Goal: Task Accomplishment & Management: Manage account settings

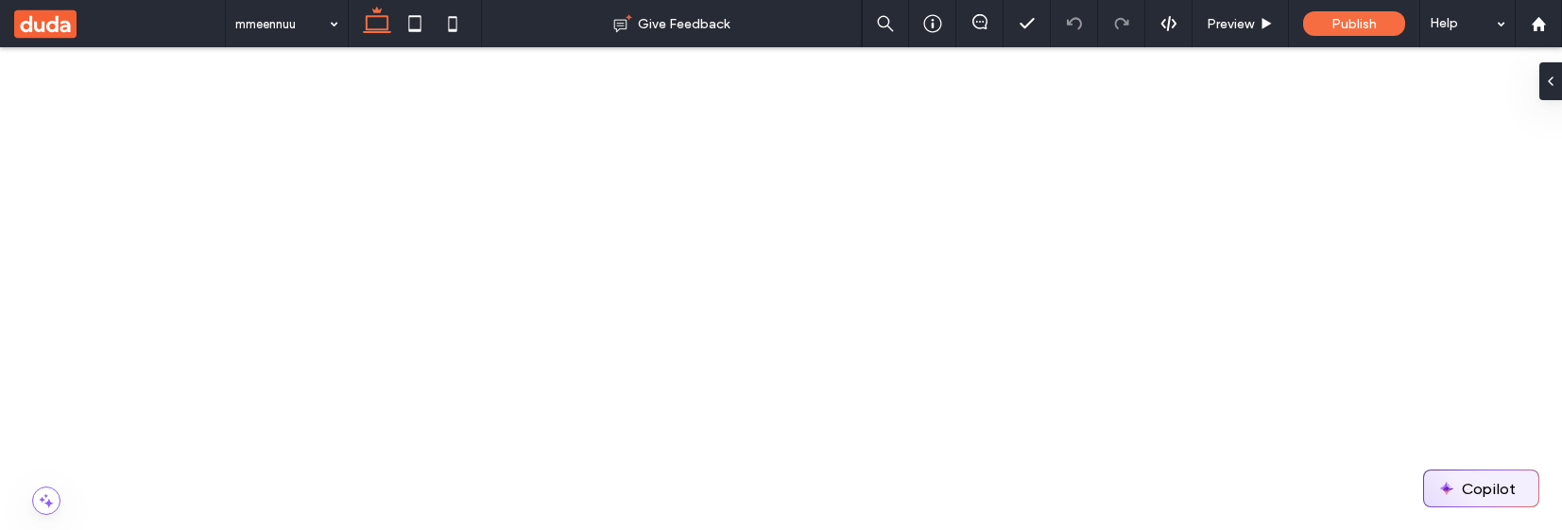
click at [1474, 498] on button "Copilot" at bounding box center [1481, 488] width 114 height 36
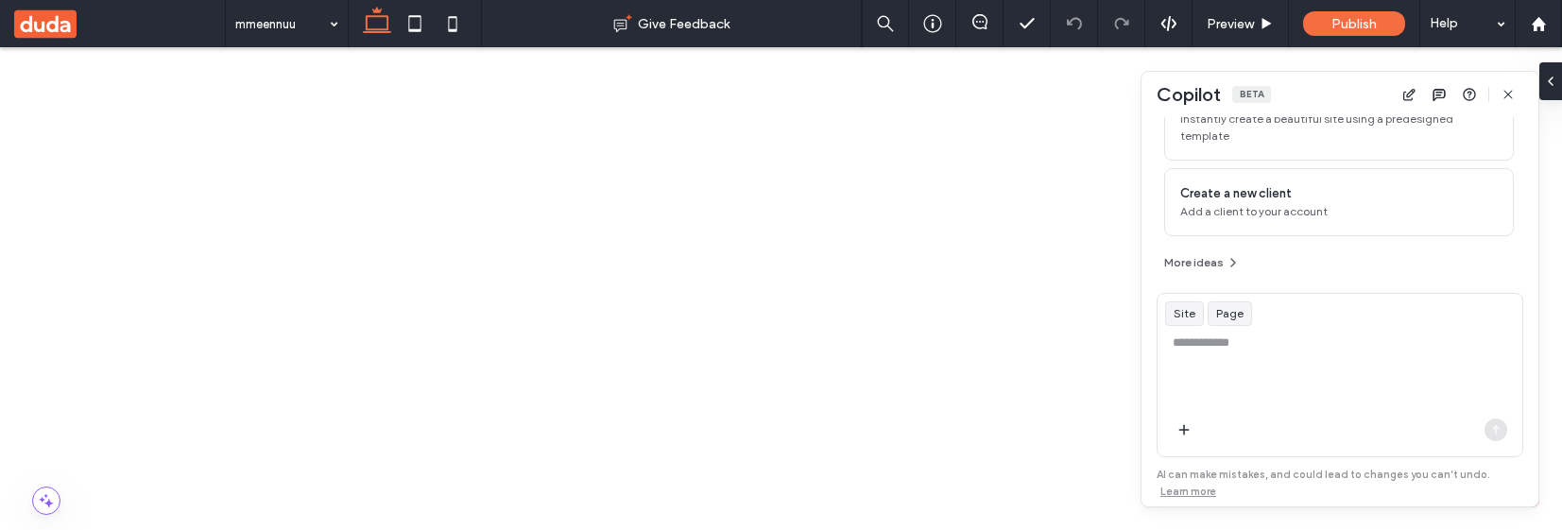
scroll to position [231, 0]
click at [1234, 346] on textarea at bounding box center [1339, 370] width 365 height 74
paste textarea "*****"
type textarea "**********"
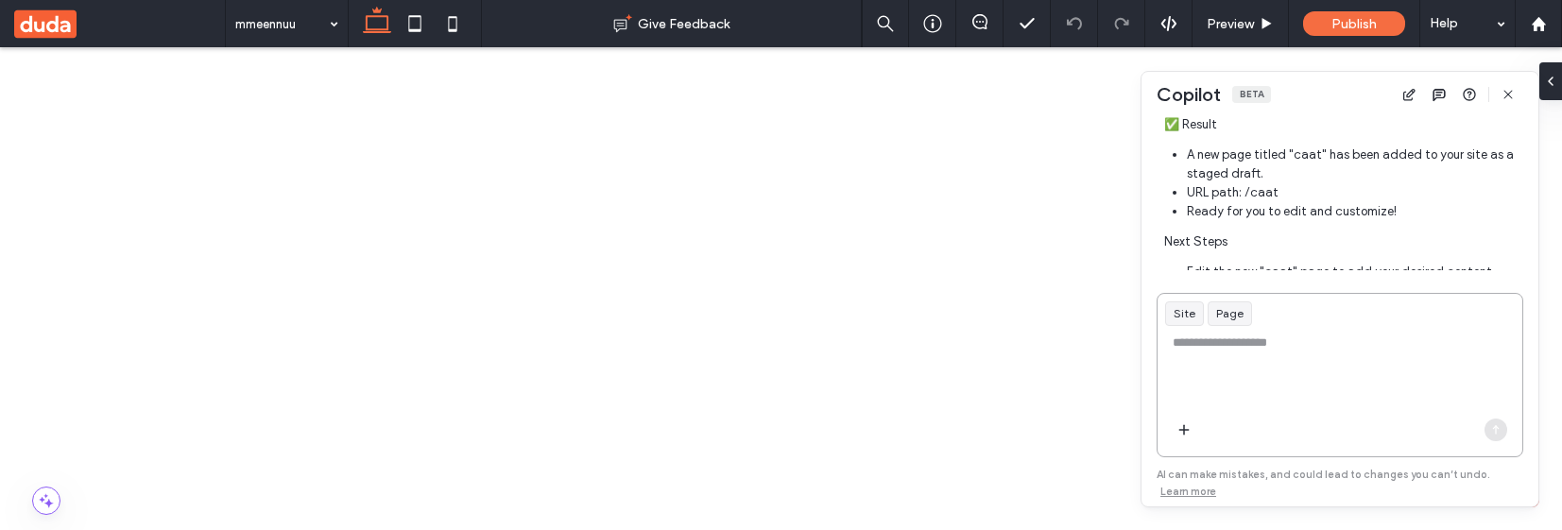
scroll to position [487, 0]
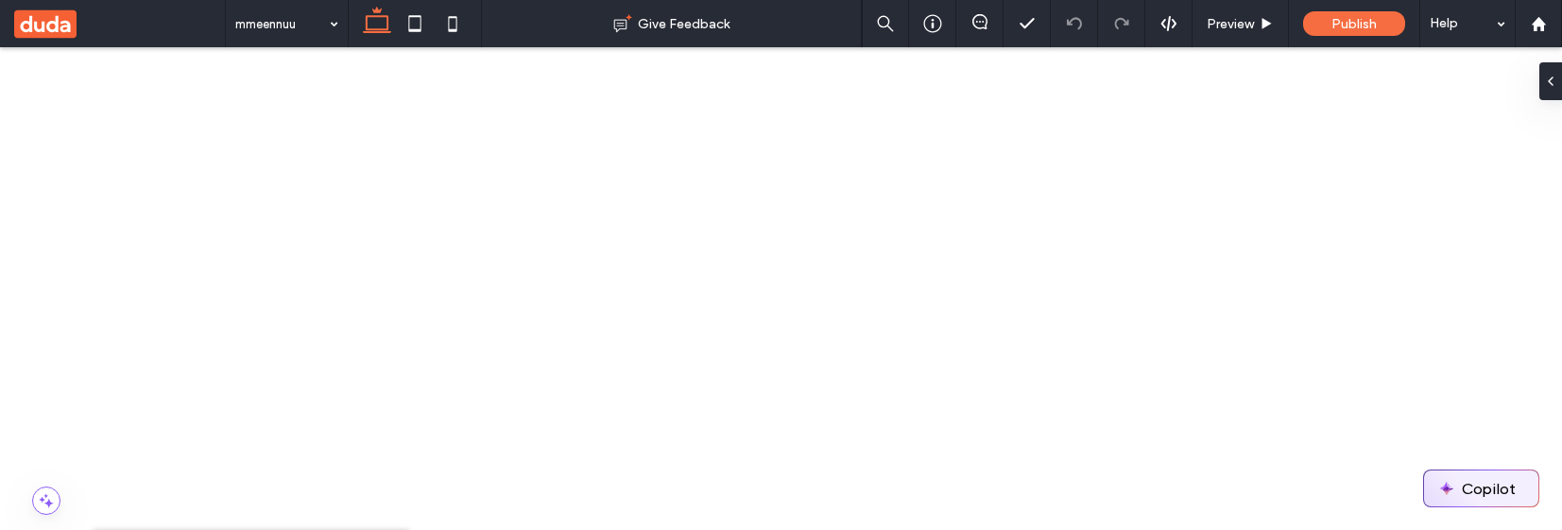
click at [1480, 500] on button "Copilot" at bounding box center [1481, 488] width 114 height 36
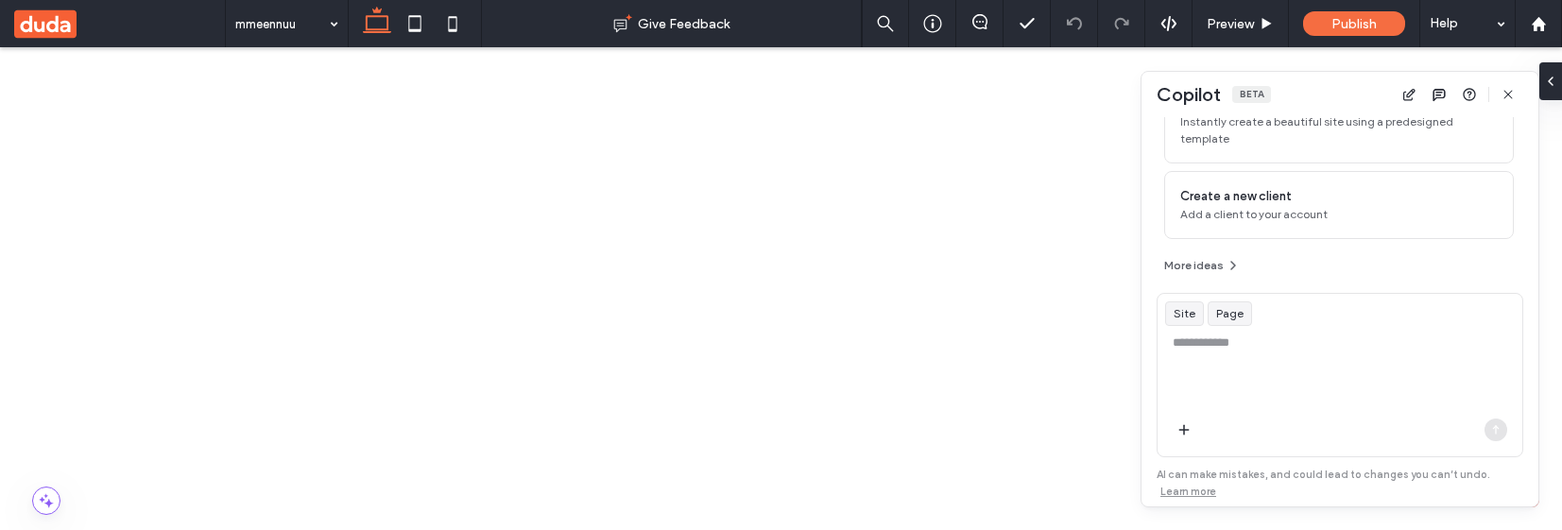
scroll to position [231, 0]
click at [1230, 350] on textarea at bounding box center [1339, 370] width 365 height 74
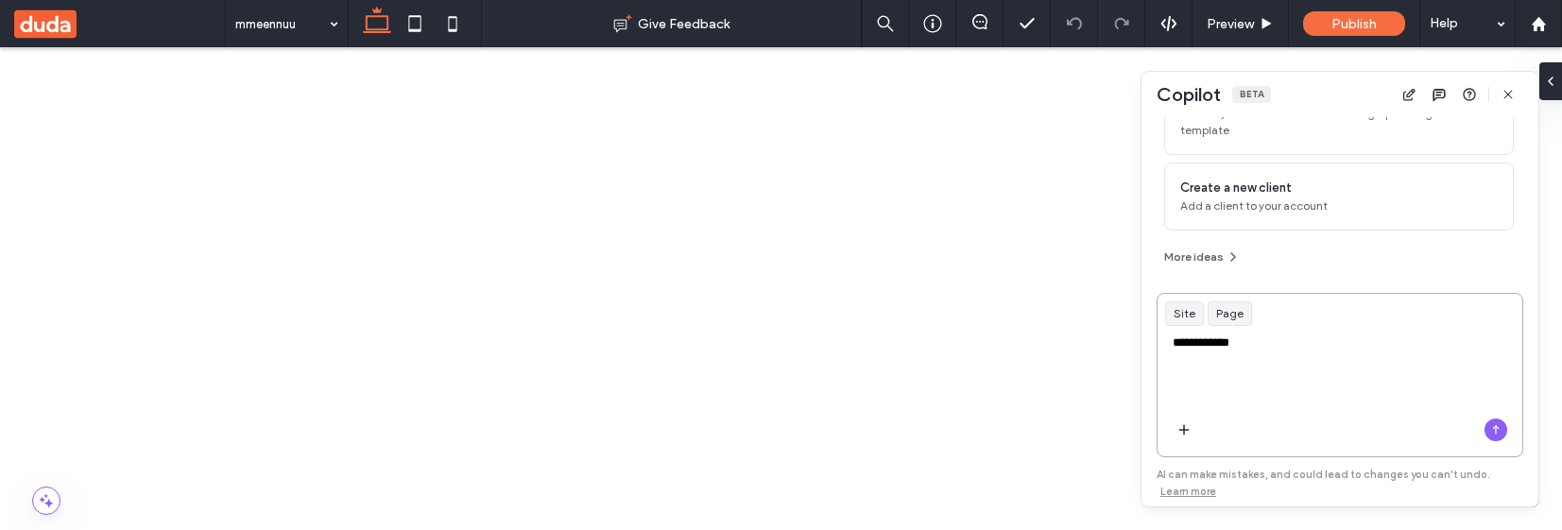
paste textarea "*****"
type textarea "**********"
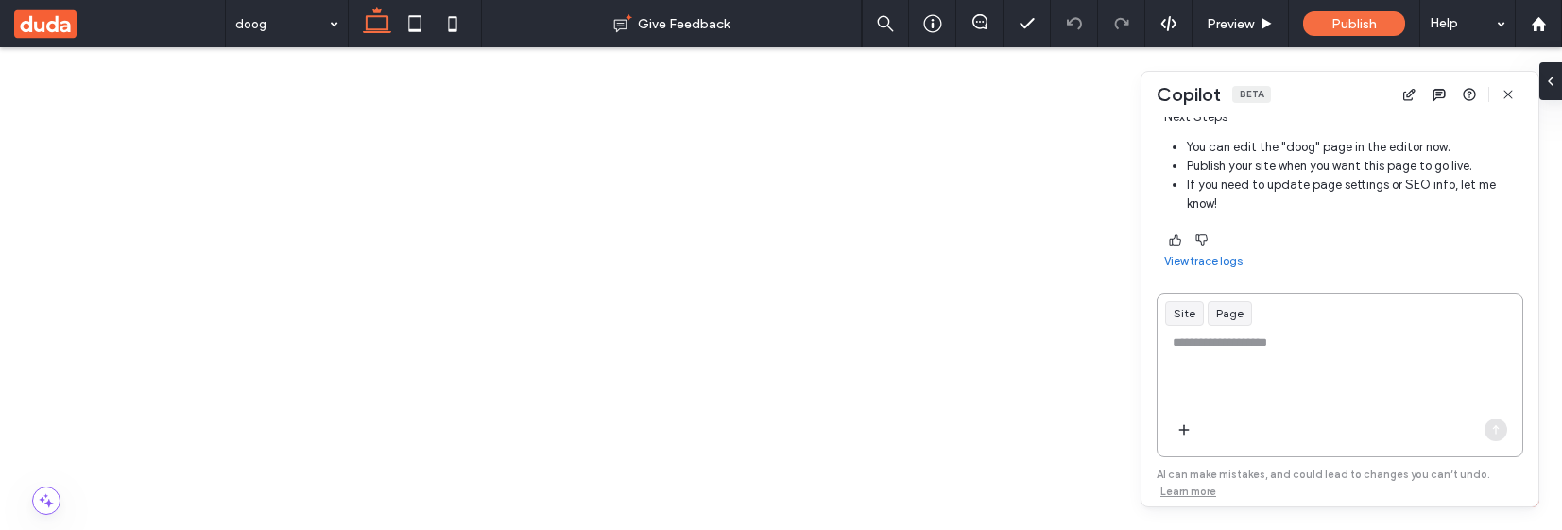
scroll to position [0, 0]
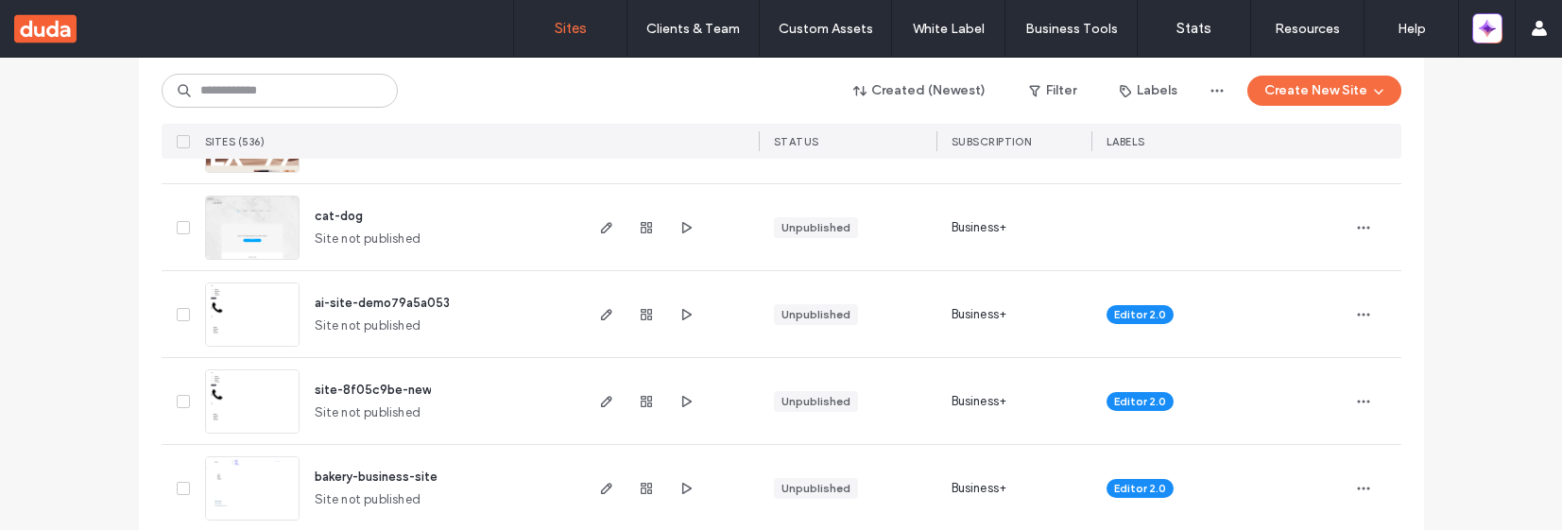
scroll to position [583, 0]
click at [602, 231] on icon "button" at bounding box center [606, 227] width 15 height 15
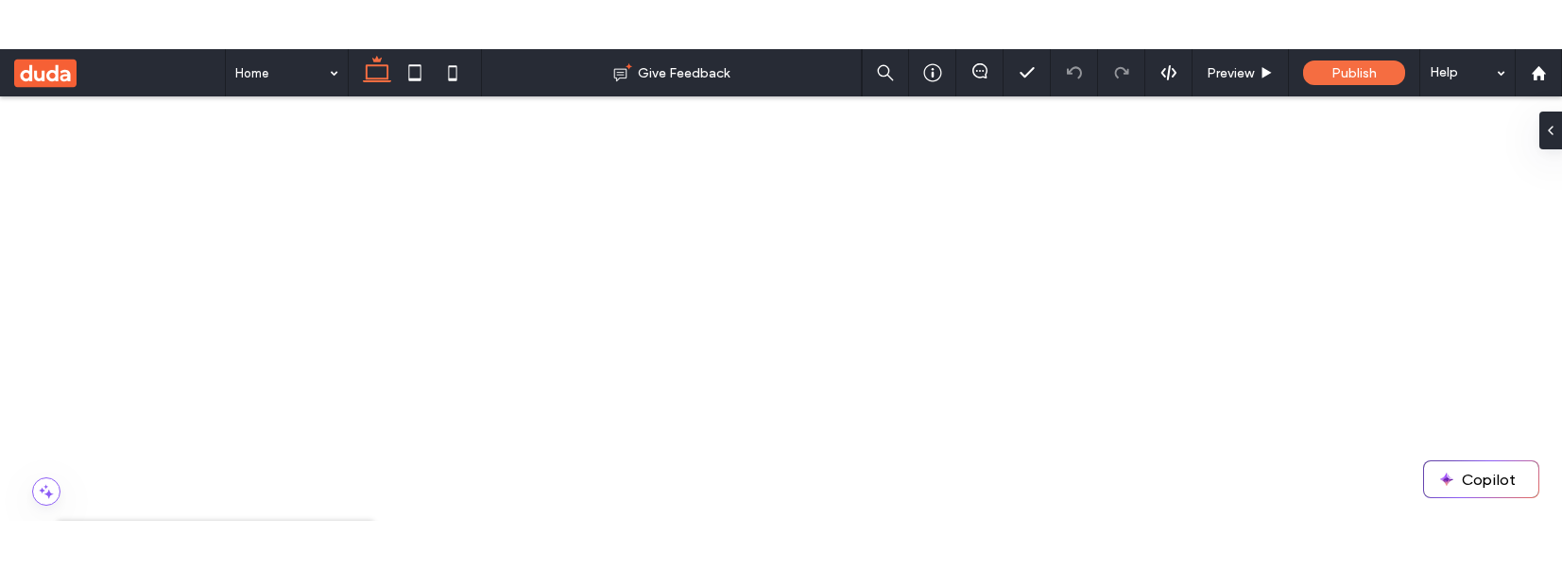
scroll to position [99, 0]
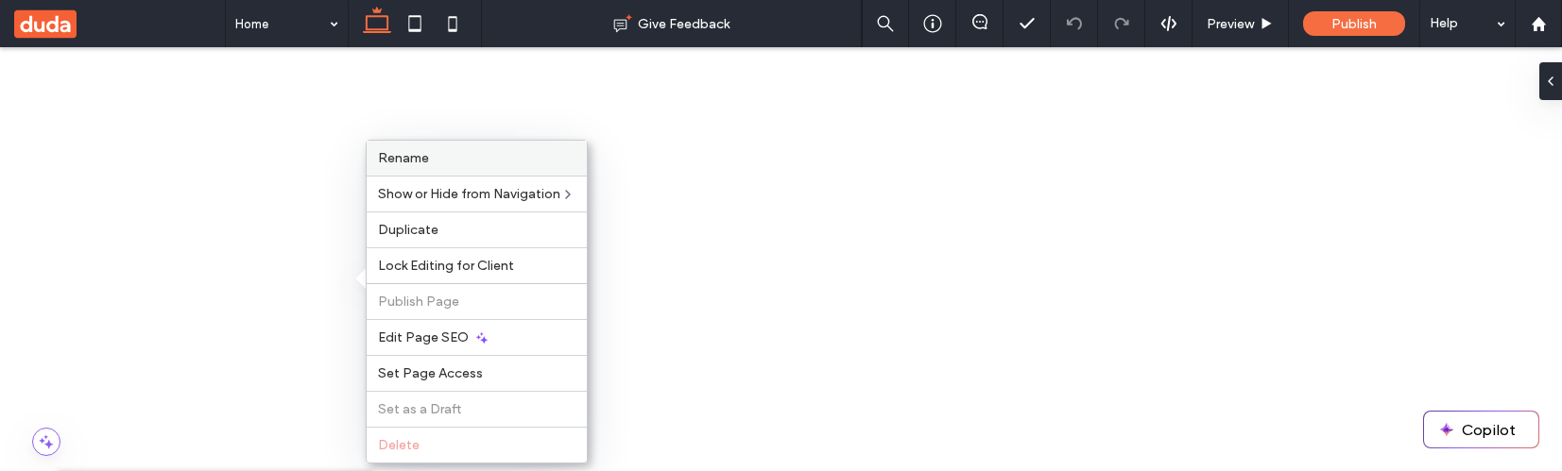
click at [436, 152] on label "Rename" at bounding box center [476, 158] width 197 height 16
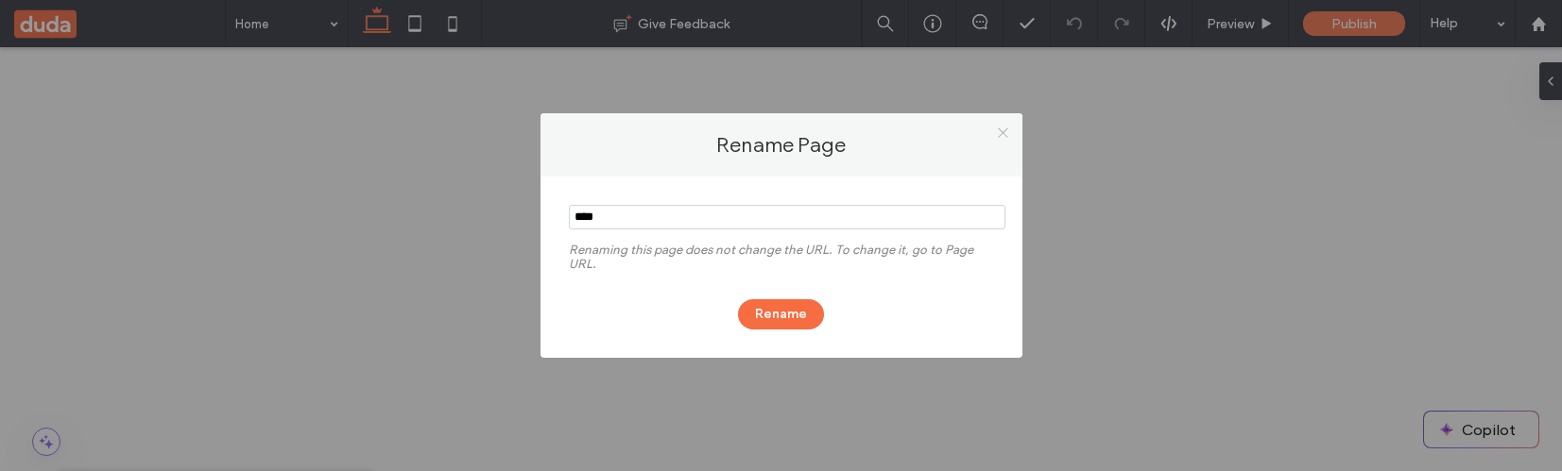
click at [1002, 131] on use at bounding box center [1002, 132] width 9 height 9
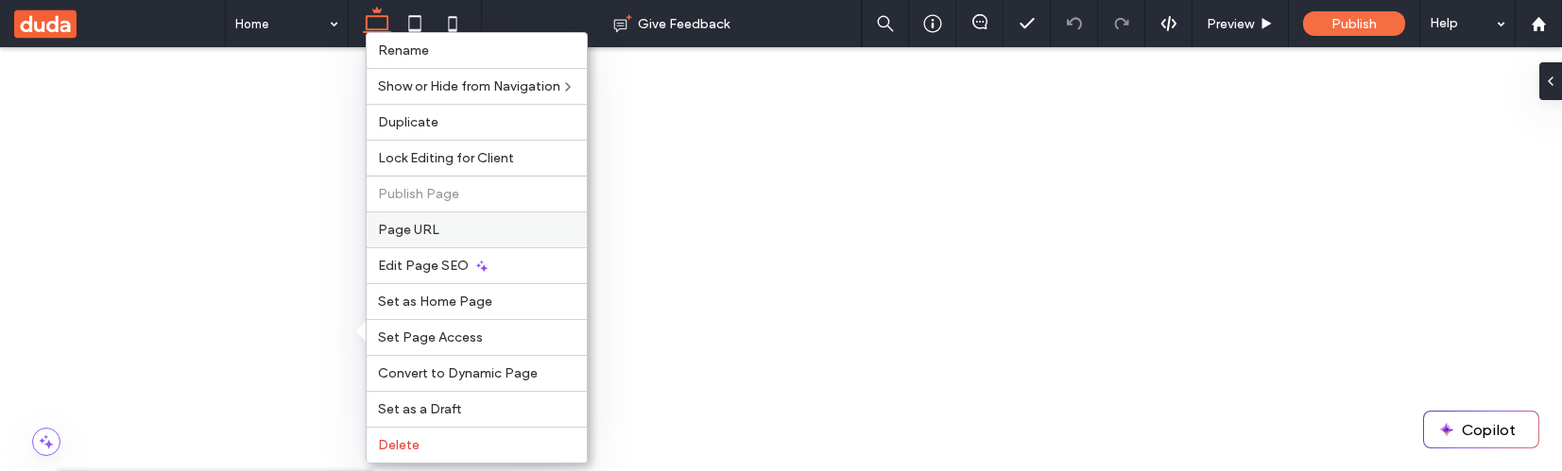
click at [508, 231] on label "Page URL" at bounding box center [476, 230] width 197 height 16
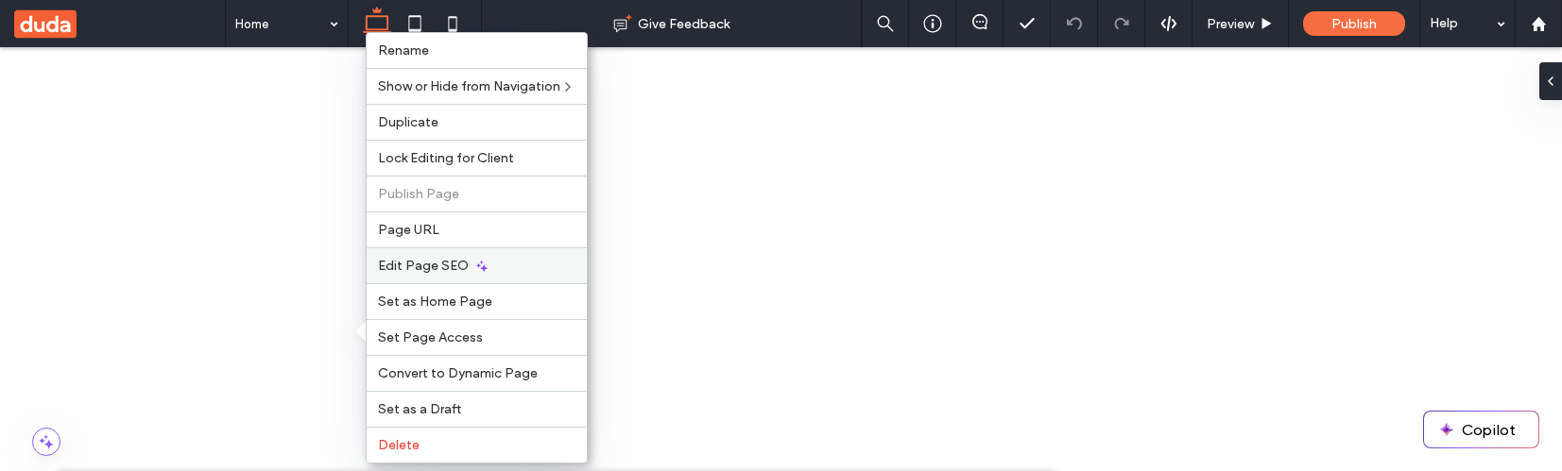
click at [534, 265] on div "Edit Page SEO" at bounding box center [477, 266] width 220 height 36
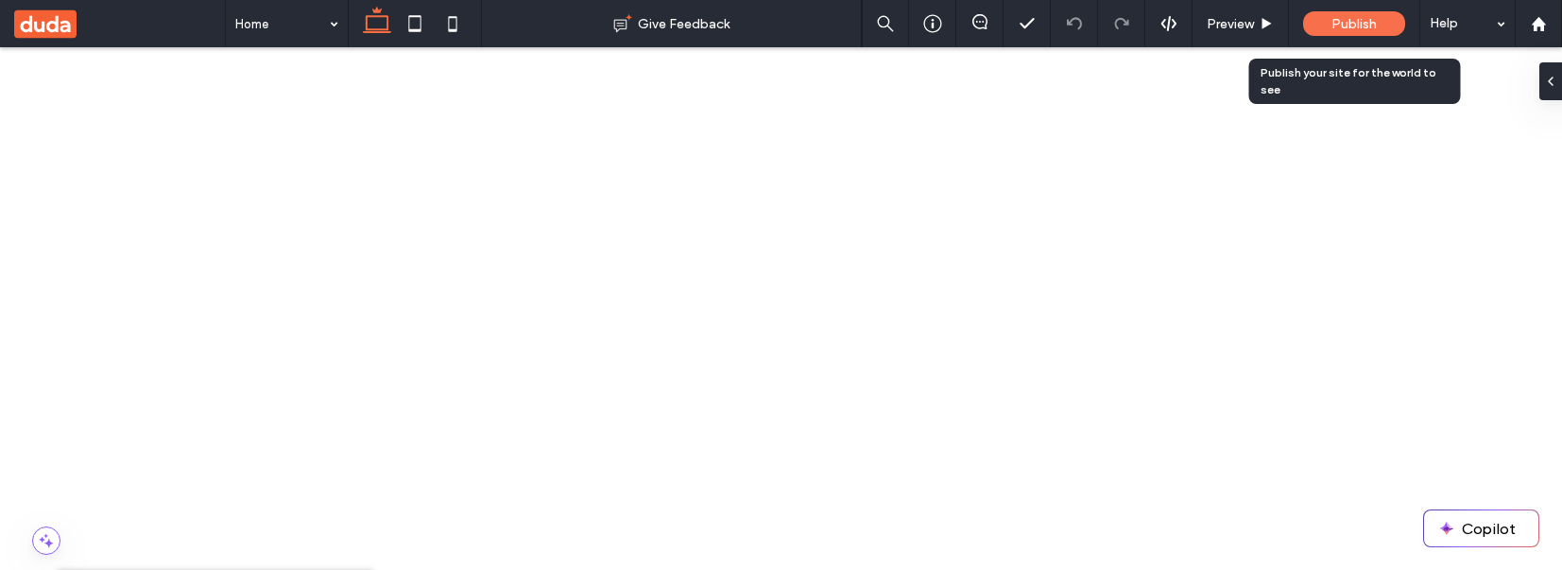
click at [1343, 22] on span "Publish" at bounding box center [1353, 24] width 45 height 16
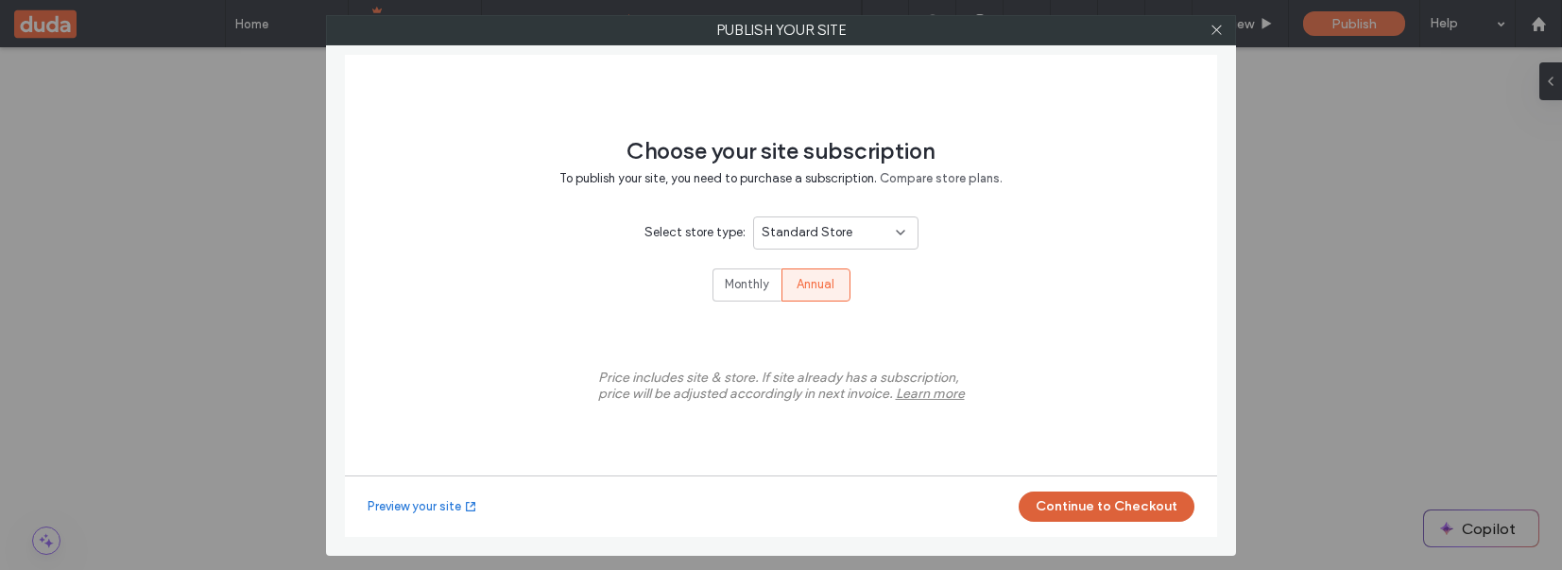
click at [1106, 505] on button "Continue to Checkout" at bounding box center [1106, 506] width 176 height 30
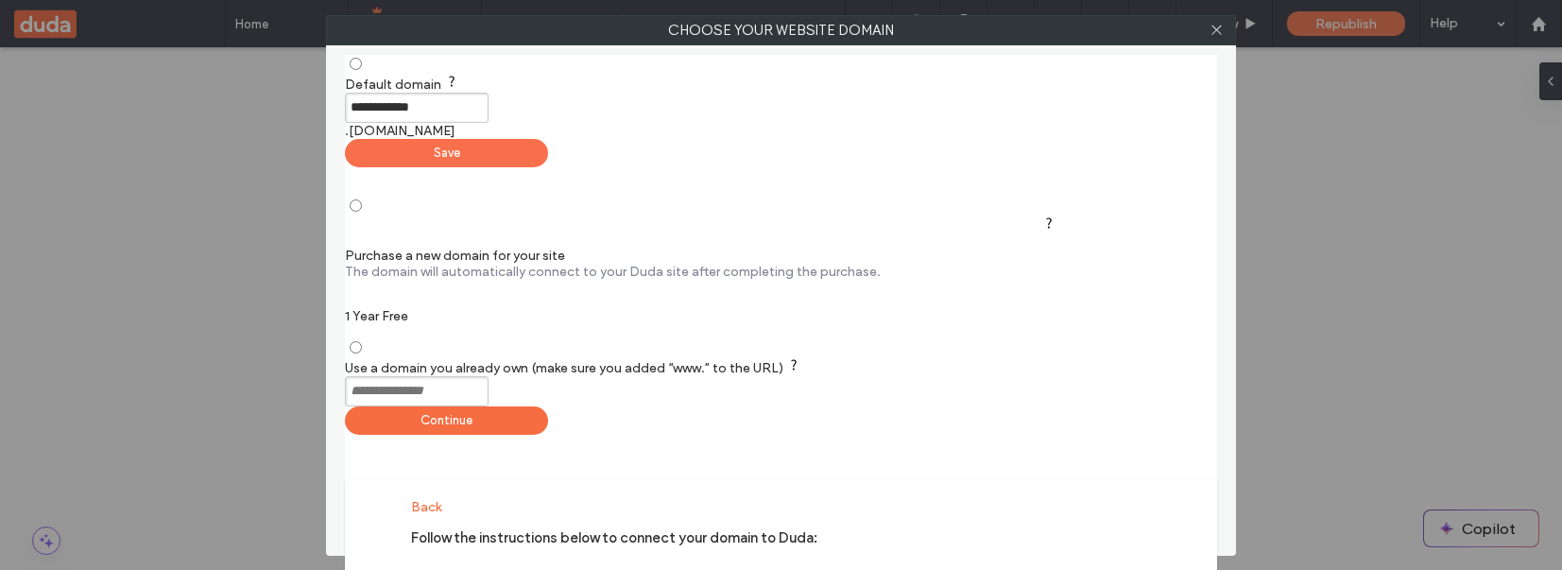
click at [548, 141] on div "Save" at bounding box center [446, 153] width 203 height 28
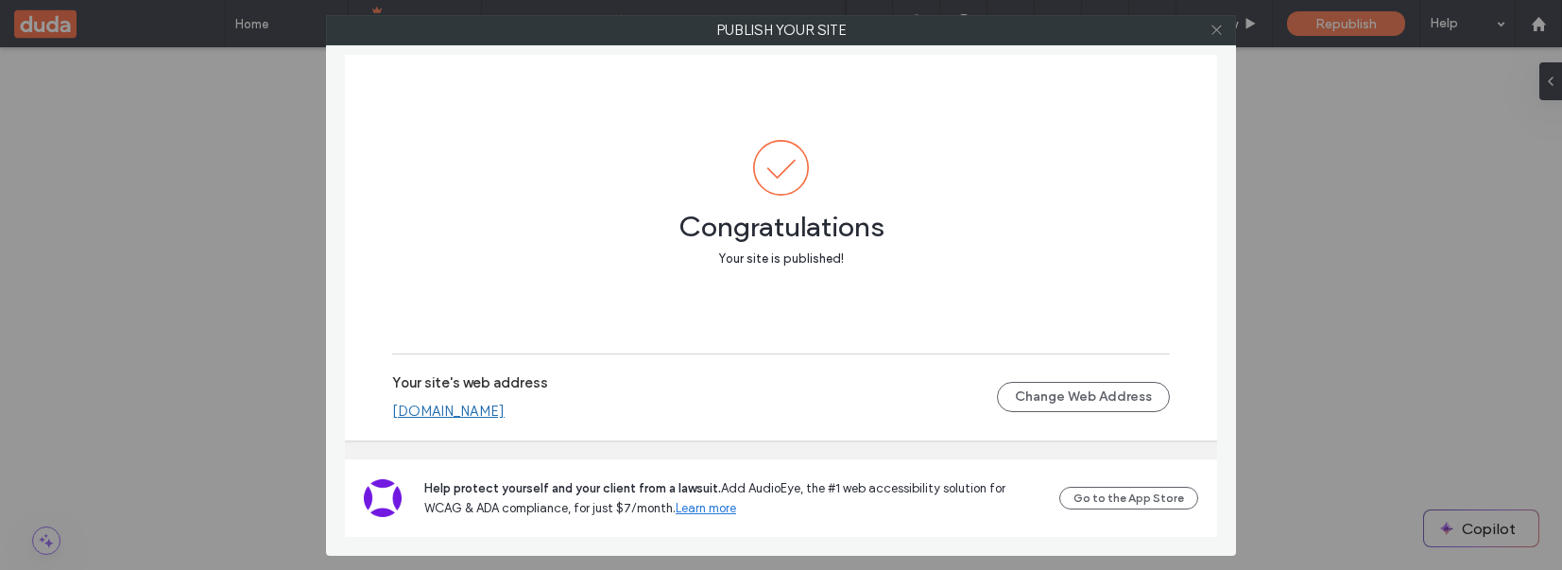
click at [1217, 29] on icon at bounding box center [1216, 30] width 14 height 14
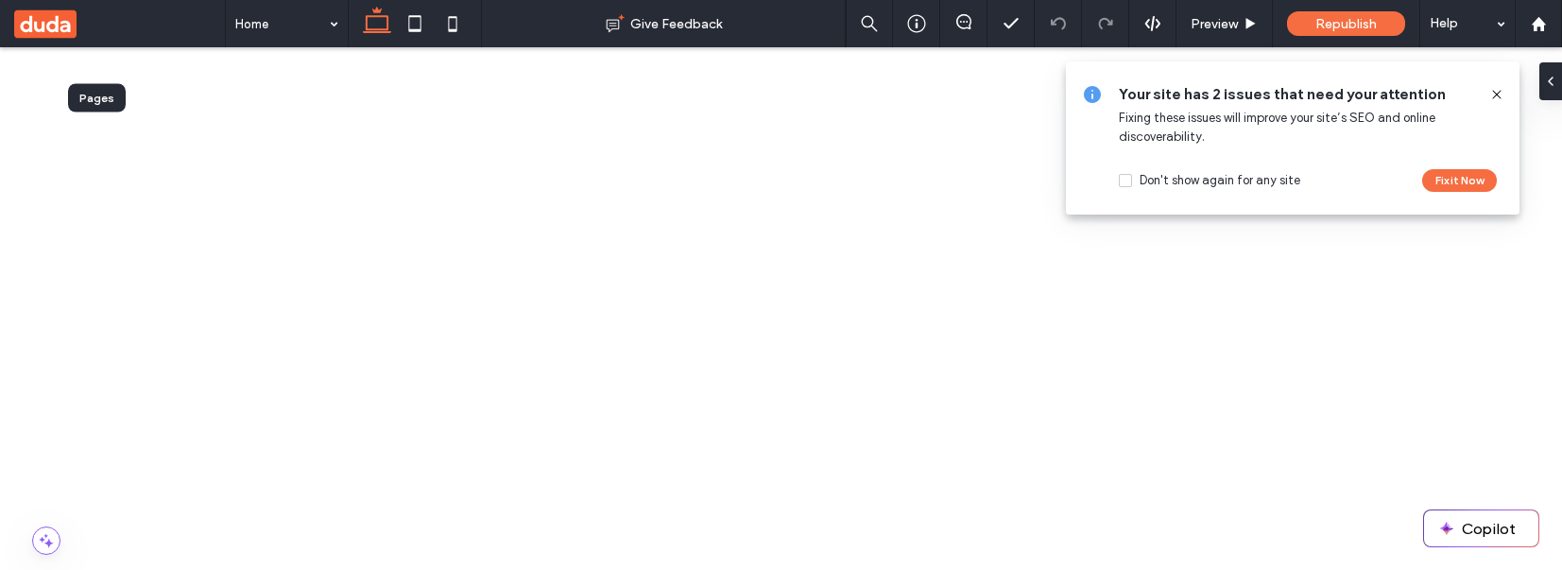
click at [1499, 93] on icon at bounding box center [1496, 94] width 15 height 15
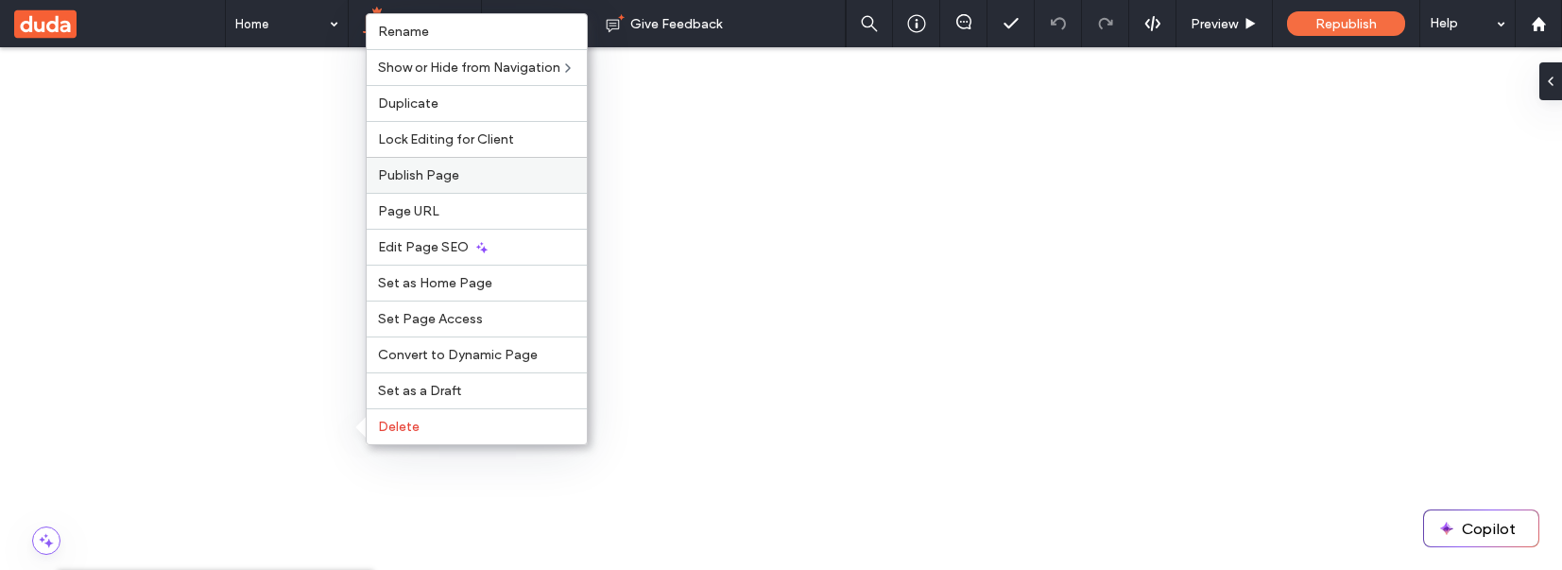
click at [493, 179] on label "Publish Page" at bounding box center [476, 175] width 197 height 16
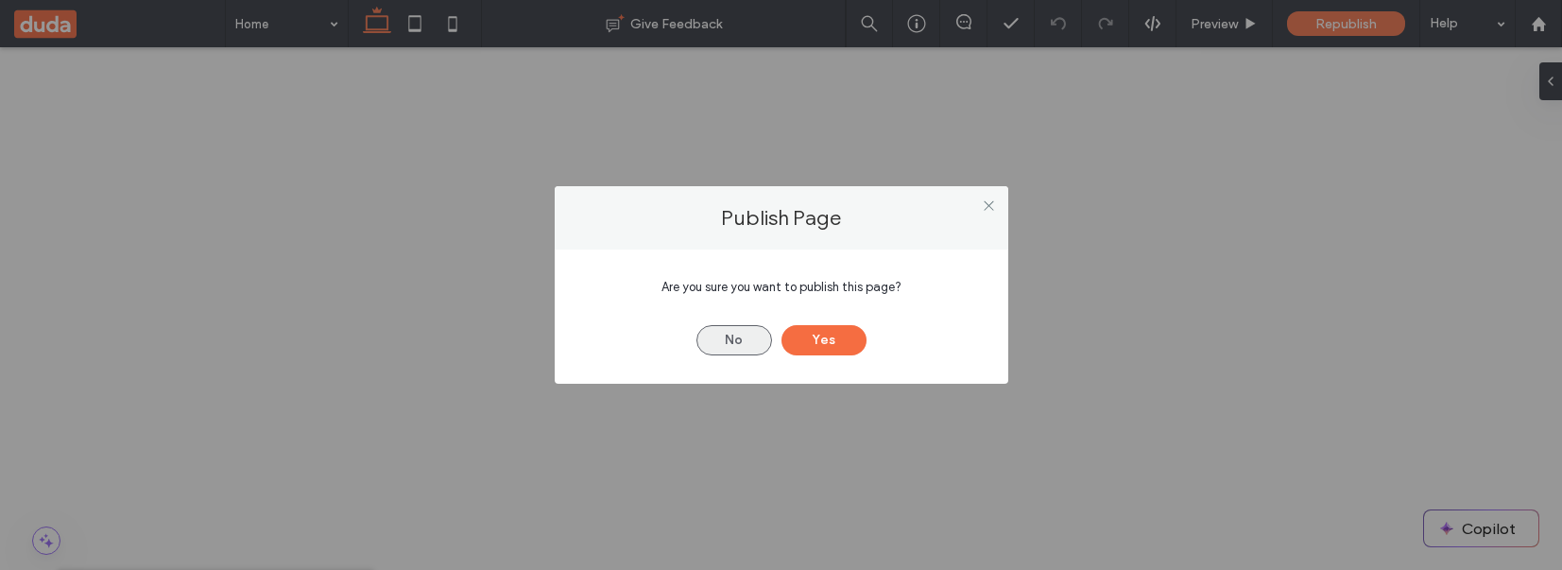
click at [742, 347] on button "No" at bounding box center [734, 340] width 76 height 30
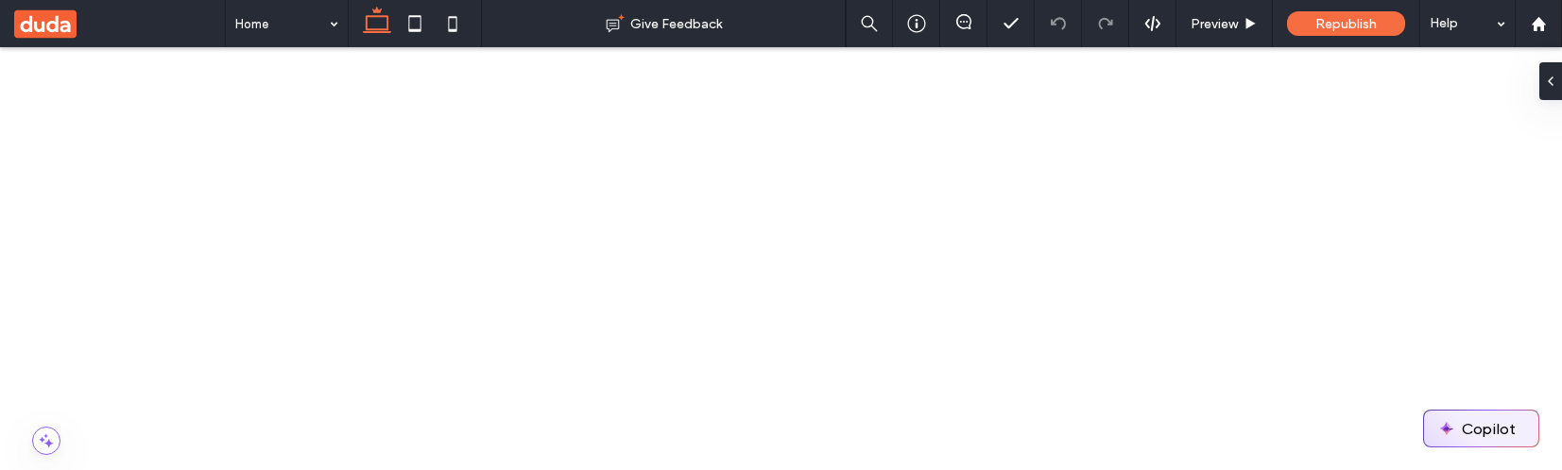
click at [1479, 439] on button "Copilot" at bounding box center [1481, 429] width 114 height 36
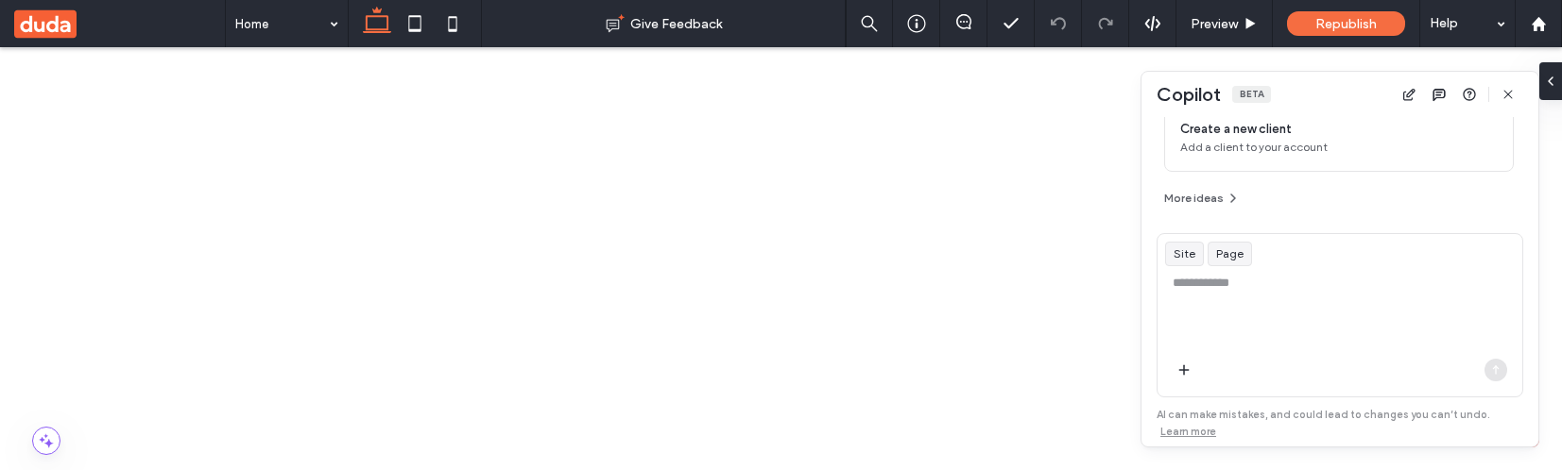
scroll to position [290, 0]
click at [1227, 292] on textarea at bounding box center [1339, 311] width 365 height 74
type textarea "**********"
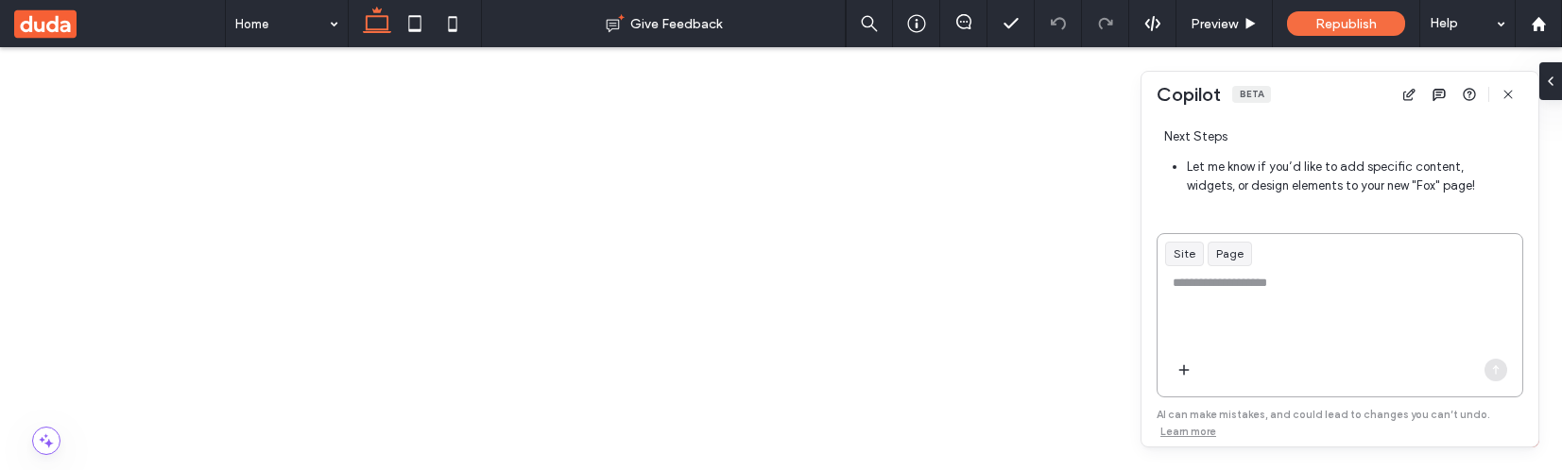
scroll to position [624, 0]
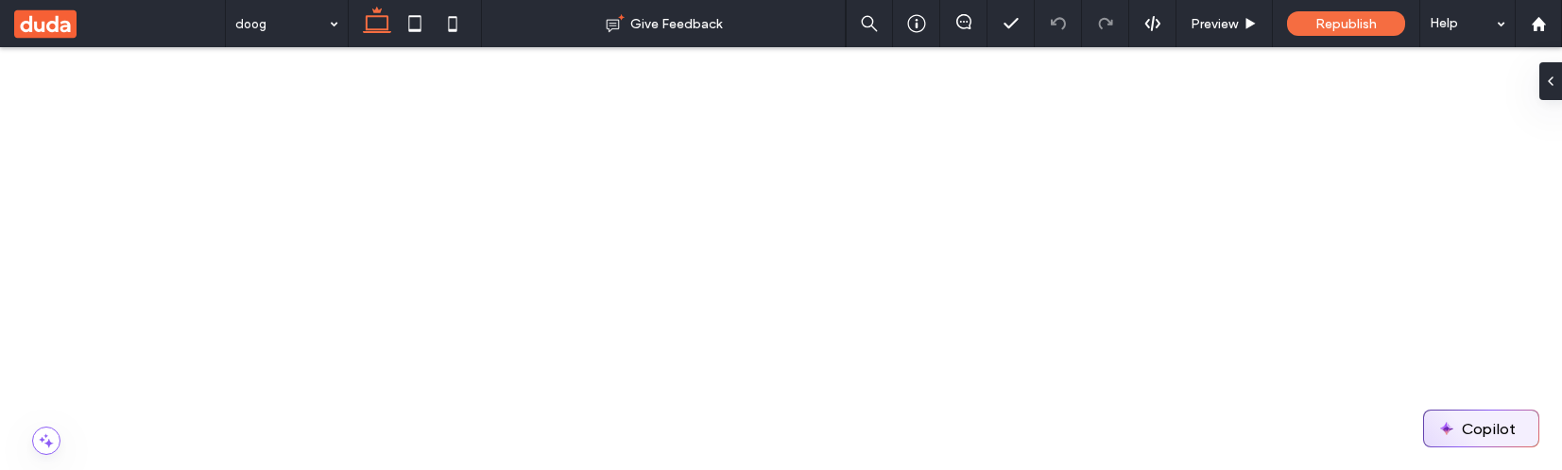
click at [1470, 425] on button "Copilot" at bounding box center [1481, 429] width 114 height 36
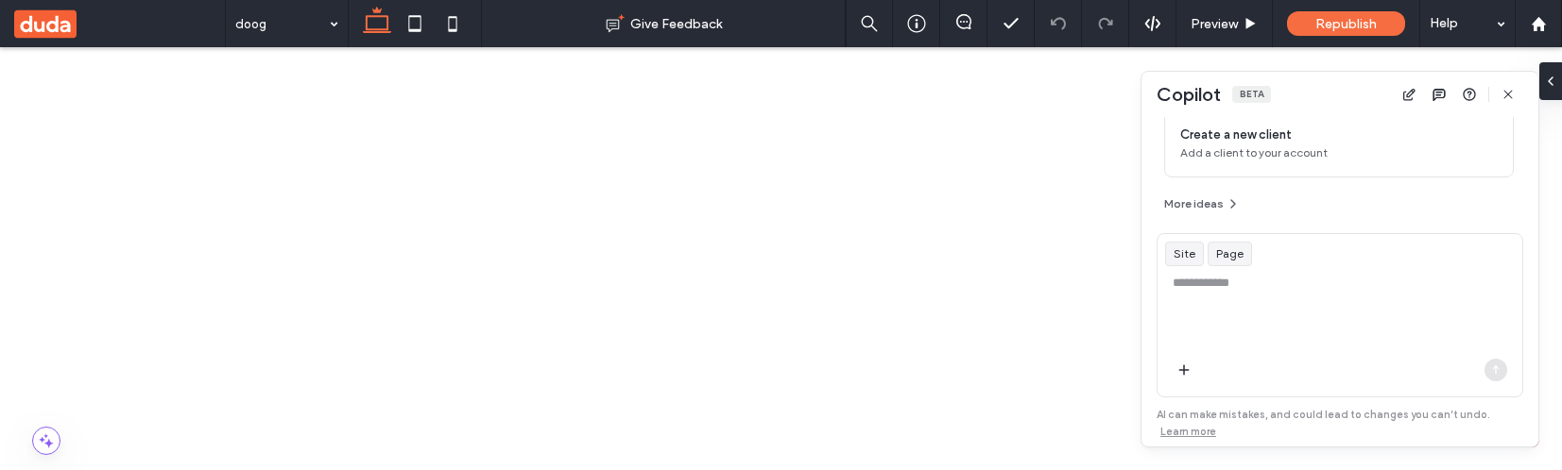
scroll to position [290, 0]
click at [1250, 297] on textarea at bounding box center [1339, 311] width 365 height 74
type textarea "**********"
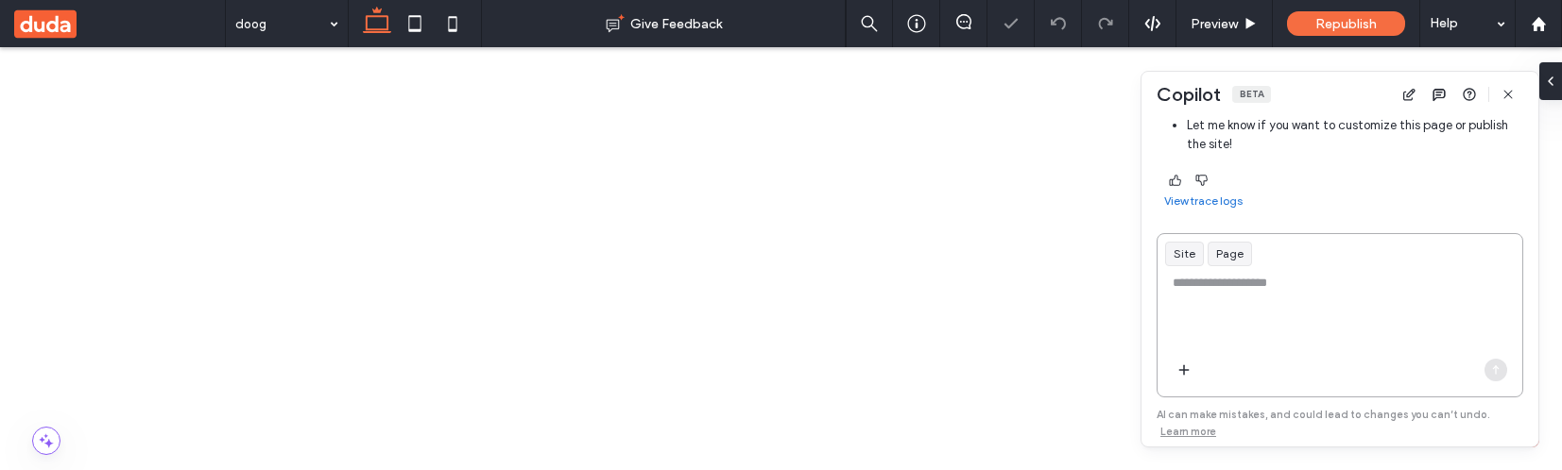
scroll to position [0, 0]
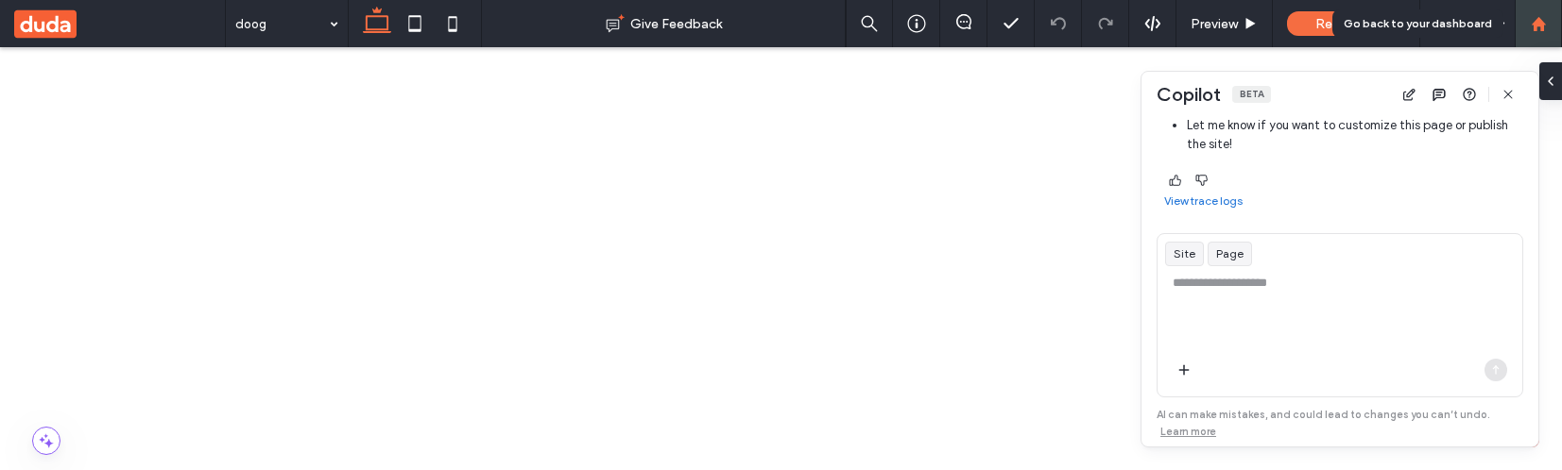
click at [1546, 20] on icon at bounding box center [1538, 24] width 16 height 16
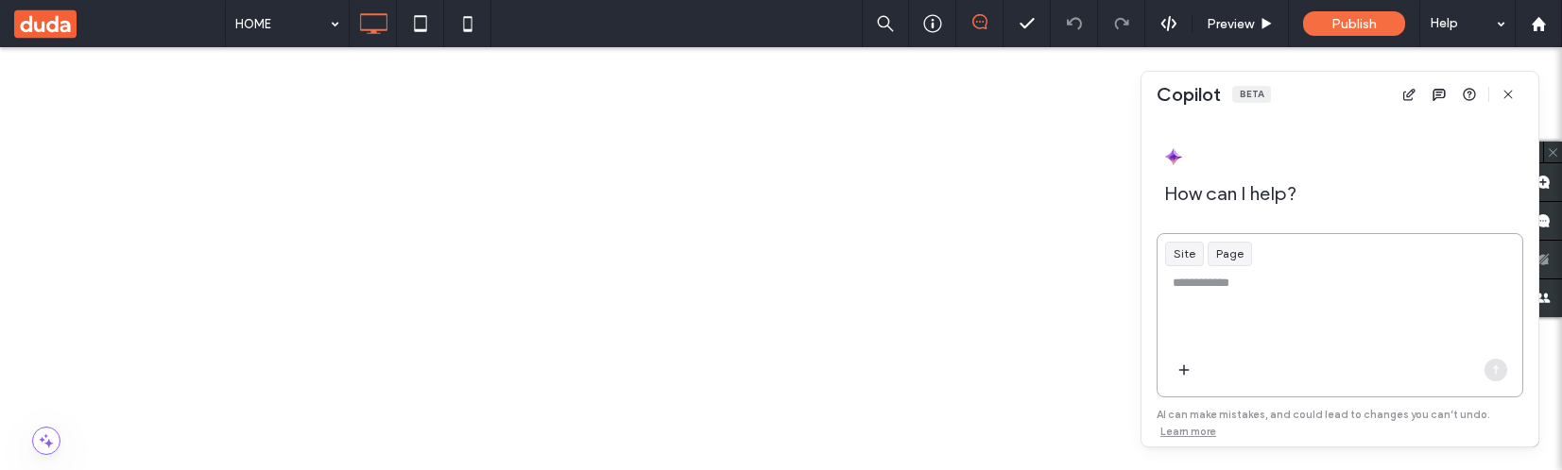
scroll to position [290, 0]
click at [1261, 293] on textarea at bounding box center [1339, 311] width 365 height 74
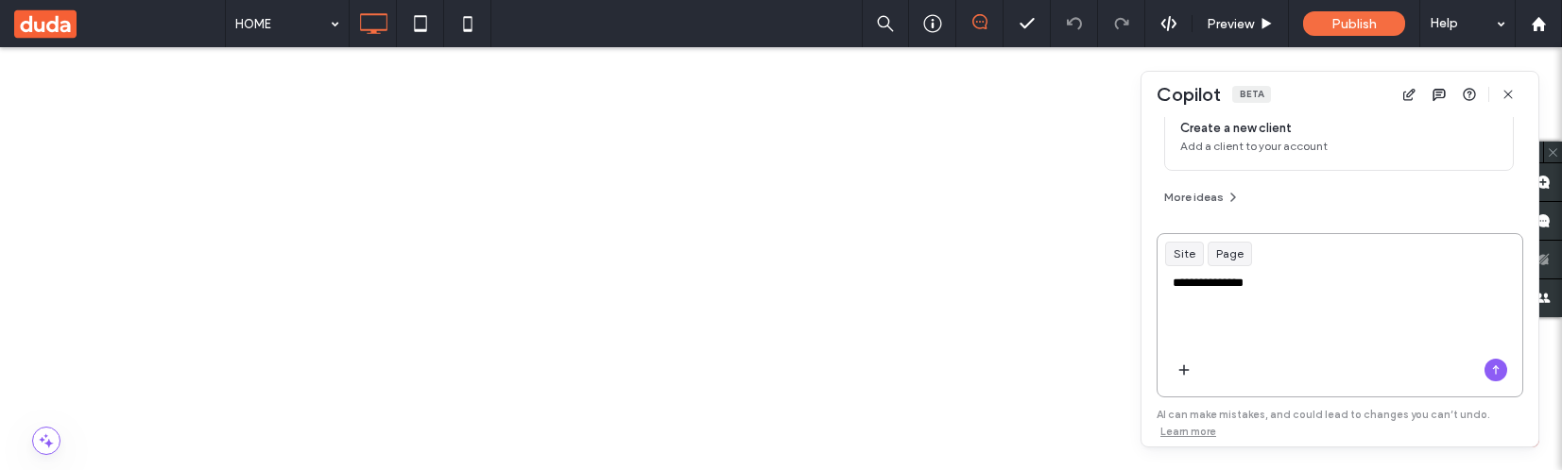
type textarea "**********"
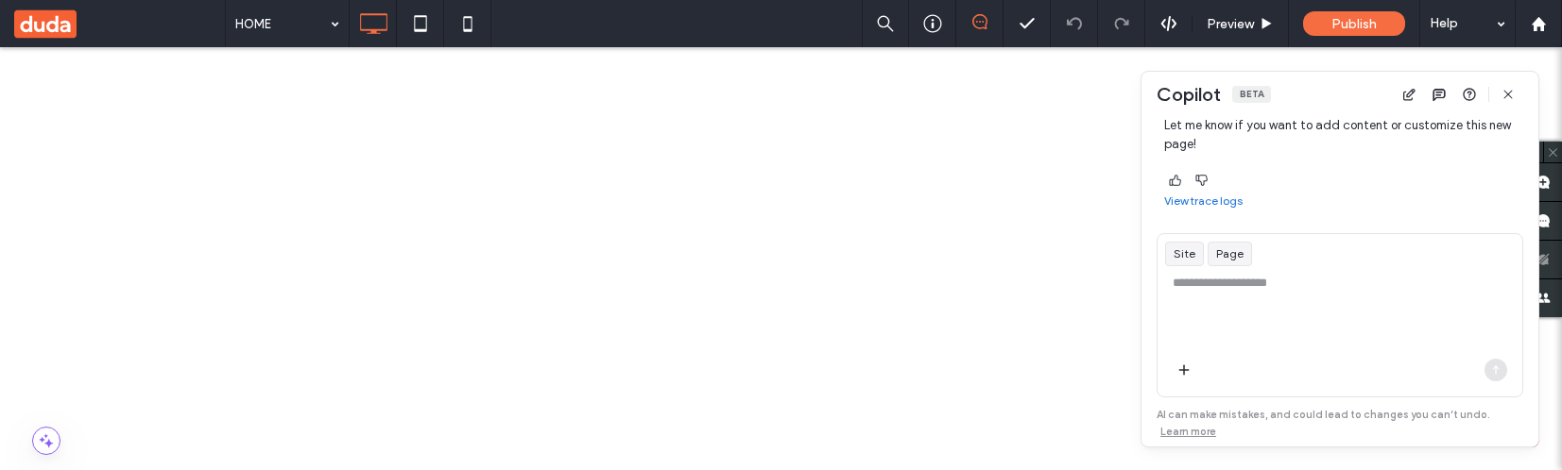
scroll to position [0, 0]
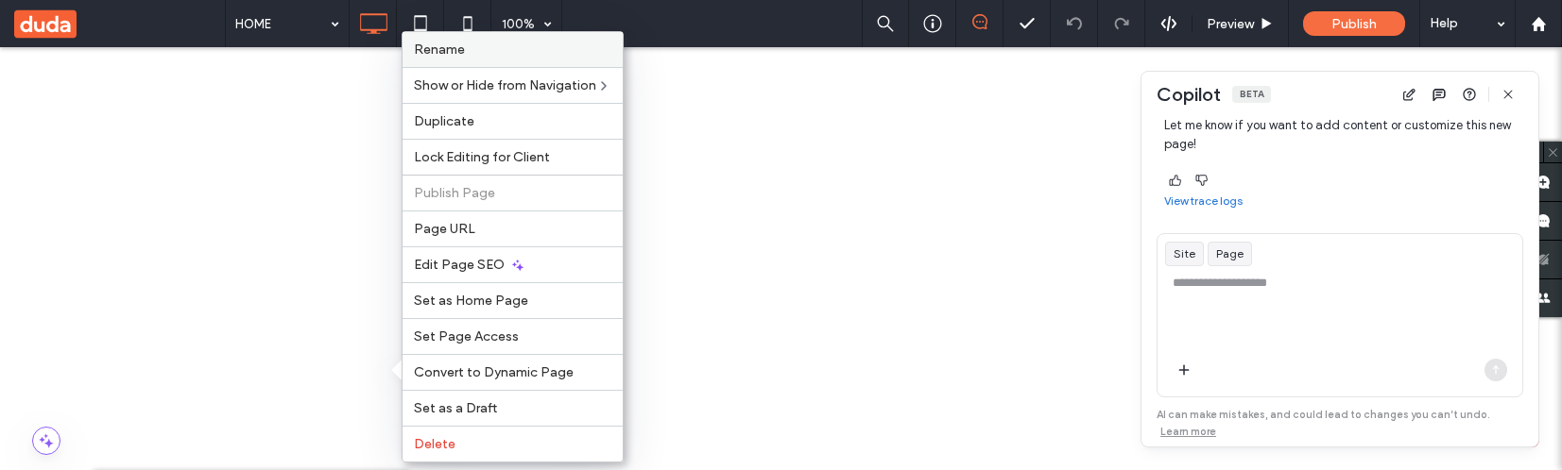
click at [522, 43] on label "Rename" at bounding box center [512, 50] width 197 height 16
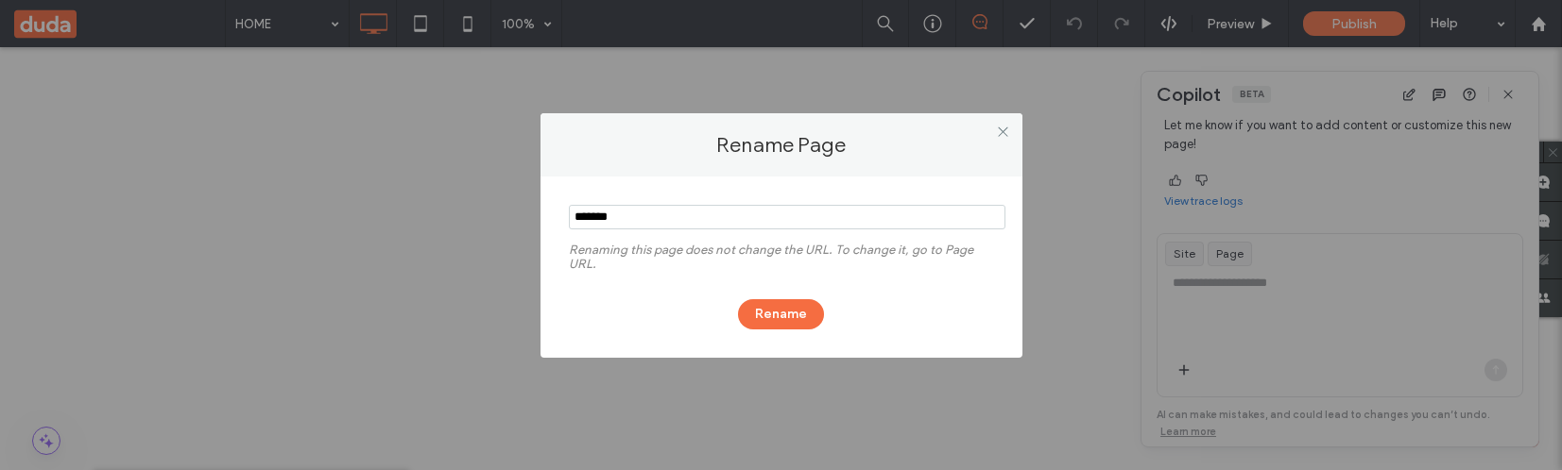
click at [1222, 98] on div "Rename Page Renaming this page does not change the URL. To change it, go to Pag…" at bounding box center [781, 235] width 1562 height 470
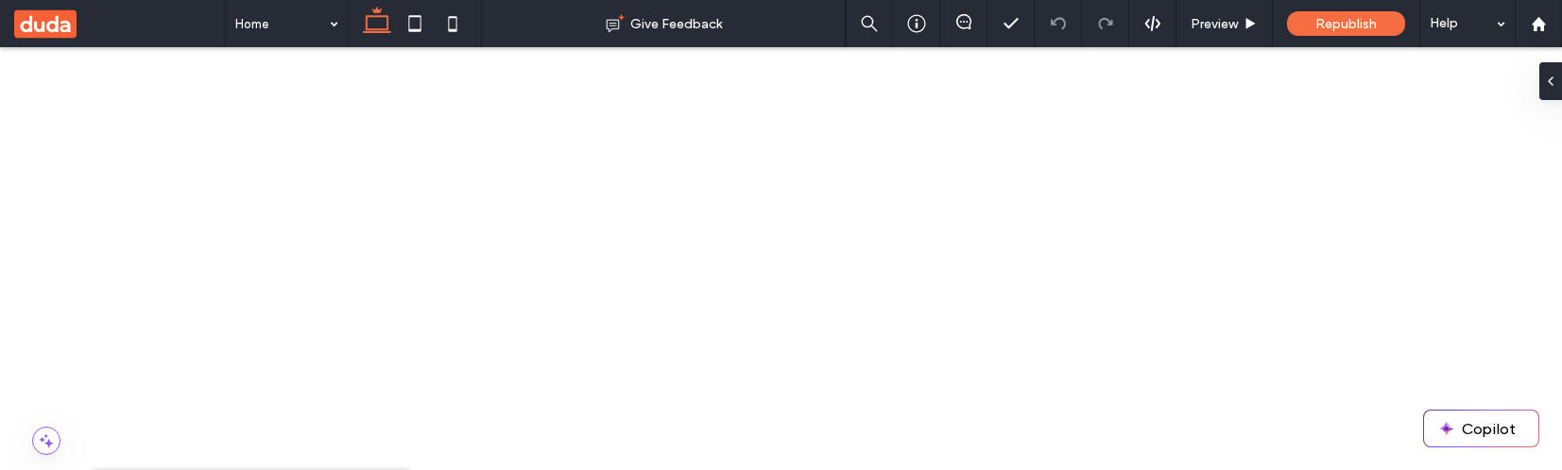
scroll to position [127, 0]
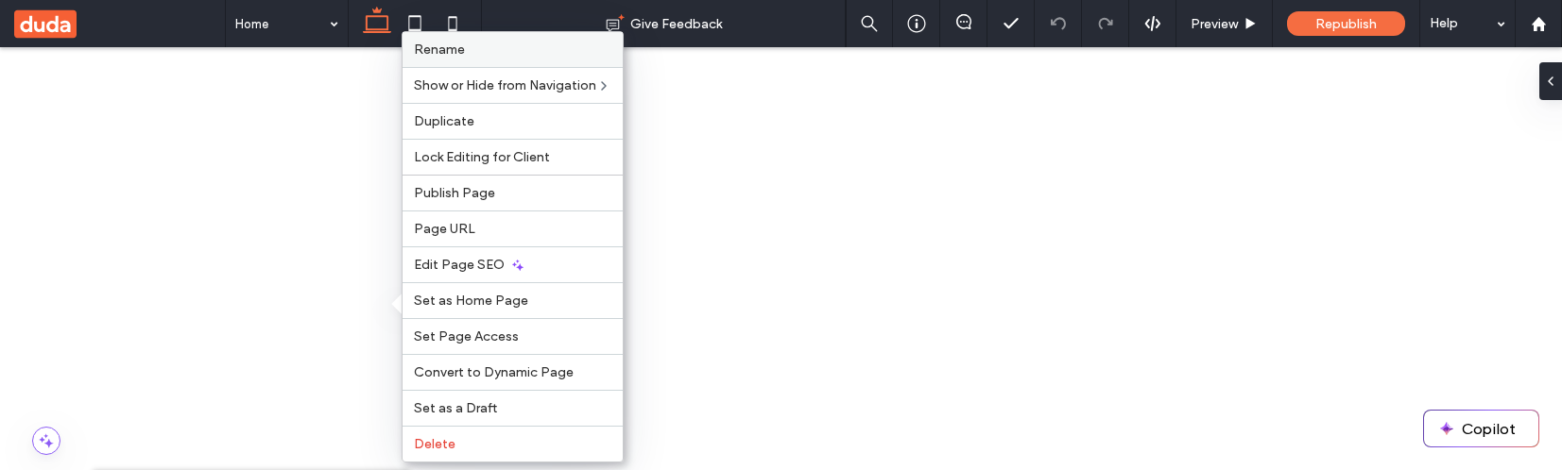
click at [479, 57] on label "Rename" at bounding box center [512, 50] width 197 height 16
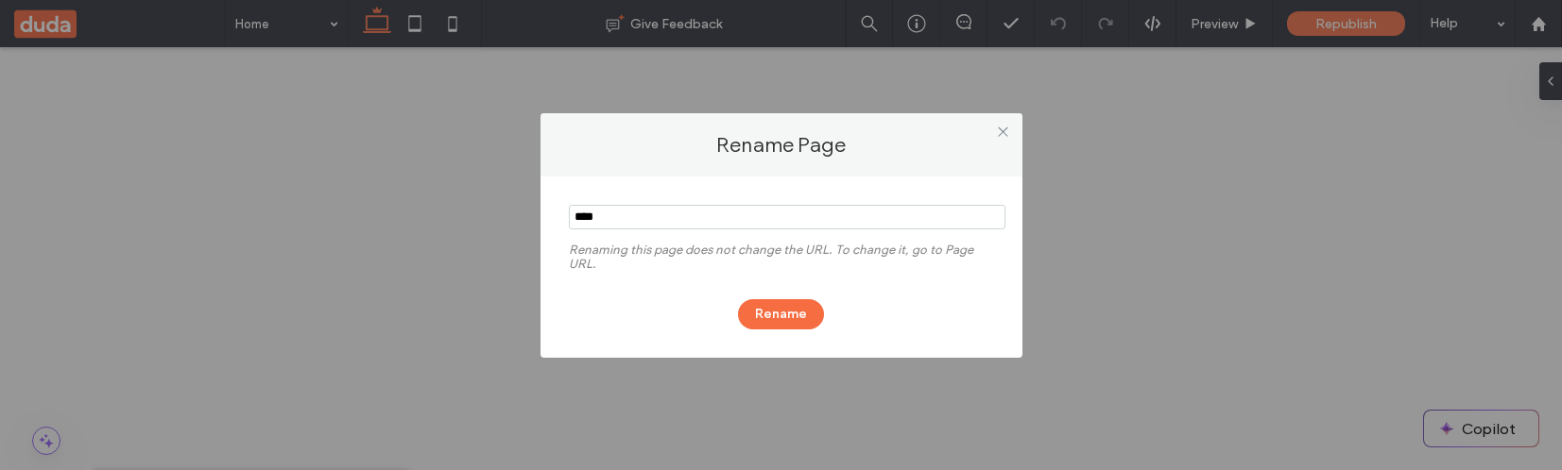
click at [685, 249] on label "Renaming this page does not change the URL. To change it, go to Page URL." at bounding box center [781, 262] width 425 height 38
click at [1007, 128] on icon at bounding box center [1003, 132] width 14 height 14
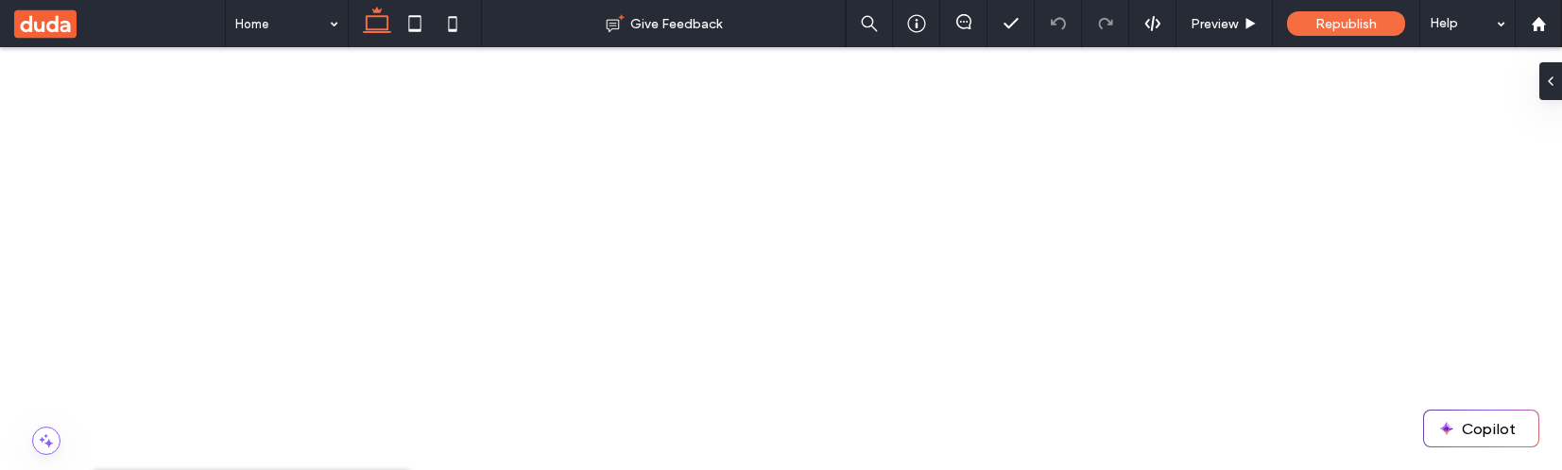
scroll to position [1097, 0]
click at [1487, 431] on button "Copilot" at bounding box center [1481, 429] width 114 height 36
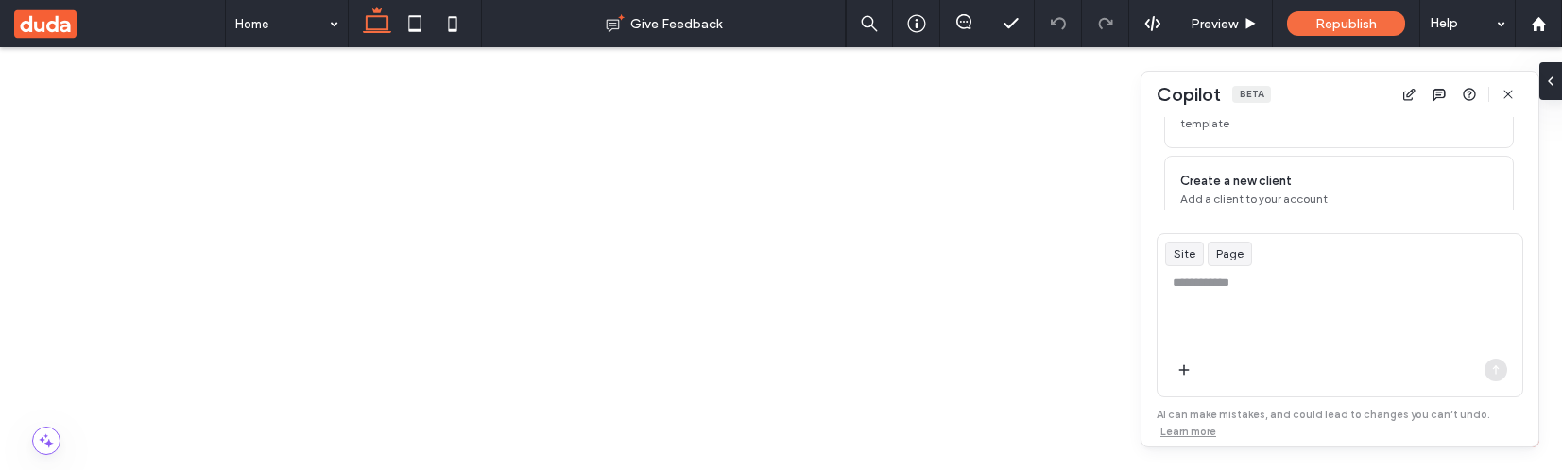
scroll to position [290, 0]
click at [1278, 320] on textarea at bounding box center [1339, 311] width 365 height 74
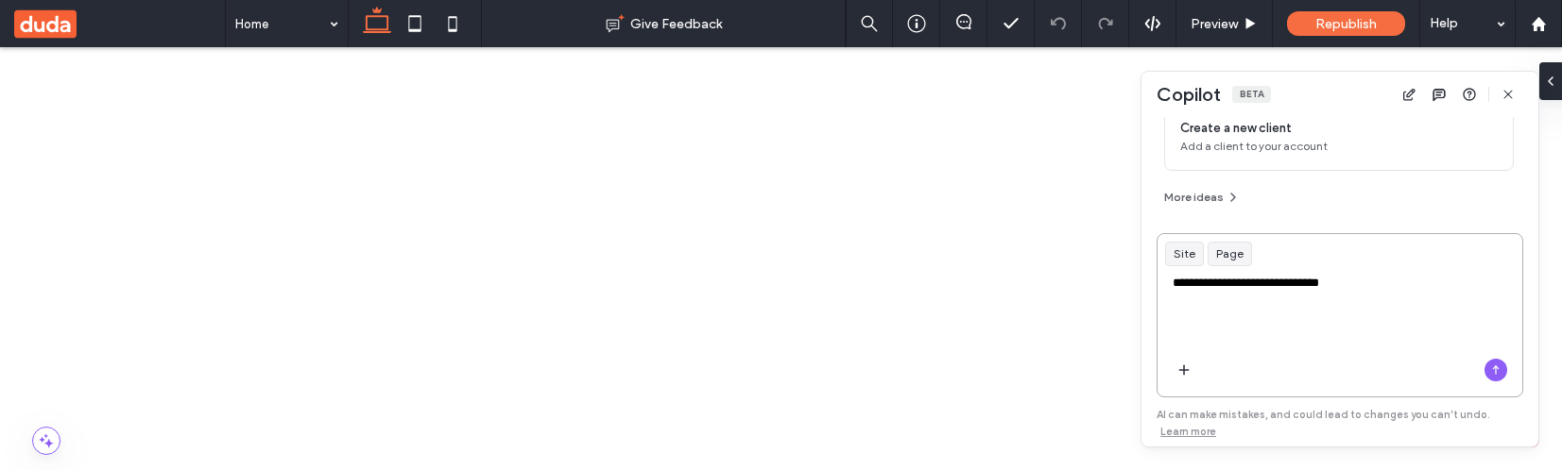
type textarea "**********"
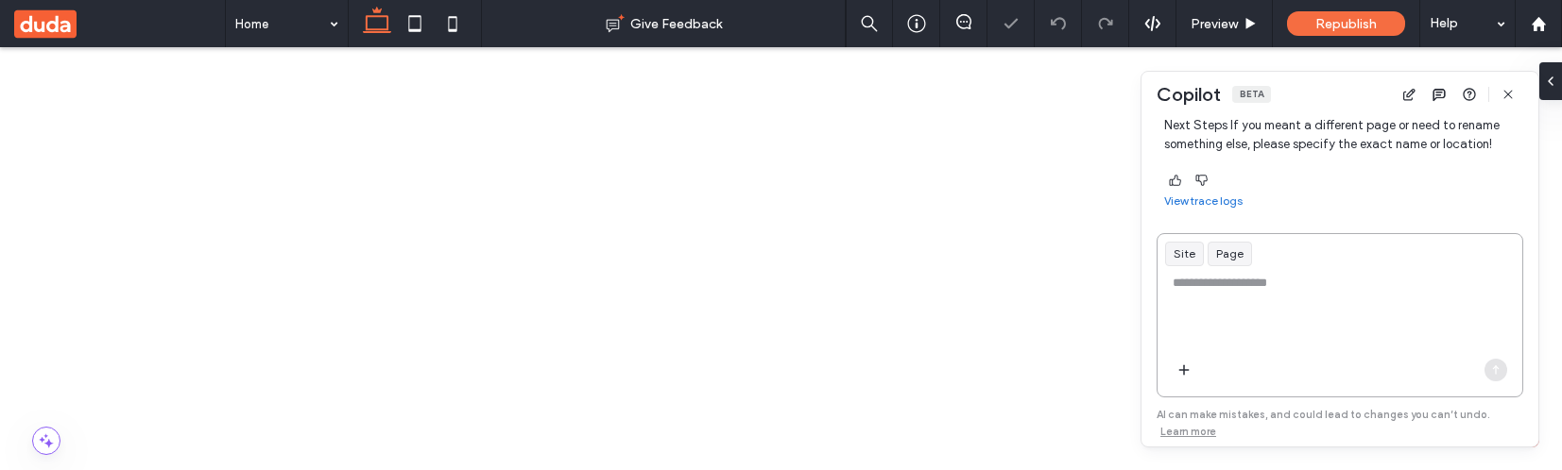
scroll to position [0, 0]
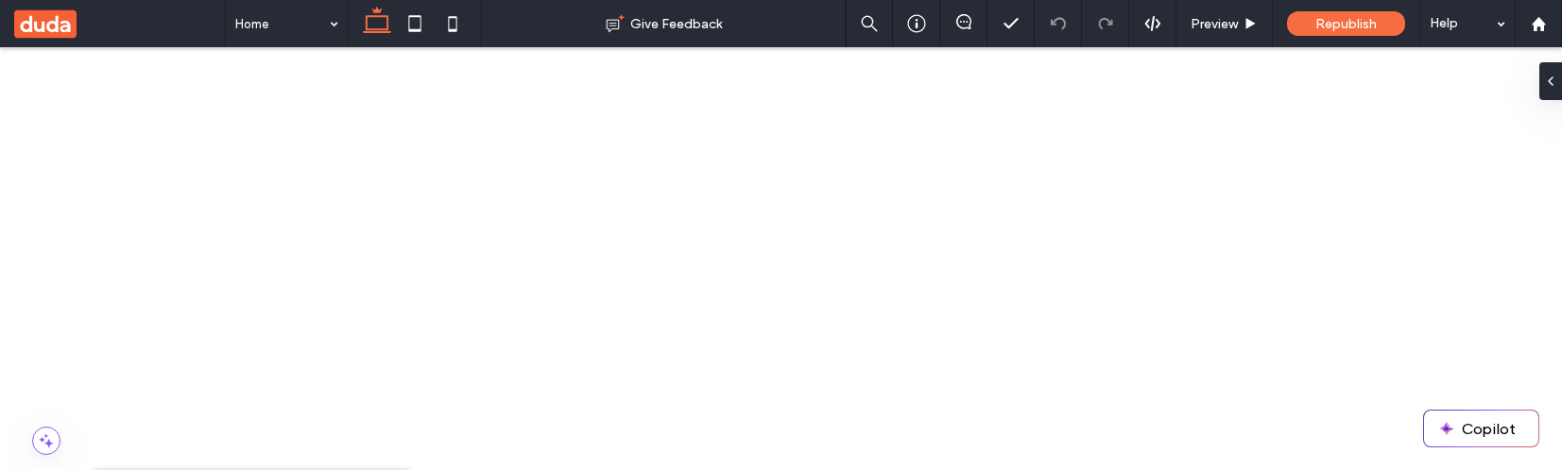
scroll to position [1097, 0]
click at [1478, 426] on button "Copilot" at bounding box center [1481, 429] width 114 height 36
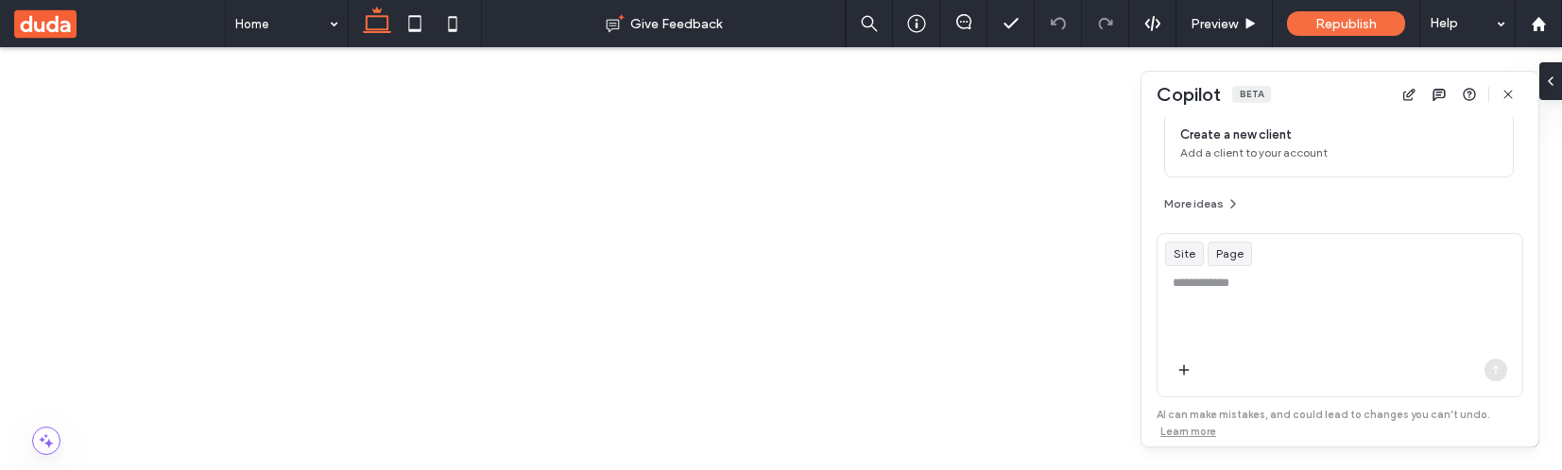
scroll to position [290, 0]
click at [1243, 294] on textarea at bounding box center [1339, 311] width 365 height 74
type textarea "**********"
click at [1490, 363] on icon "button" at bounding box center [1495, 370] width 15 height 15
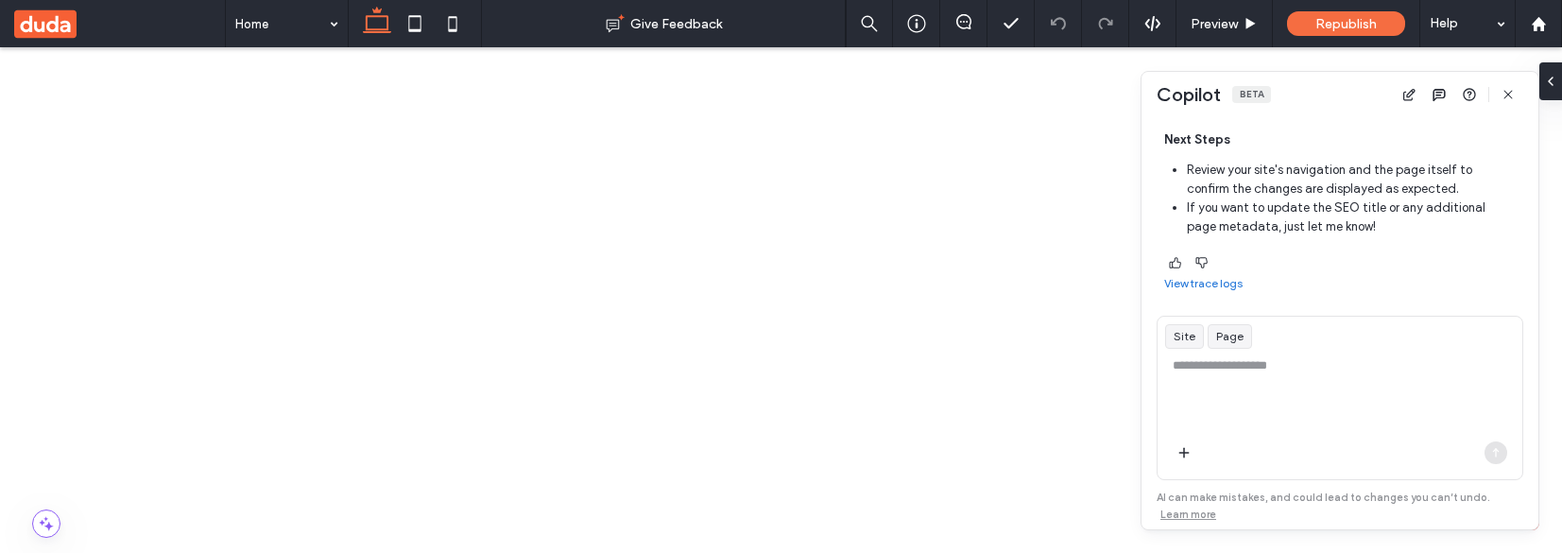
scroll to position [581, 0]
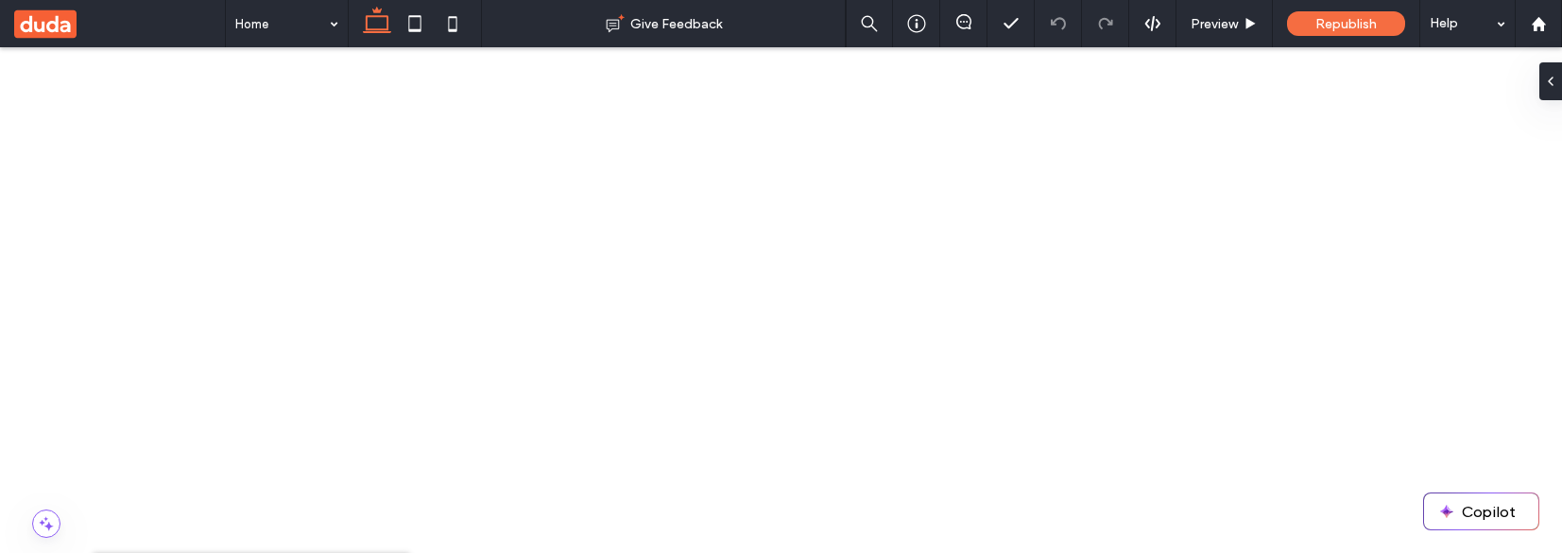
scroll to position [1015, 0]
click at [1460, 507] on button "Copilot" at bounding box center [1481, 511] width 114 height 36
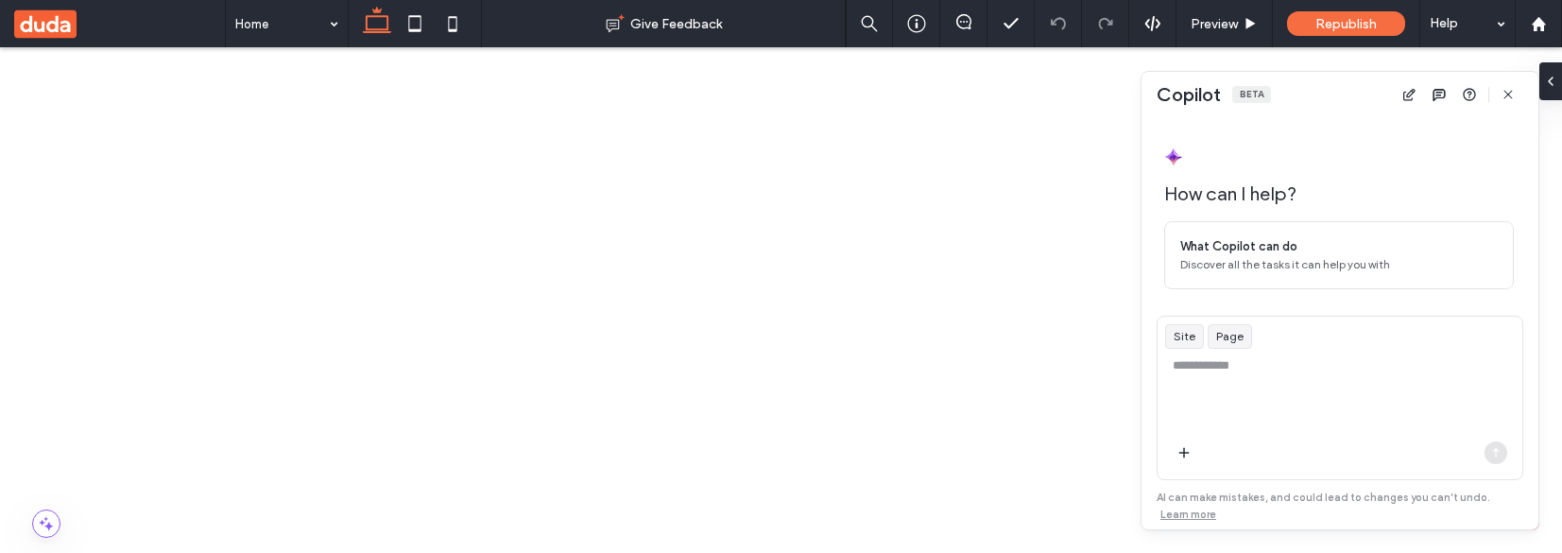
scroll to position [208, 0]
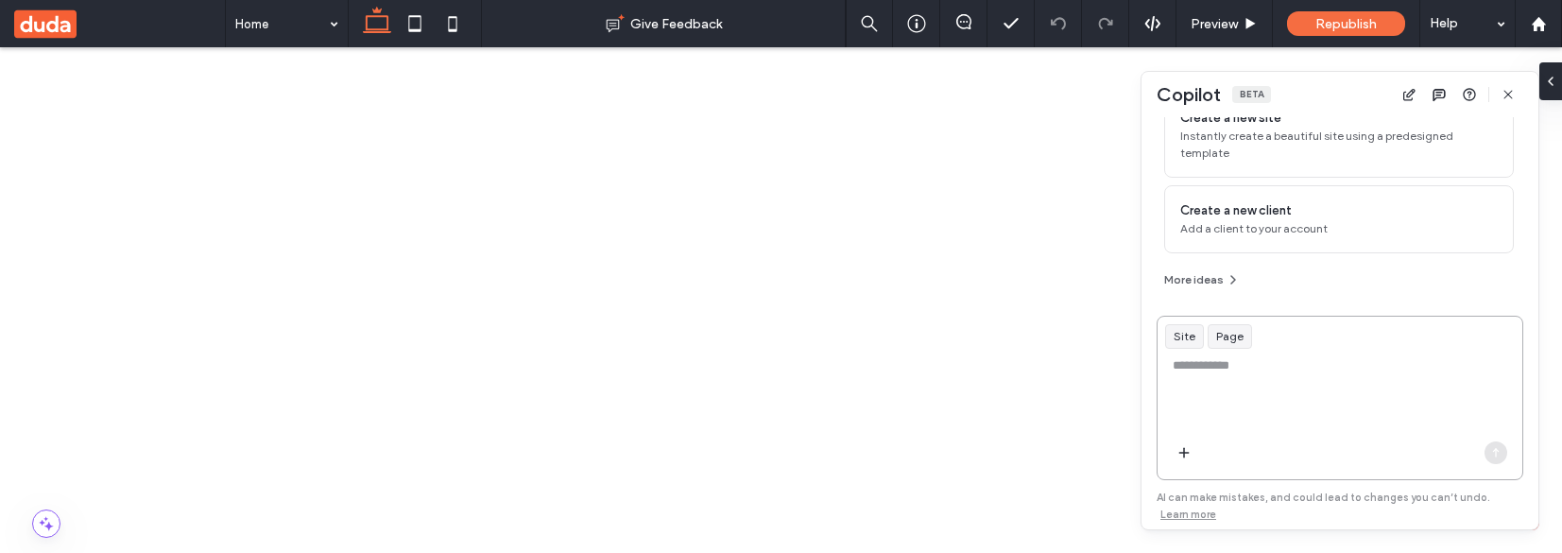
click at [1237, 372] on textarea at bounding box center [1339, 393] width 365 height 74
type textarea "**********"
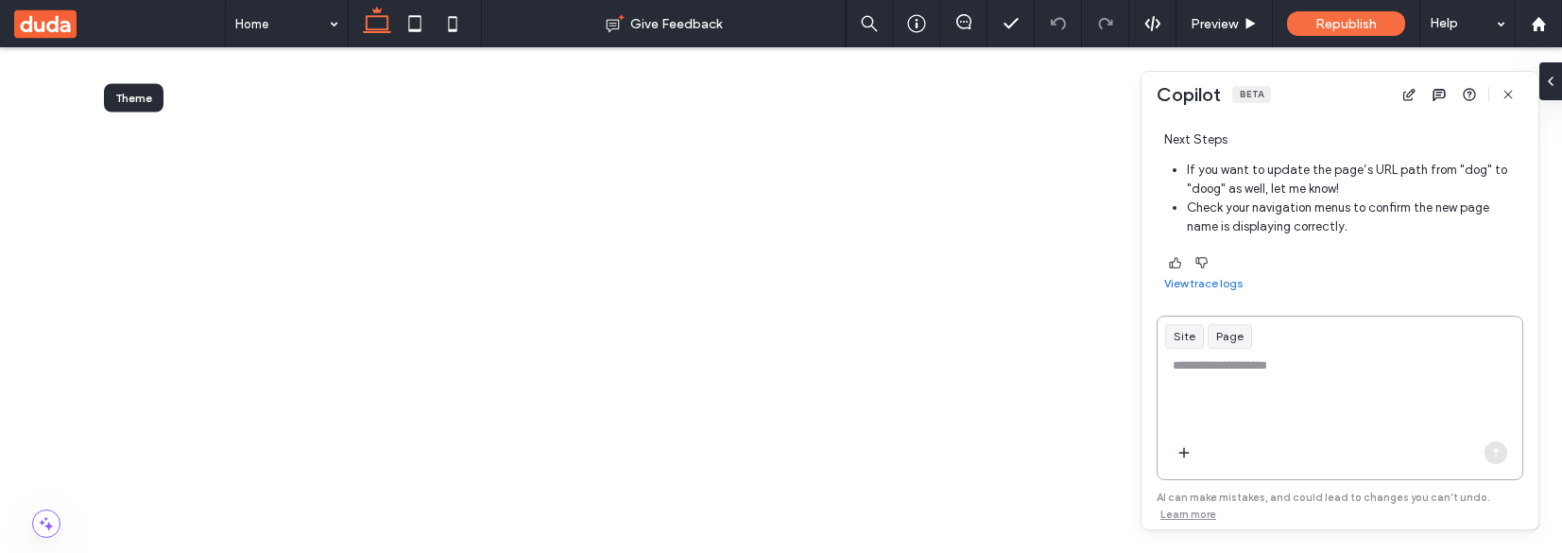
scroll to position [0, 0]
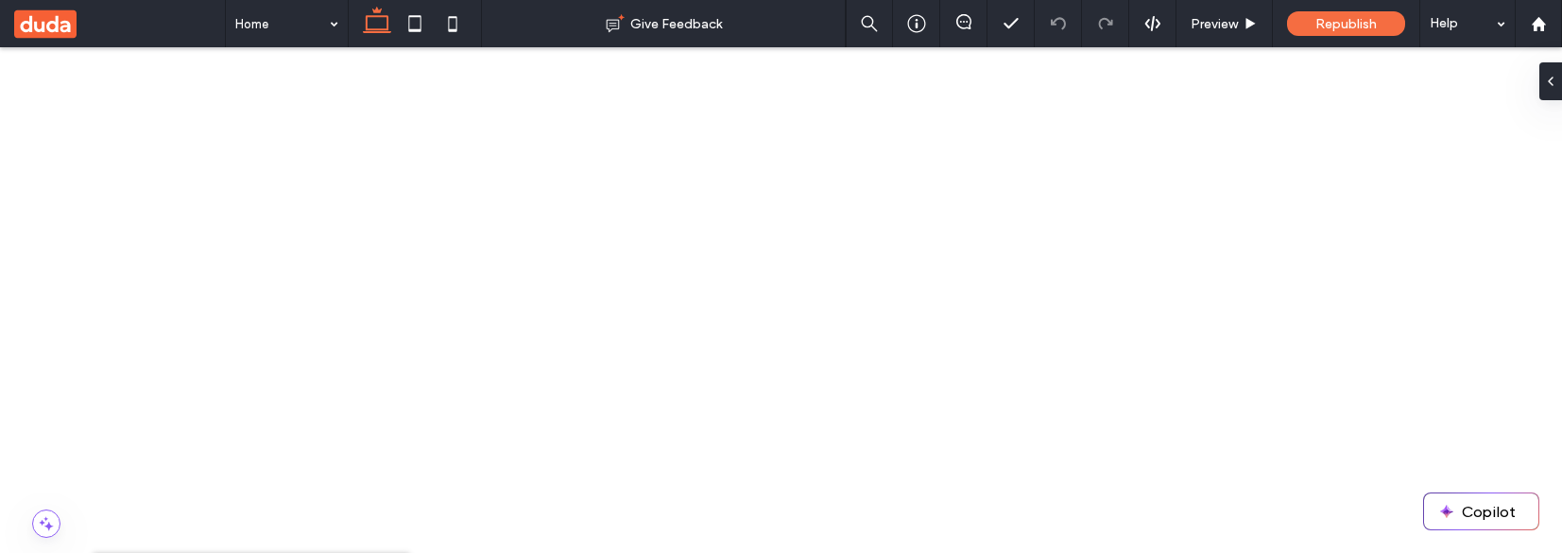
scroll to position [1015, 0]
click at [1502, 527] on button "Copilot" at bounding box center [1481, 511] width 114 height 36
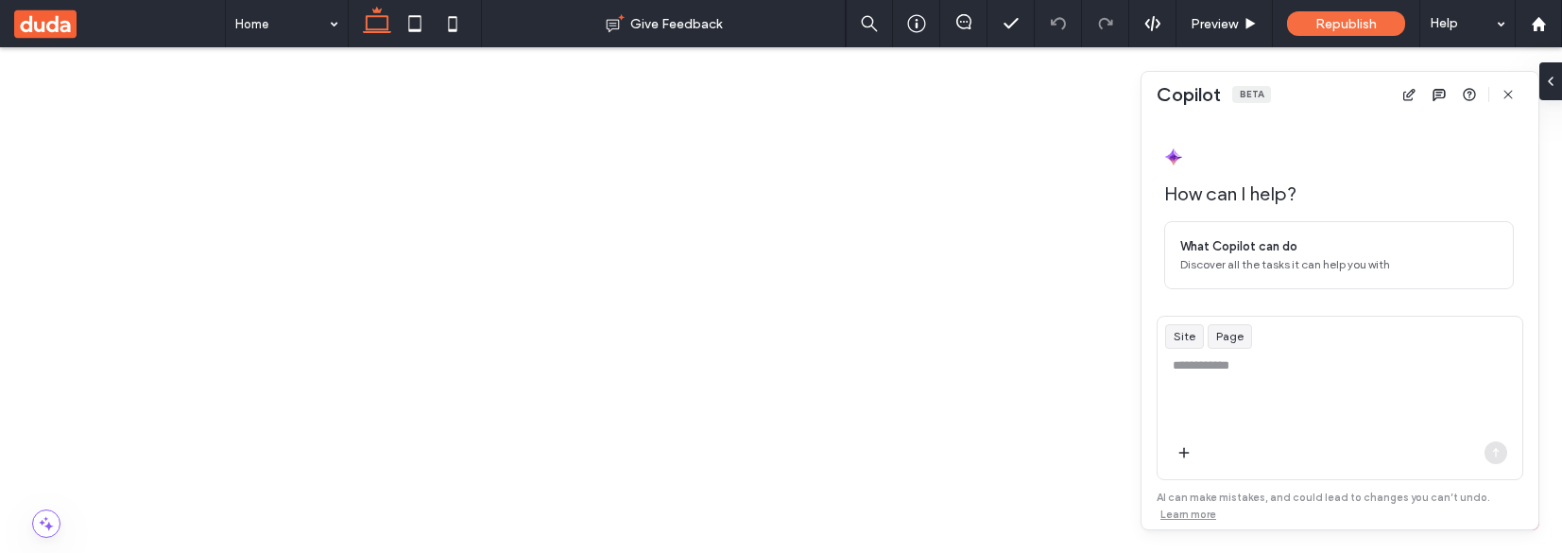
scroll to position [208, 0]
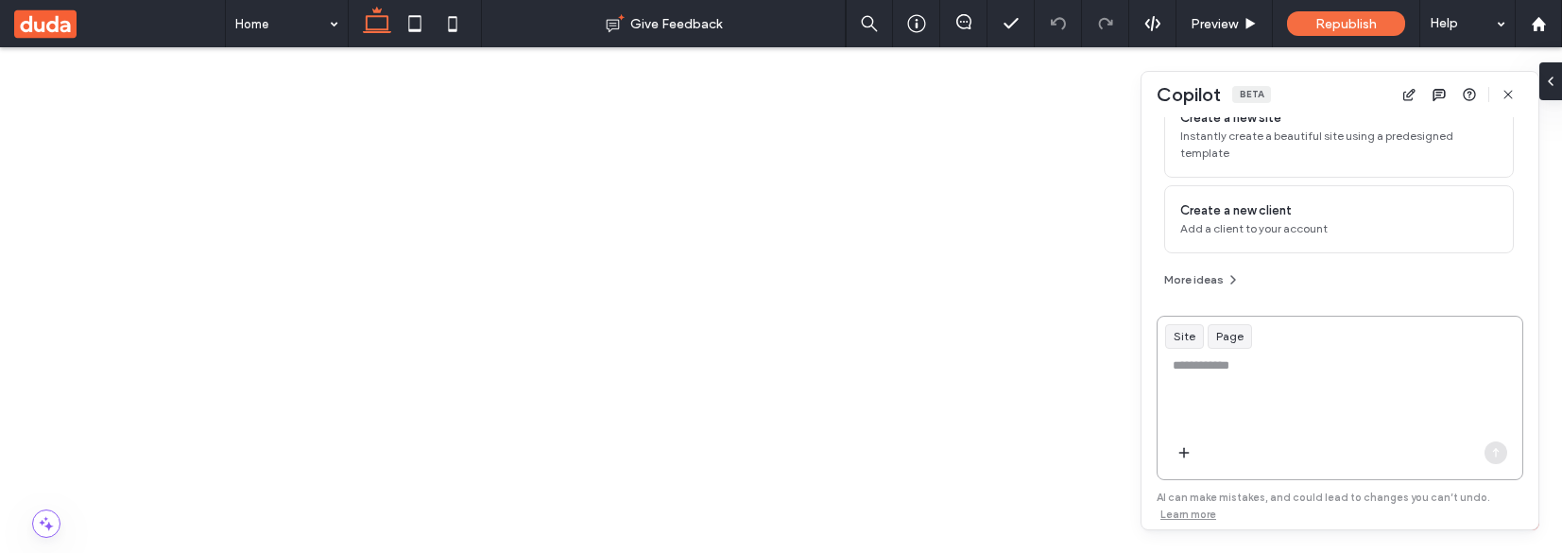
click at [1245, 376] on textarea at bounding box center [1339, 393] width 365 height 74
type textarea "**********"
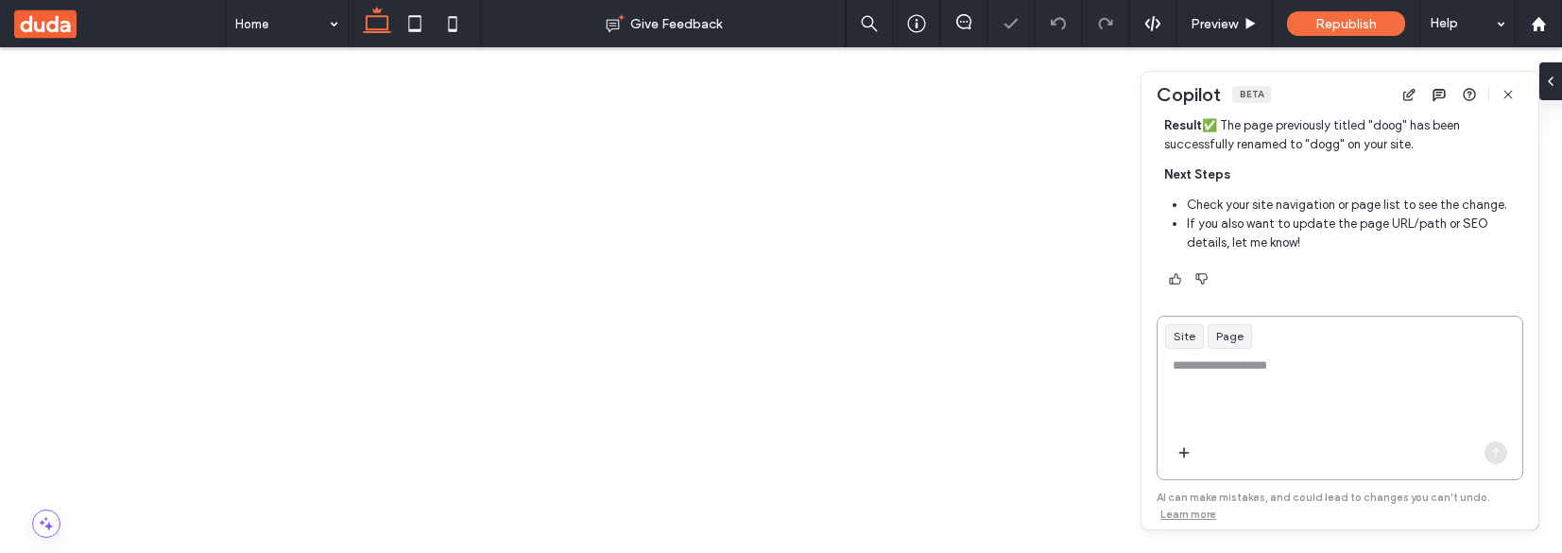
scroll to position [0, 0]
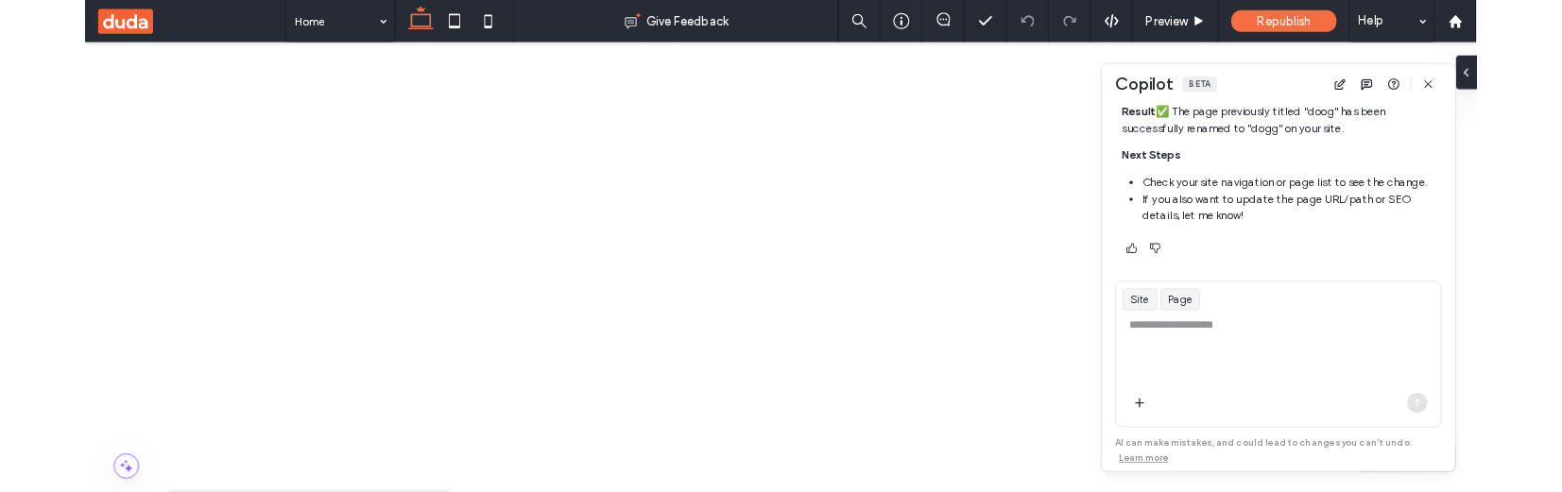
scroll to position [1015, 0]
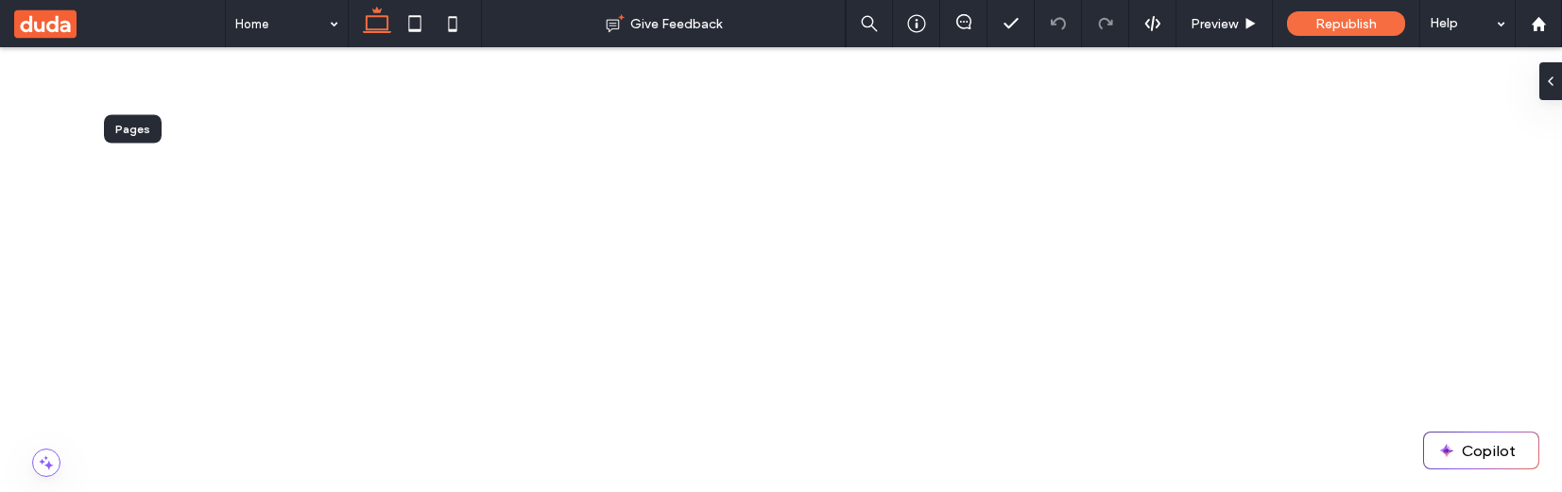
click at [1462, 456] on button "Copilot" at bounding box center [1481, 451] width 114 height 36
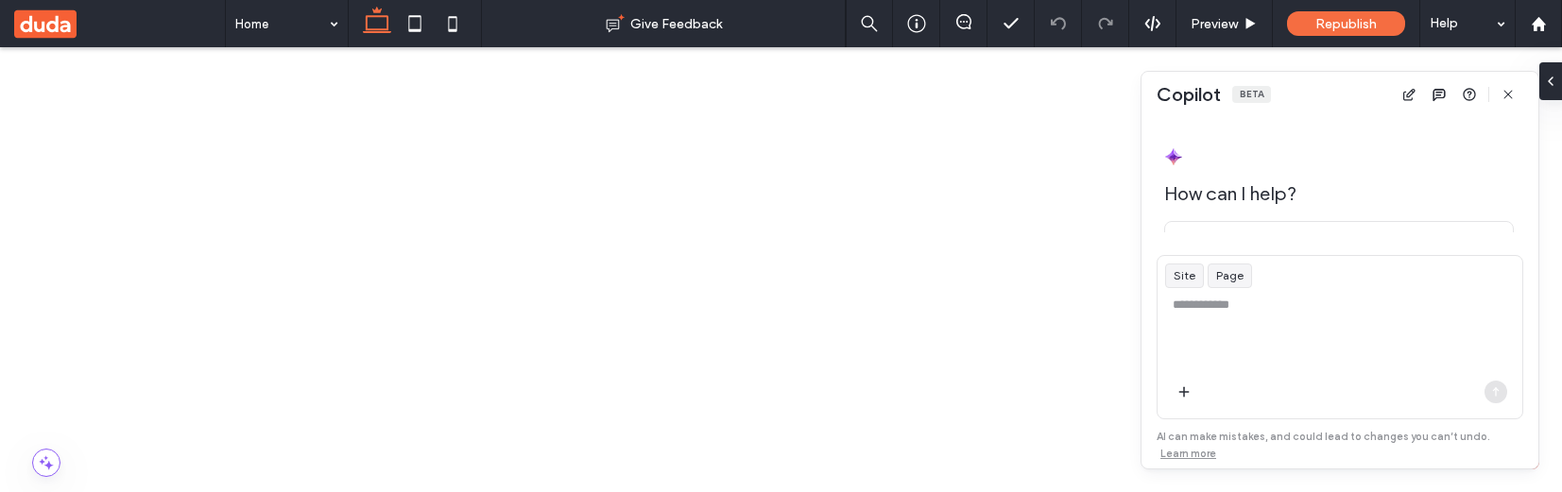
scroll to position [268, 0]
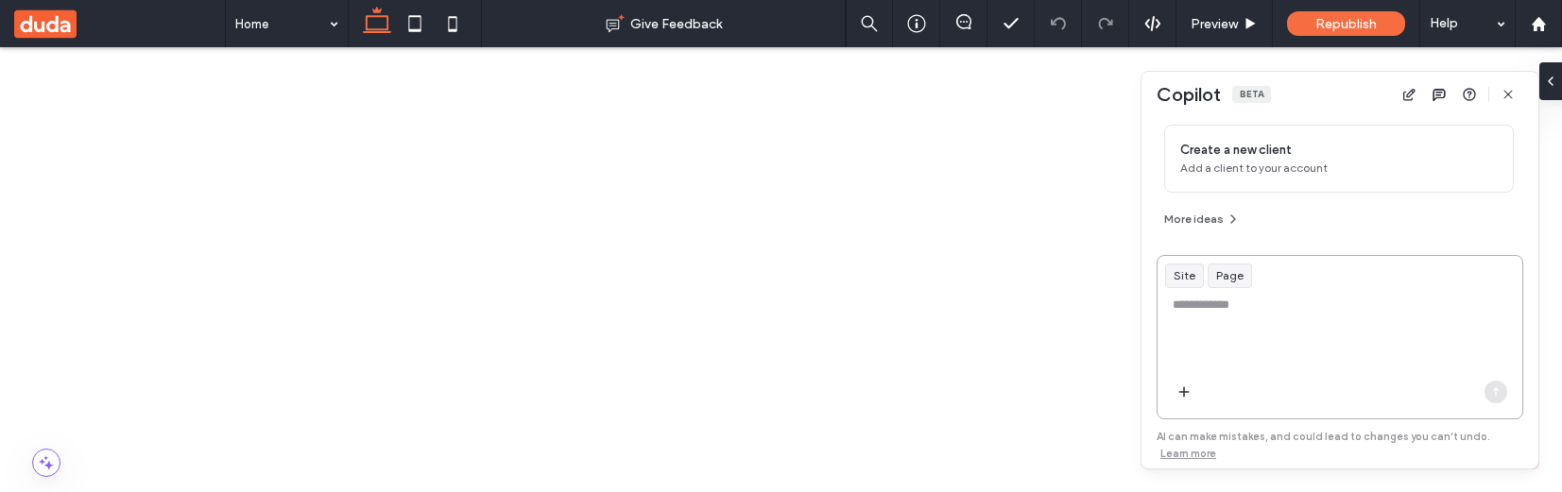
click at [1217, 299] on textarea at bounding box center [1339, 333] width 365 height 74
type textarea "**********"
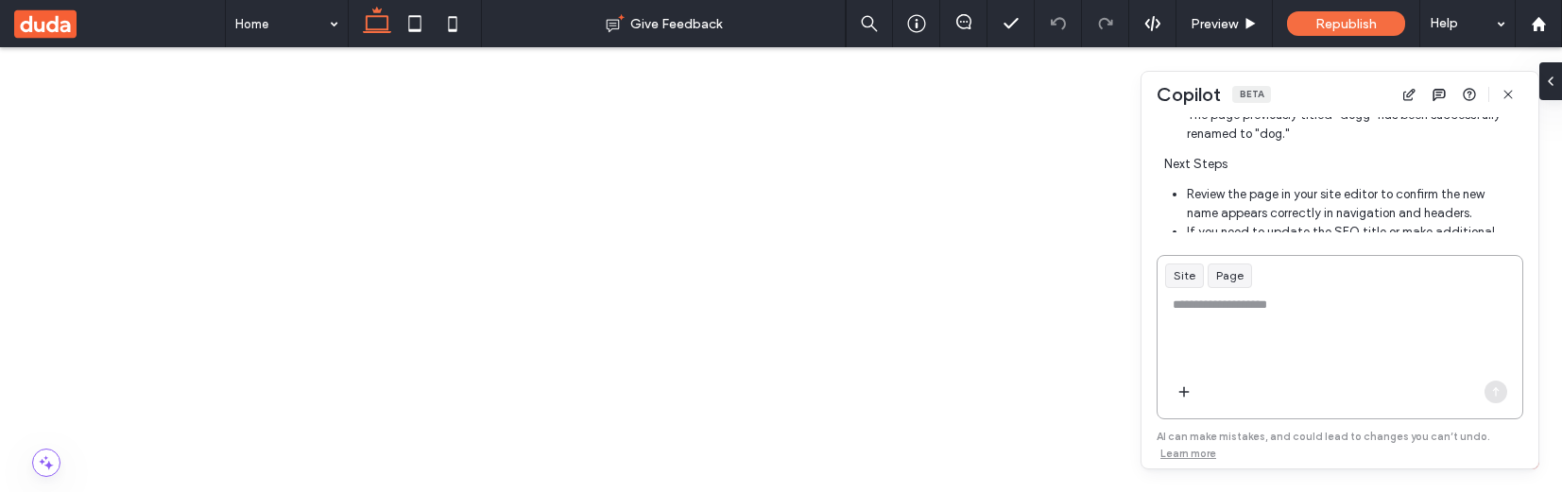
scroll to position [623, 0]
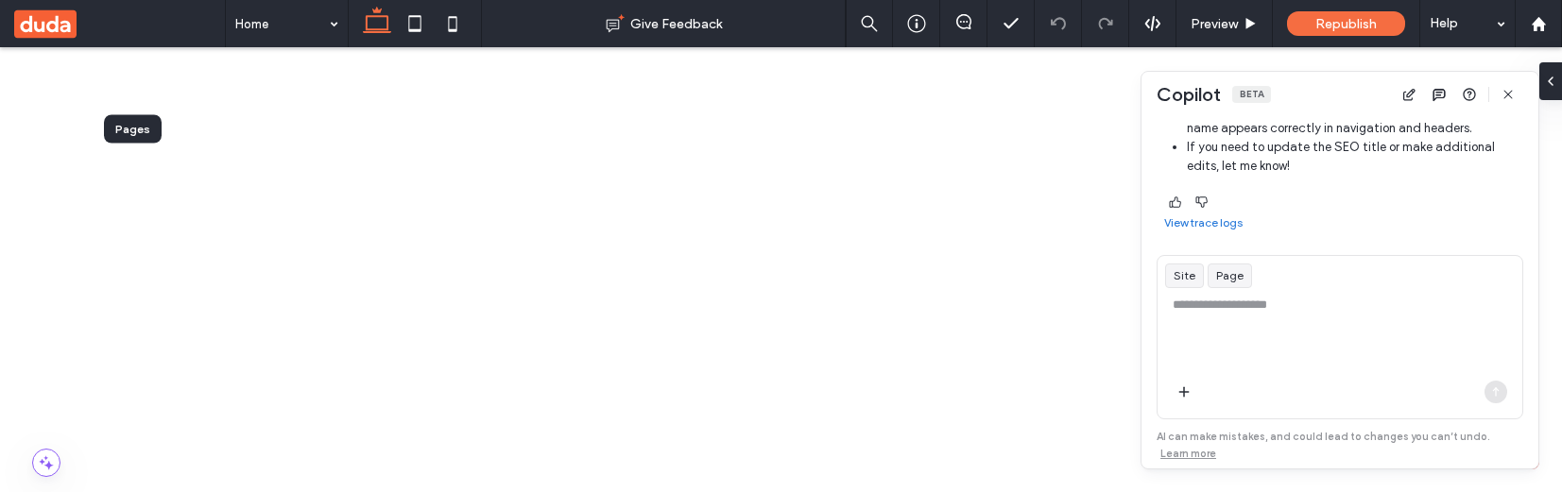
drag, startPoint x: 384, startPoint y: 74, endPoint x: 291, endPoint y: 35, distance: 100.4
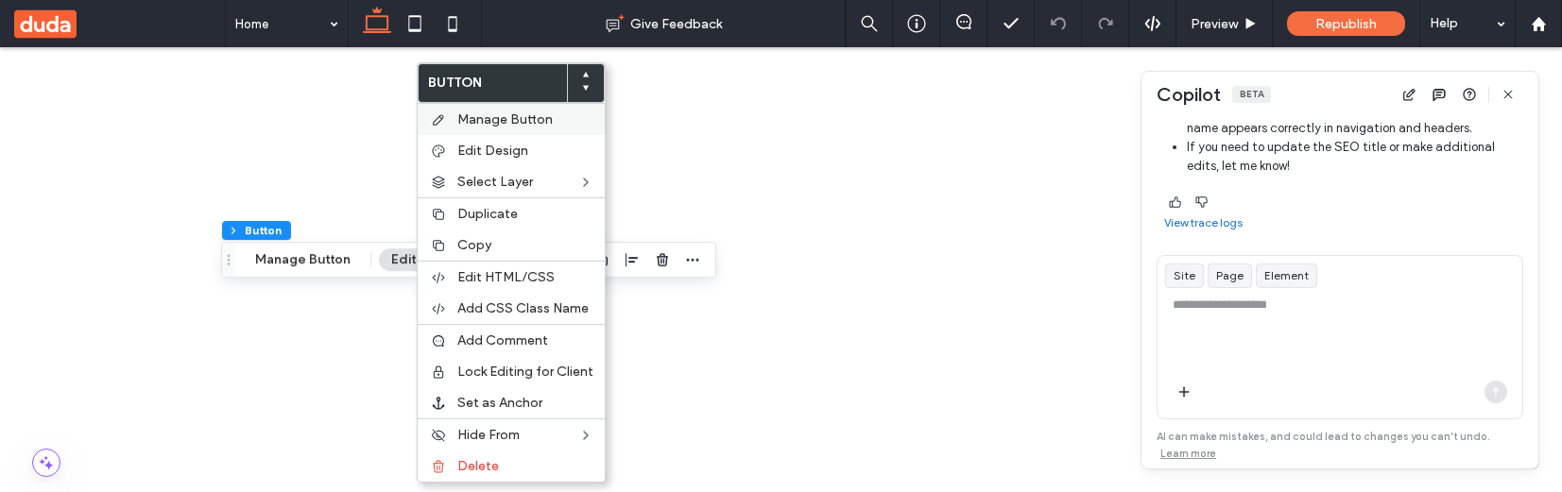
click at [530, 129] on div "Manage Button" at bounding box center [511, 119] width 187 height 32
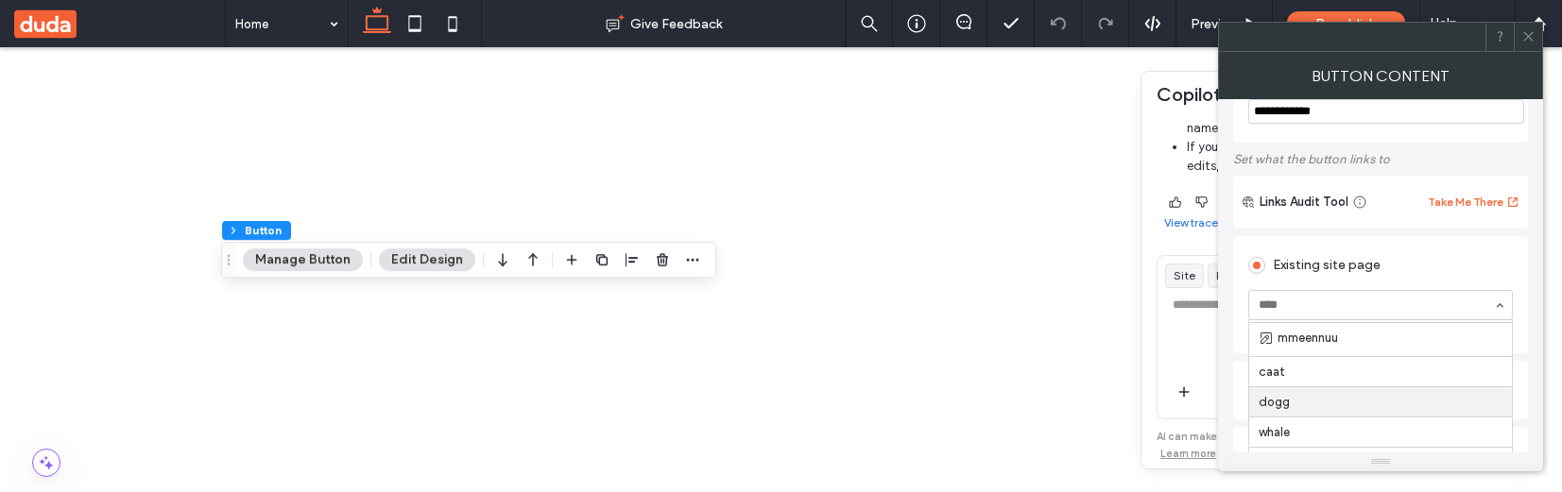
scroll to position [61, 0]
click at [1530, 44] on span at bounding box center [1528, 37] width 14 height 28
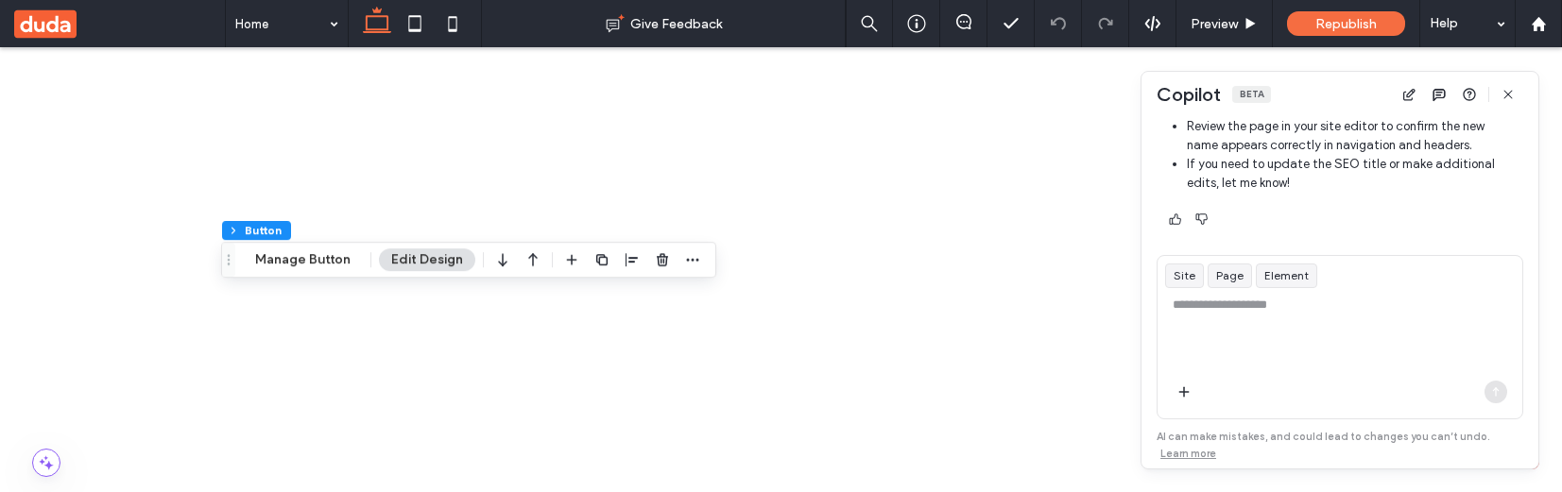
scroll to position [623, 0]
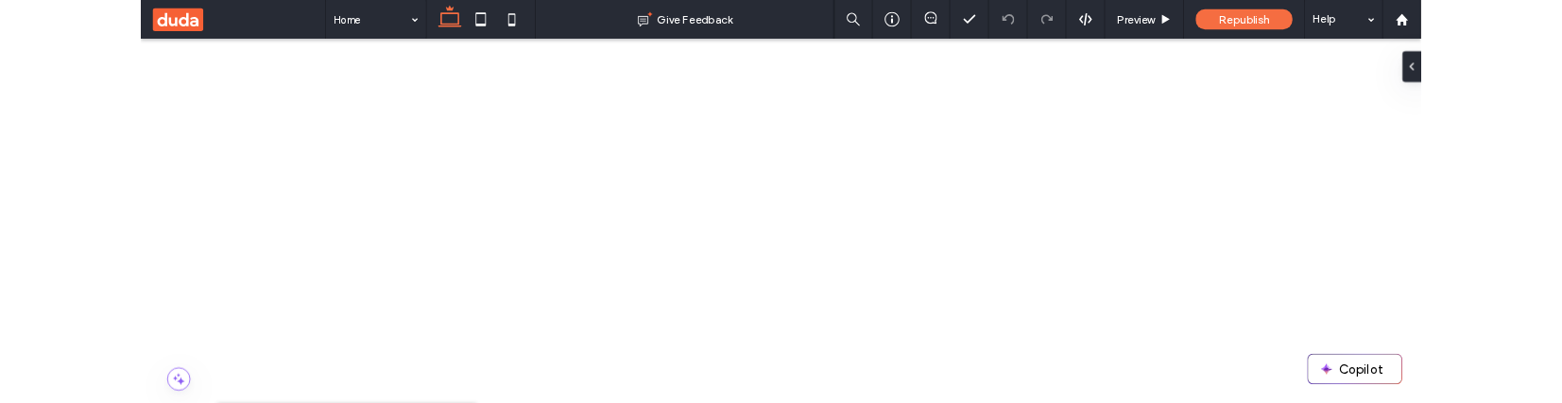
scroll to position [979, 0]
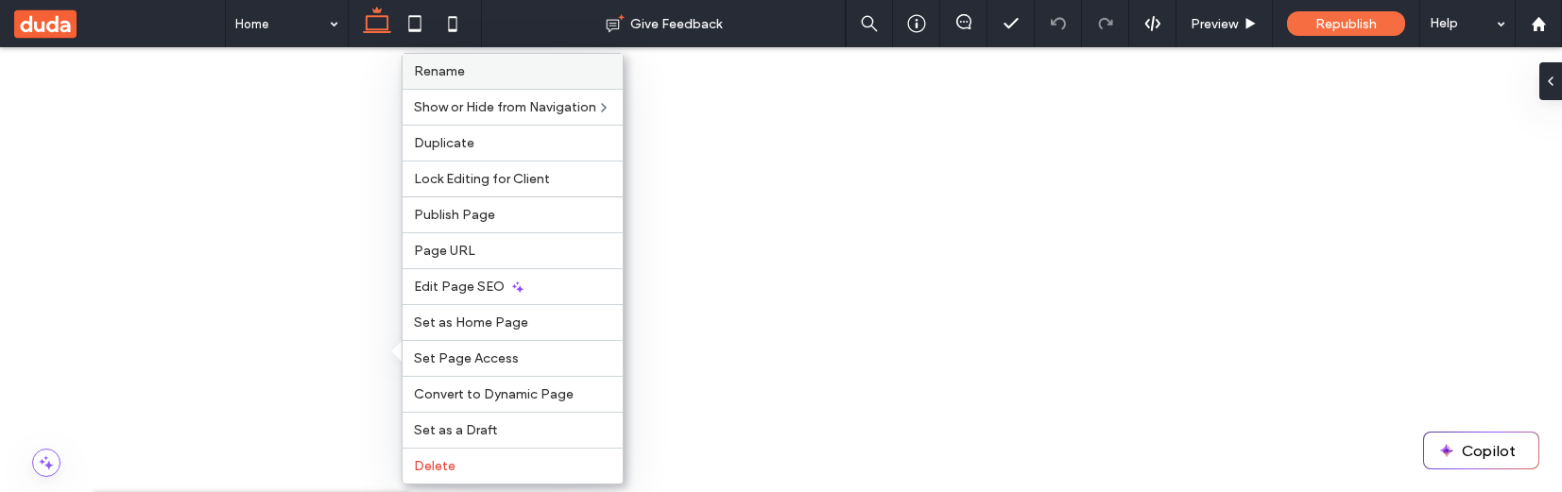
click at [515, 70] on label "Rename" at bounding box center [512, 71] width 197 height 16
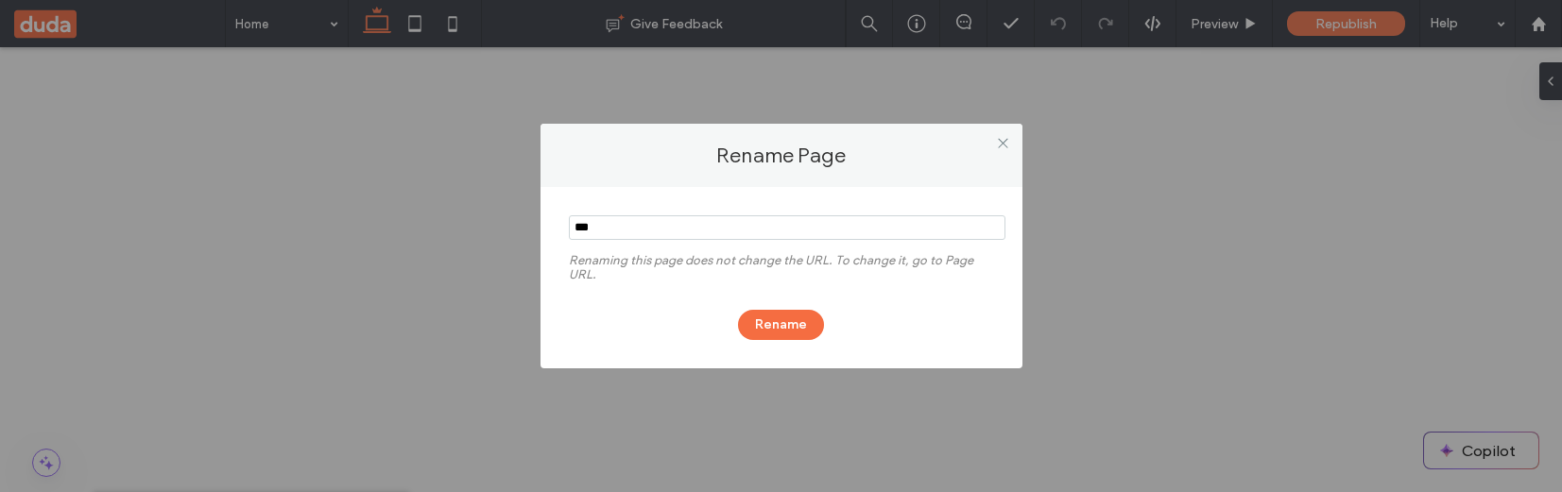
click at [635, 228] on input "notEmpty" at bounding box center [787, 227] width 436 height 25
type input "*****"
click at [773, 324] on button "Rename" at bounding box center [781, 325] width 86 height 30
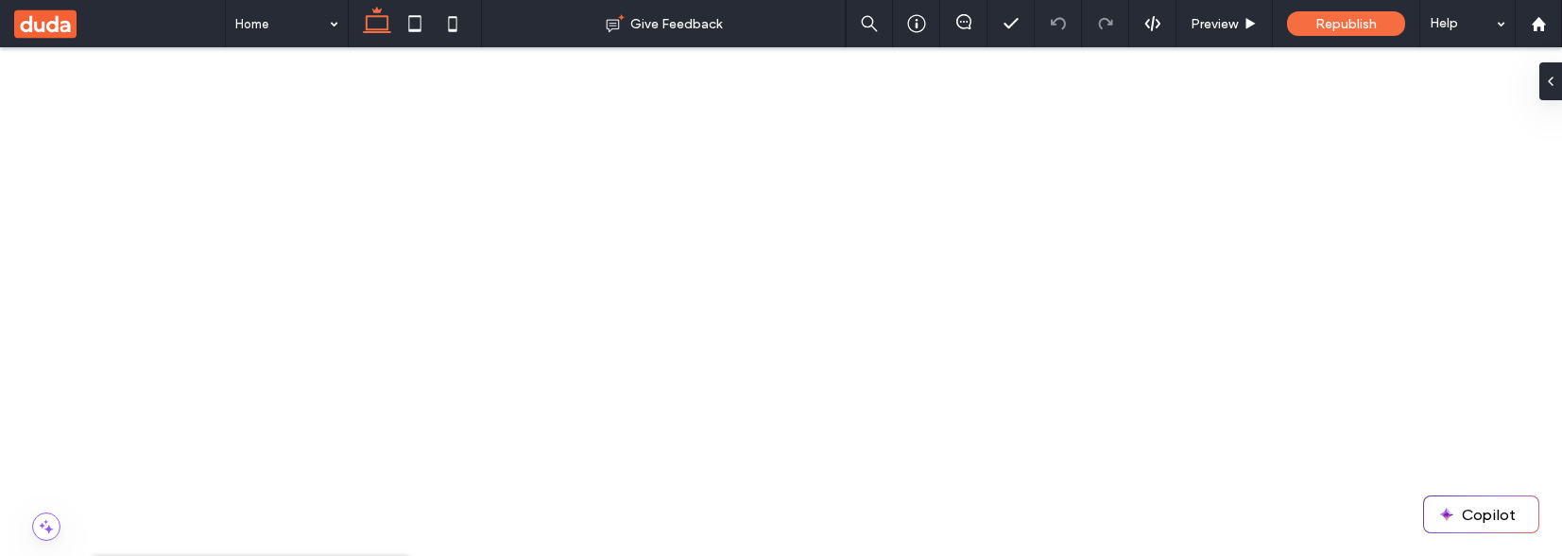
scroll to position [1012, 0]
click at [1500, 521] on button "Copilot" at bounding box center [1481, 514] width 114 height 36
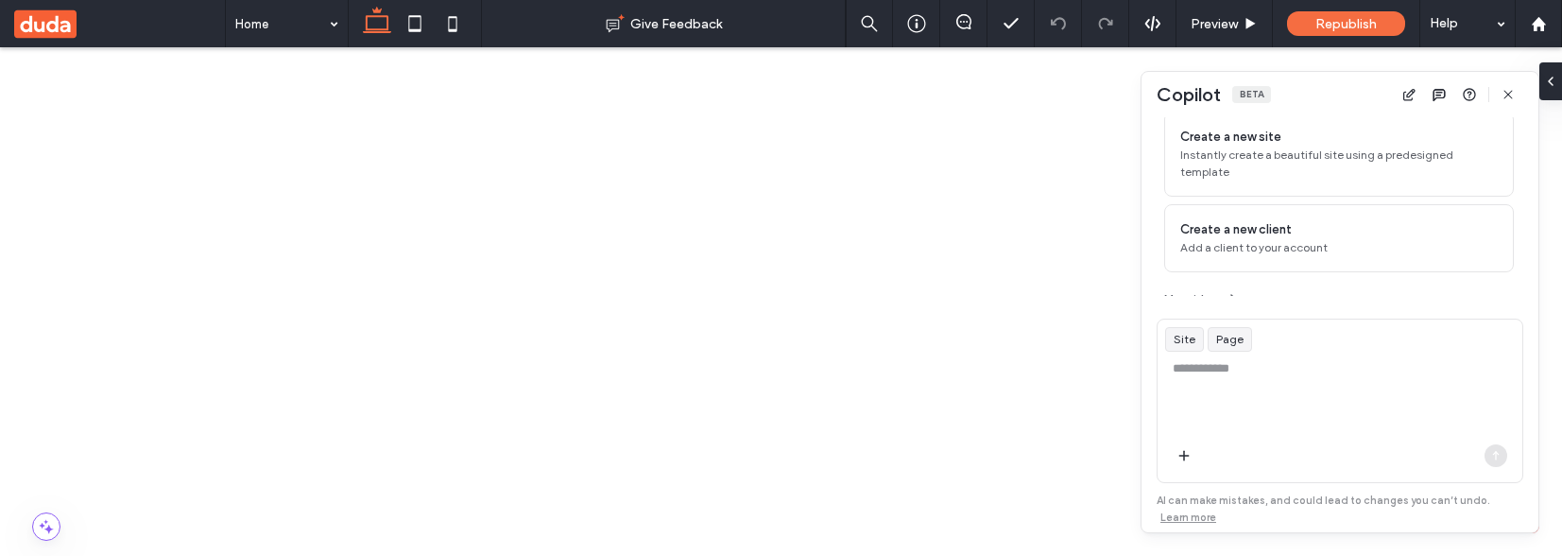
scroll to position [205, 0]
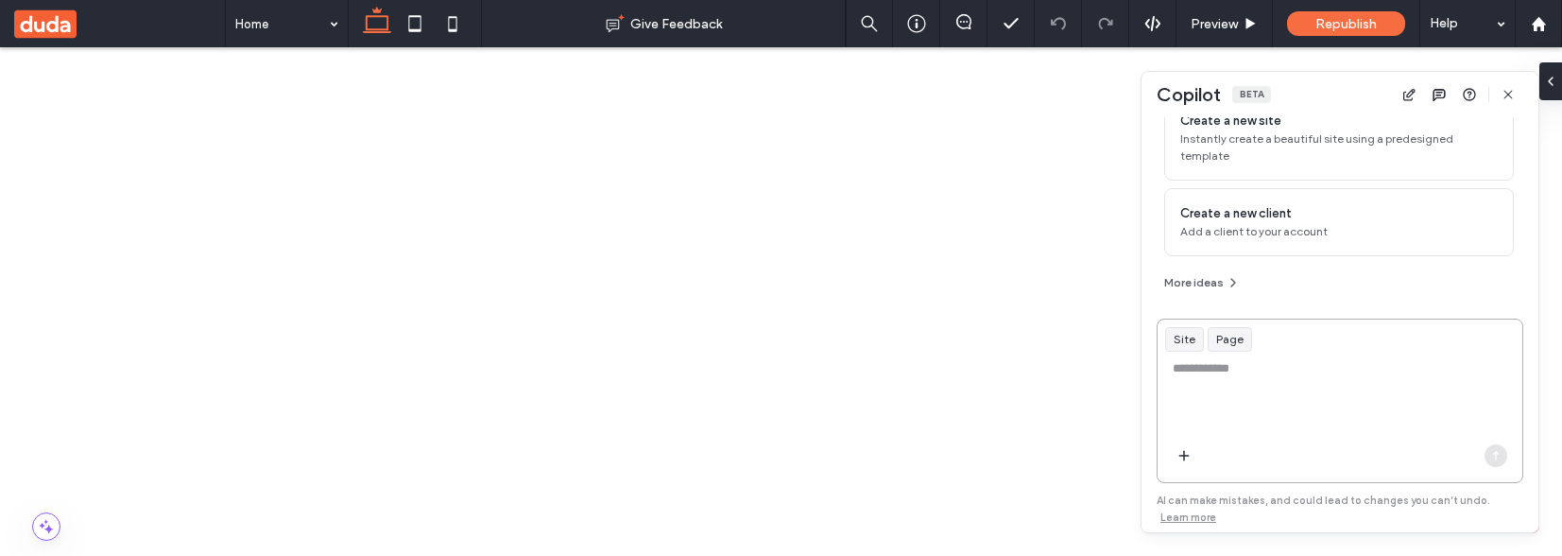
click at [1221, 363] on textarea at bounding box center [1339, 396] width 365 height 74
paste textarea "****"
type textarea "**********"
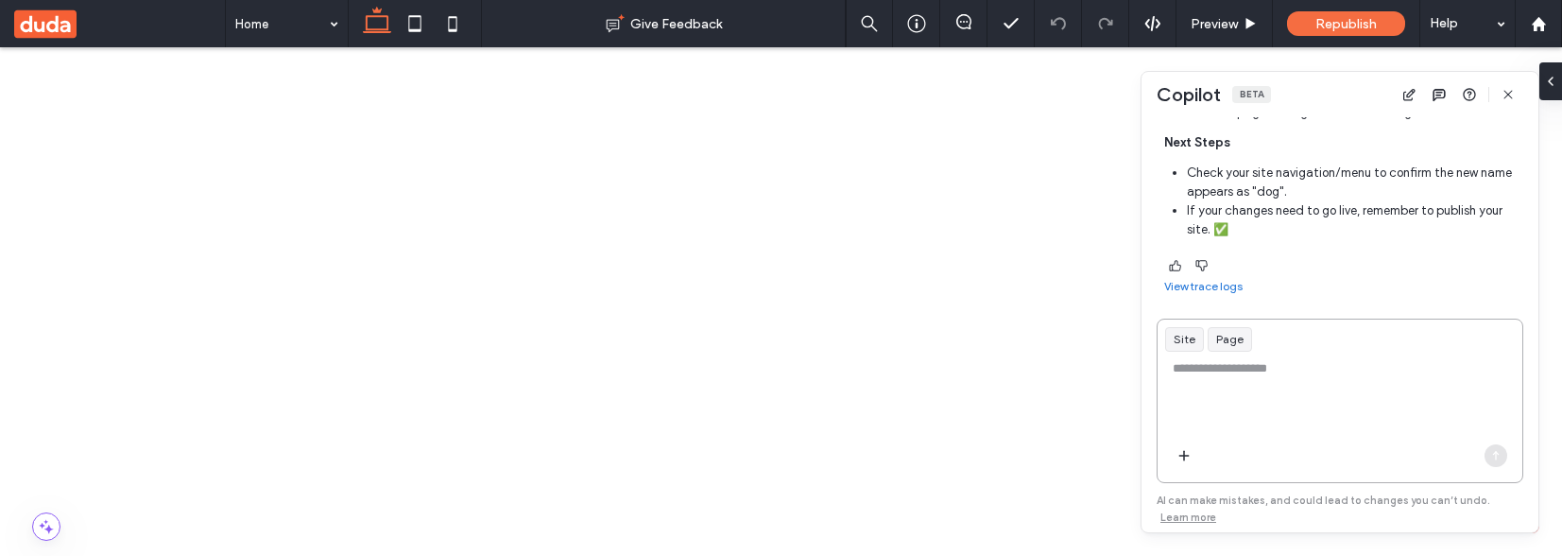
scroll to position [0, 0]
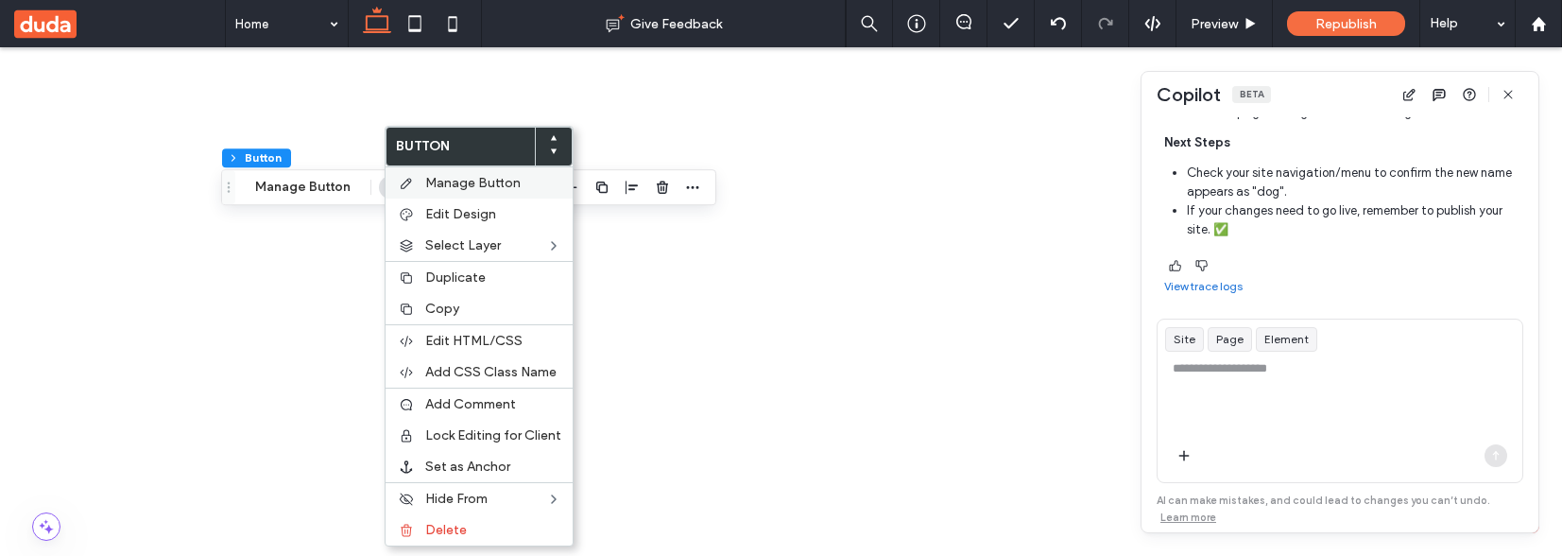
click at [506, 187] on span "Manage Button" at bounding box center [472, 183] width 95 height 16
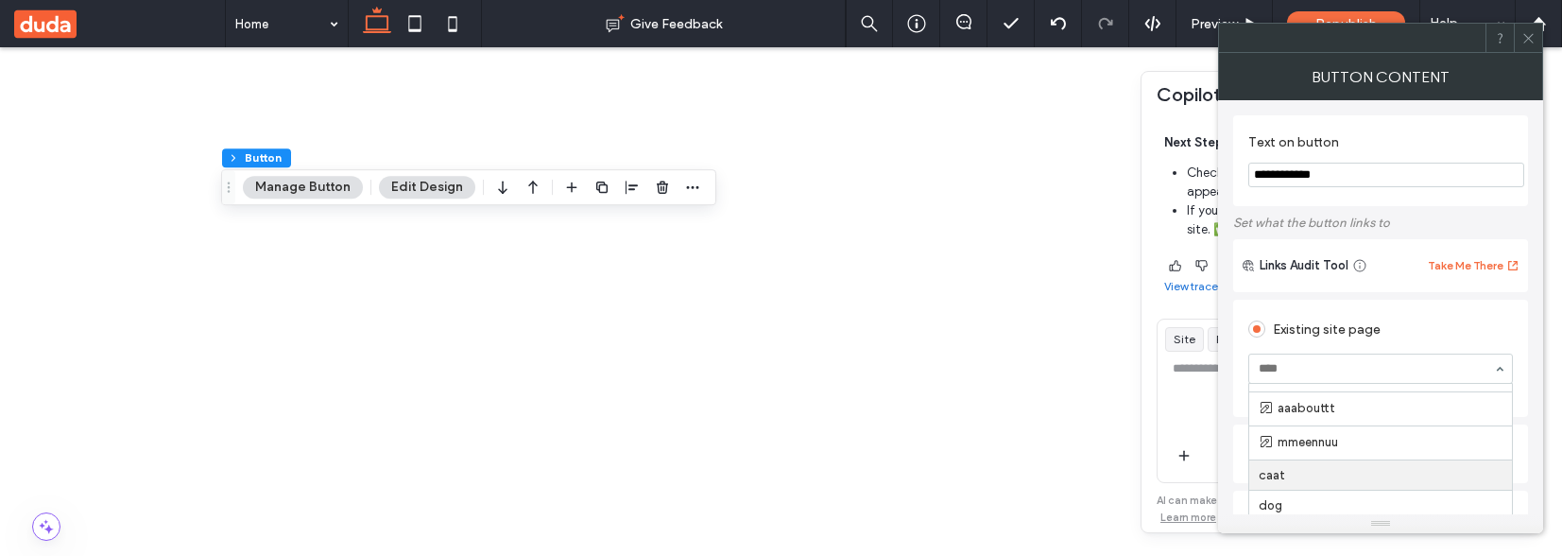
scroll to position [507, 0]
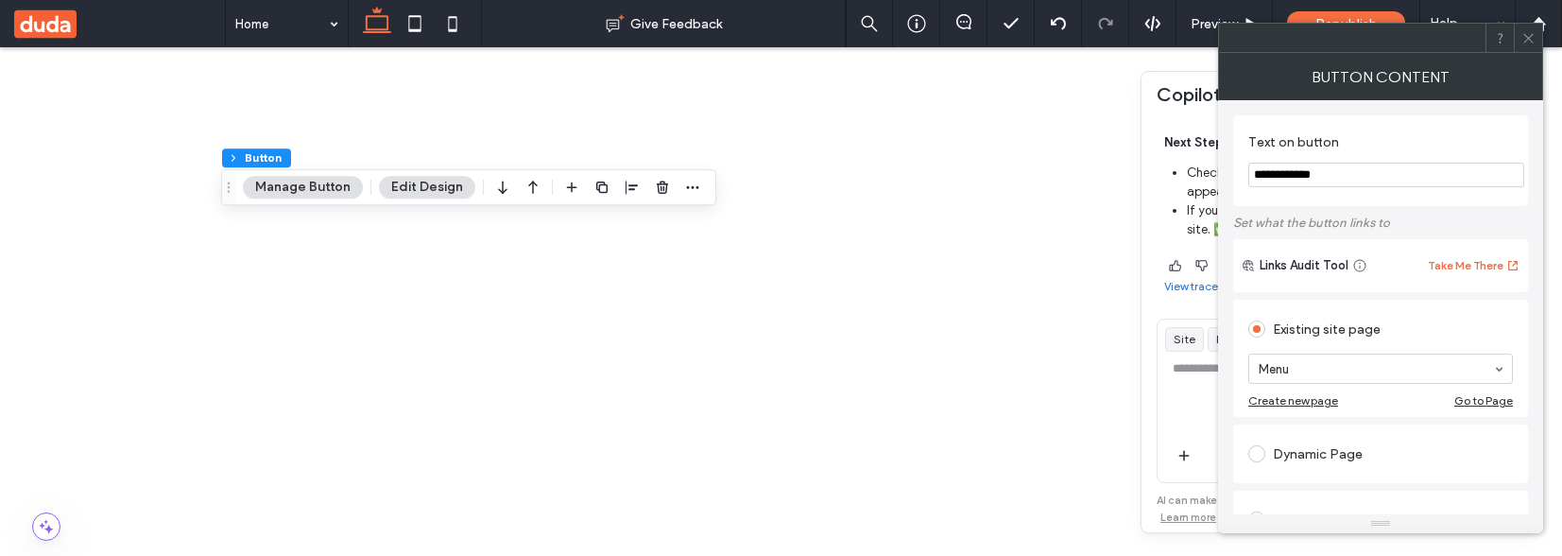
click at [1533, 45] on span at bounding box center [1528, 38] width 14 height 28
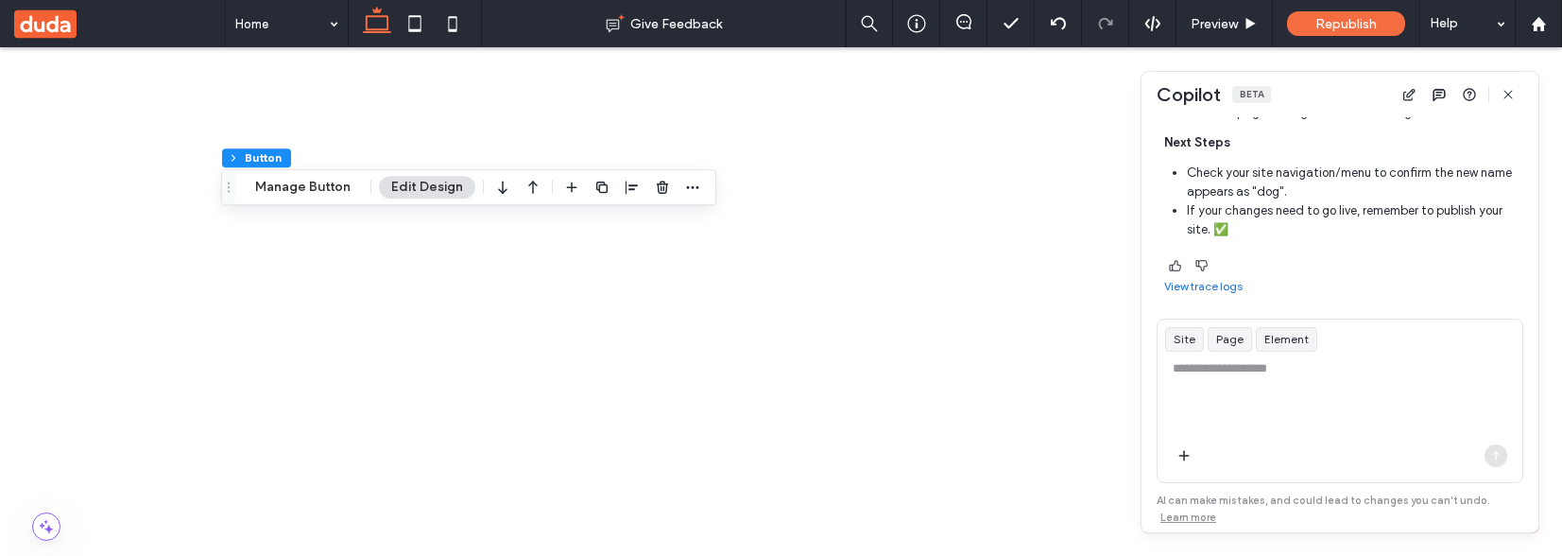
click at [1360, 122] on span "Result The page titled "doggg" has been successfully renamed to "dog" on your s…" at bounding box center [1339, 137] width 350 height 204
click at [1501, 99] on icon "button" at bounding box center [1507, 94] width 15 height 15
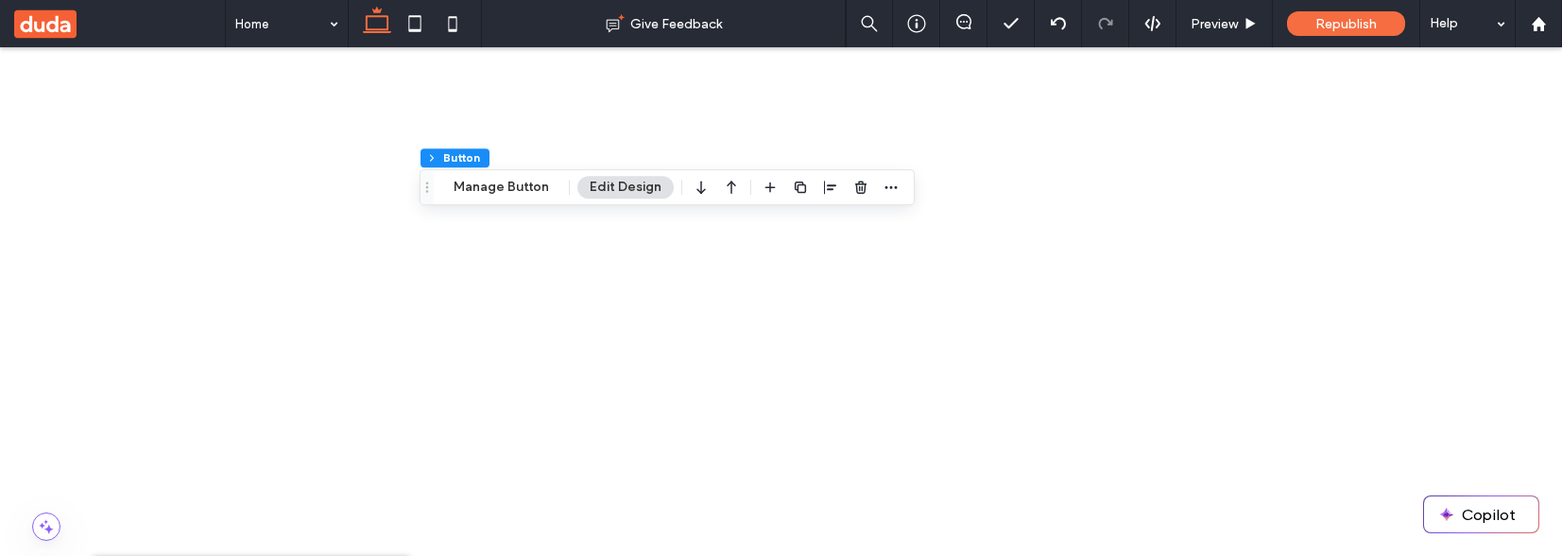
scroll to position [1012, 0]
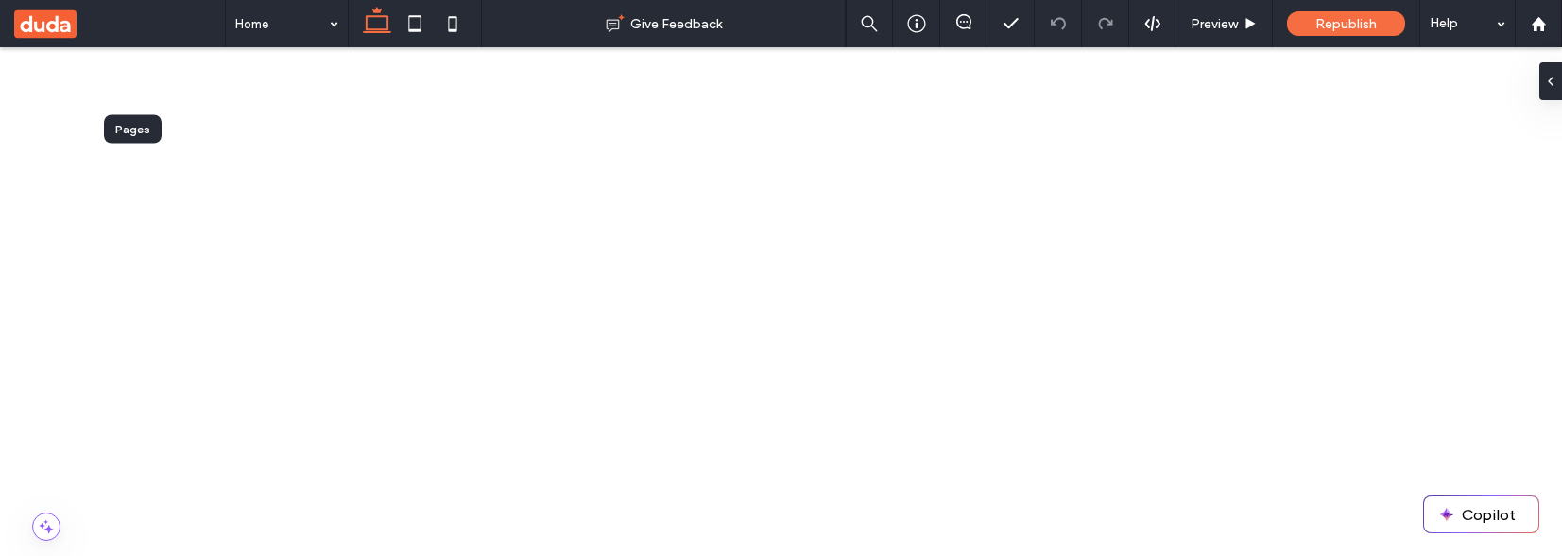
click at [1494, 523] on button "Copilot" at bounding box center [1481, 514] width 114 height 36
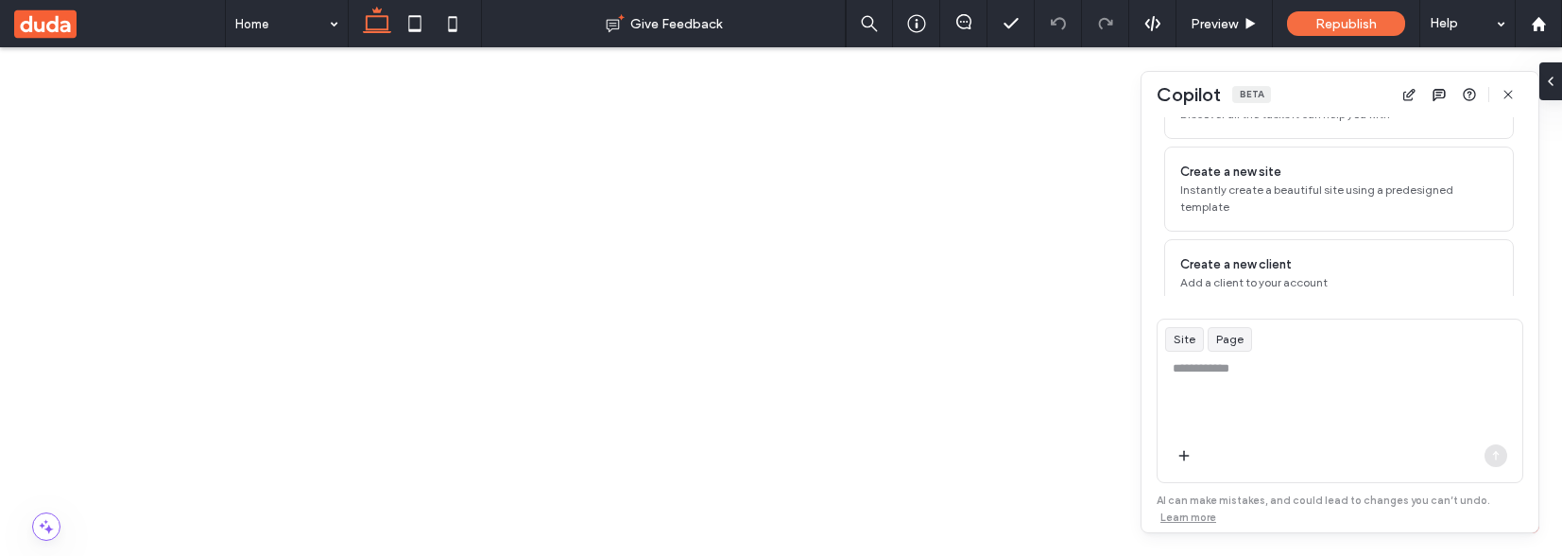
scroll to position [205, 0]
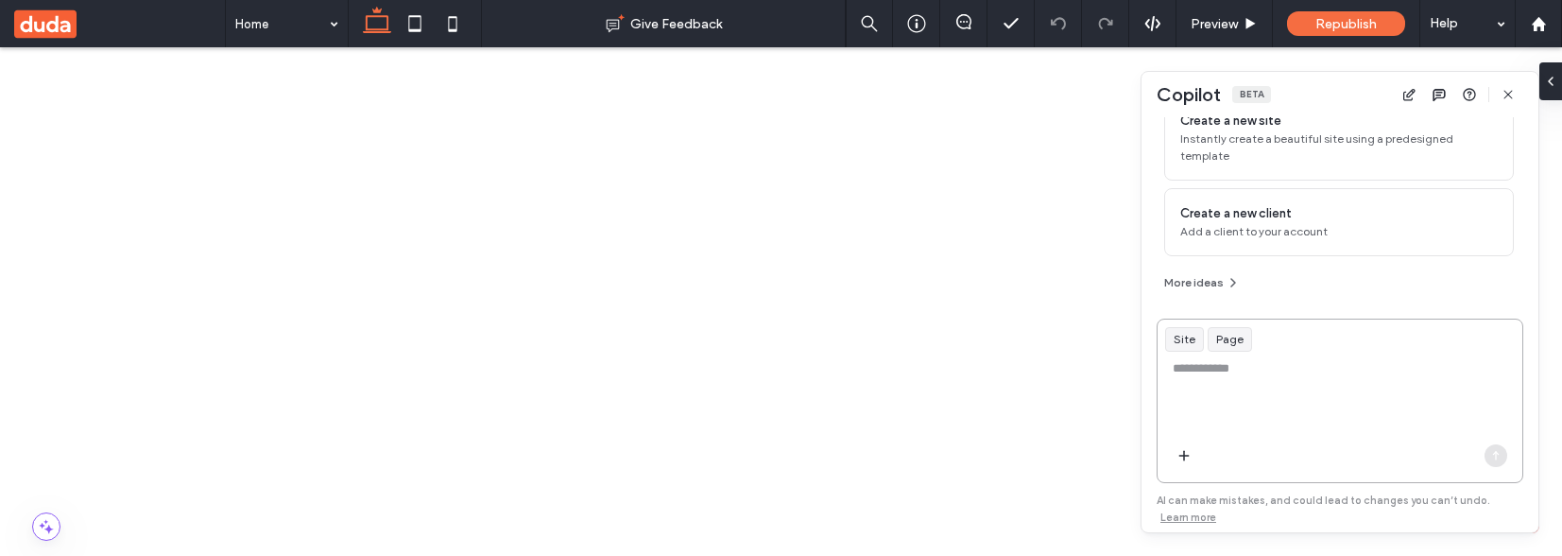
click at [1201, 372] on textarea at bounding box center [1339, 396] width 365 height 74
paste textarea "******"
type textarea "**********"
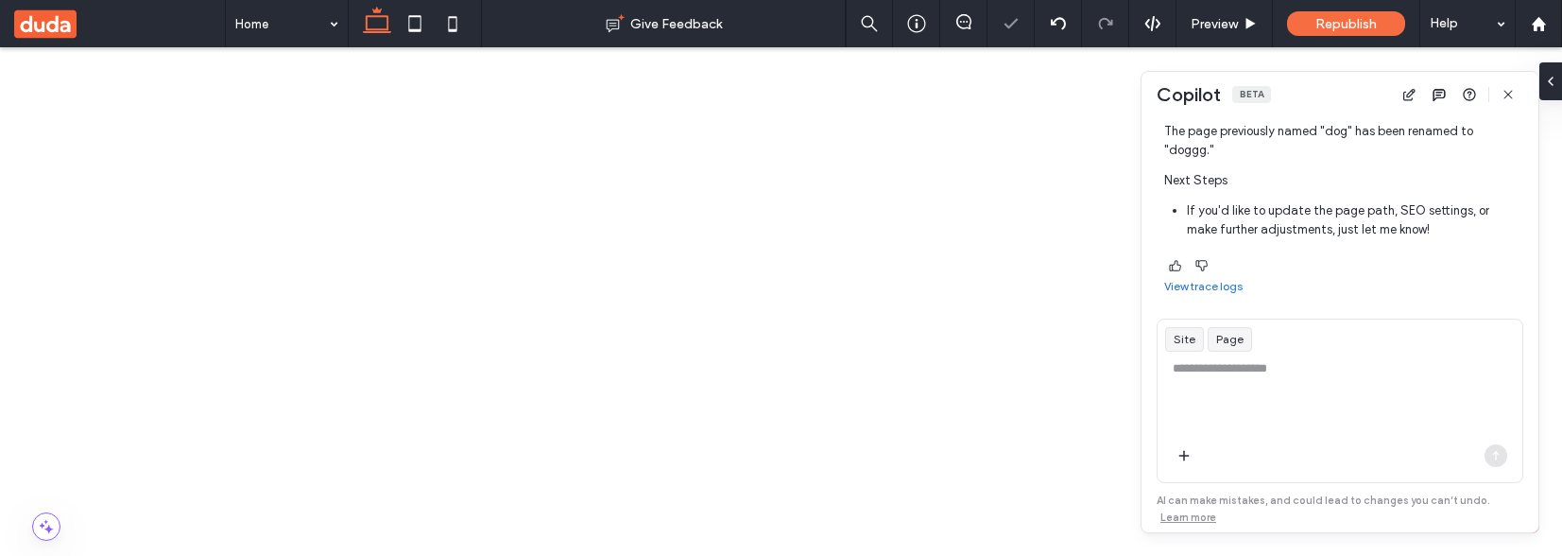
scroll to position [0, 0]
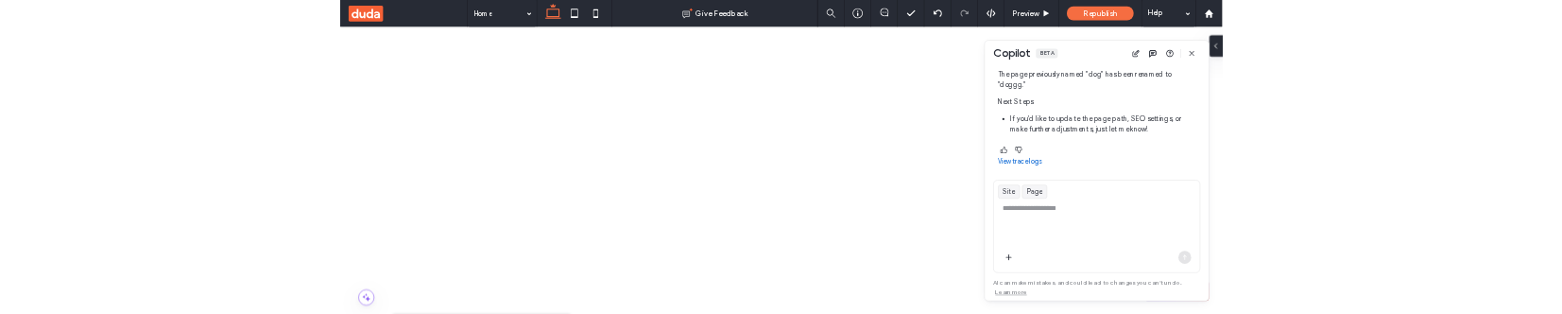
scroll to position [1012, 0]
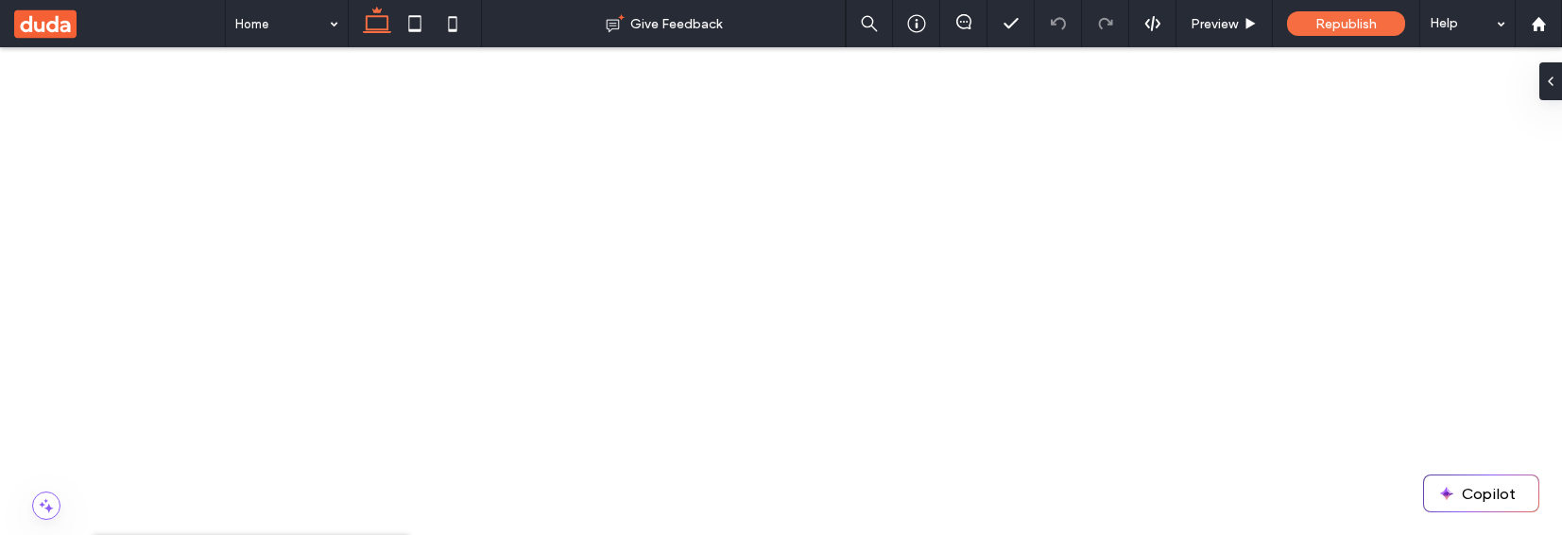
scroll to position [1033, 0]
click at [1515, 498] on button "Copilot" at bounding box center [1481, 493] width 114 height 36
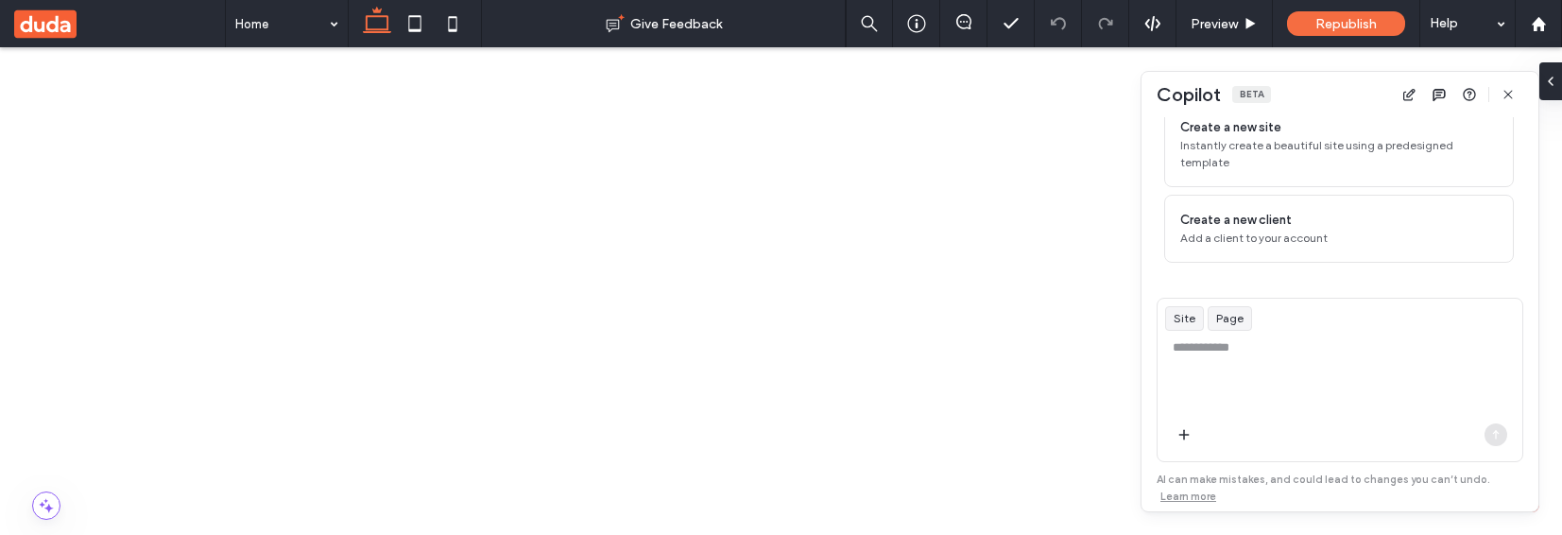
scroll to position [226, 0]
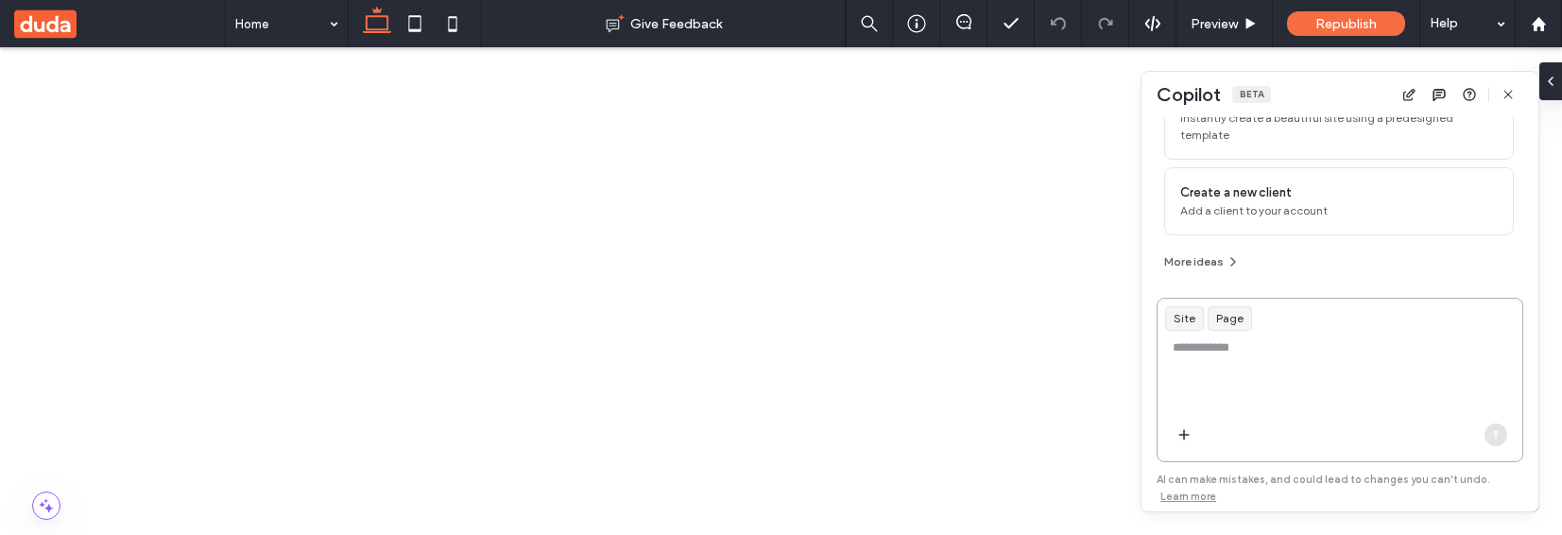
click at [1212, 338] on textarea at bounding box center [1339, 375] width 365 height 74
type textarea "**********"
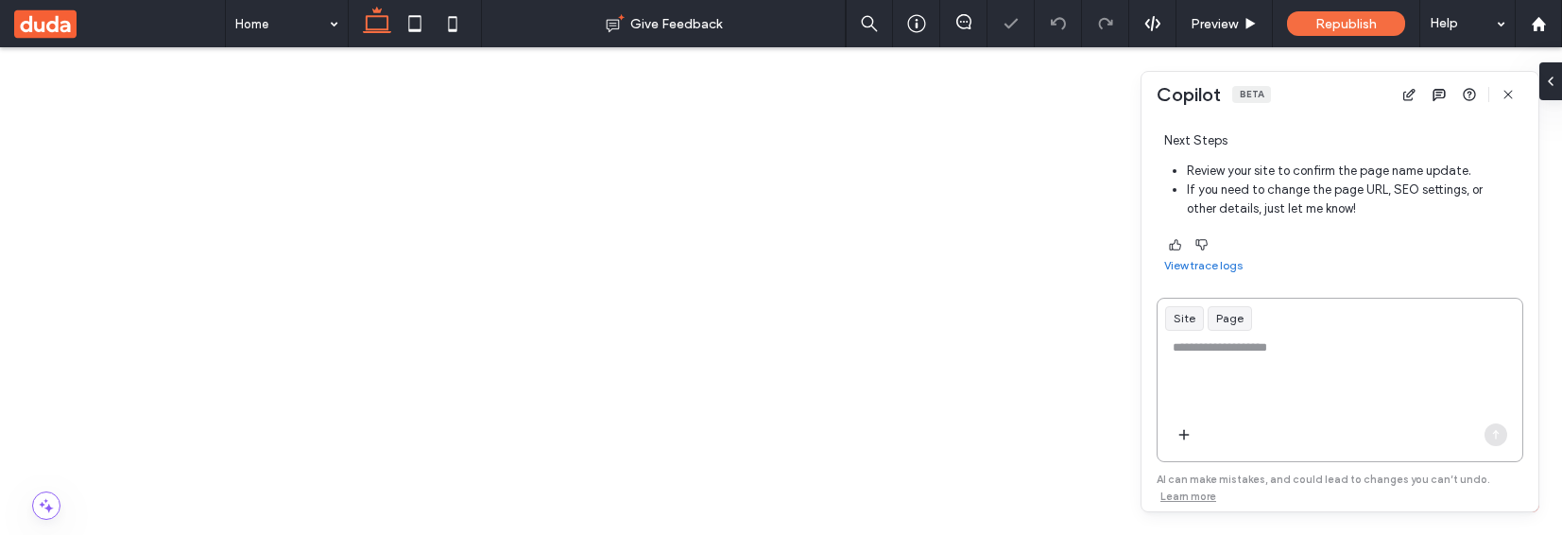
scroll to position [0, 0]
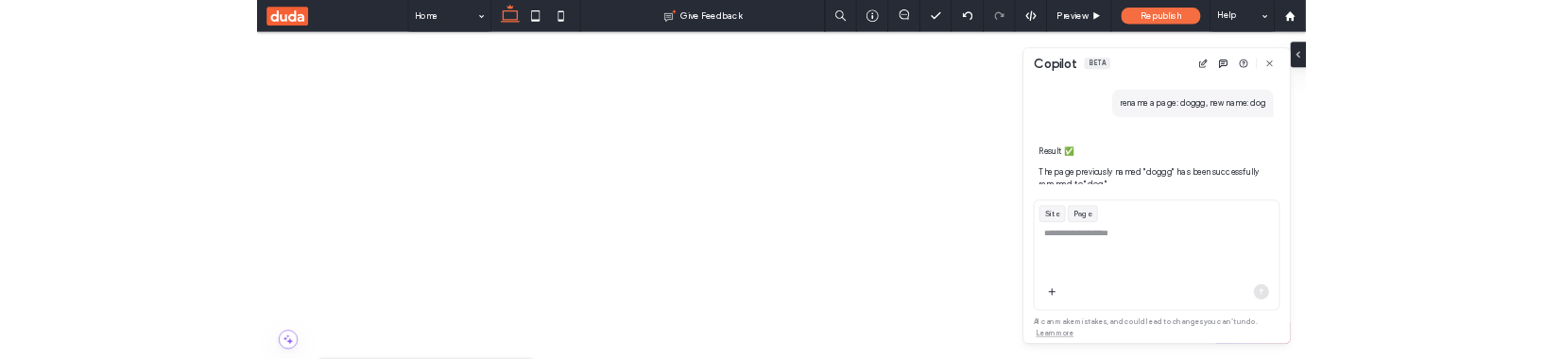
scroll to position [398, 0]
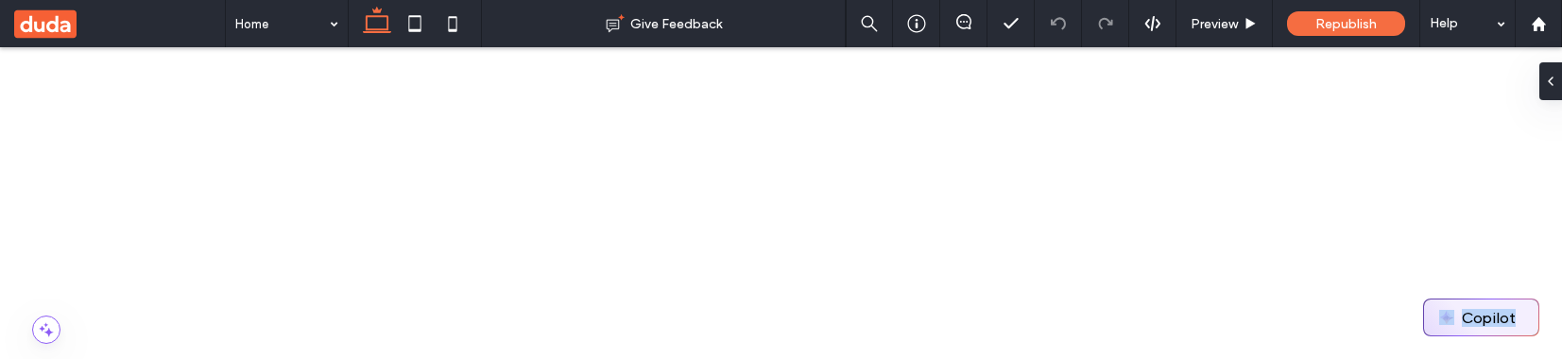
click at [1478, 329] on button "Copilot" at bounding box center [1481, 317] width 114 height 36
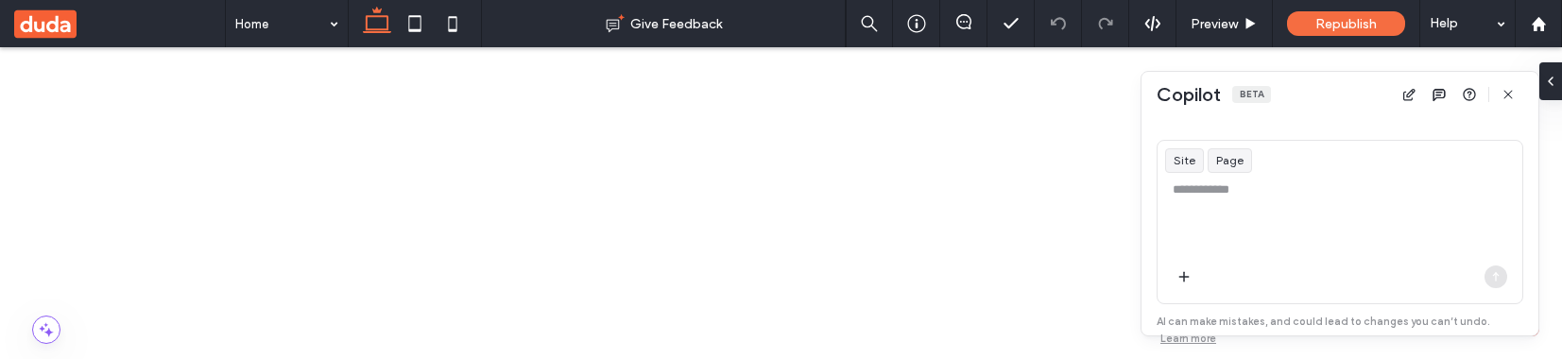
scroll to position [376, 0]
click at [1259, 208] on textarea at bounding box center [1339, 217] width 365 height 74
type textarea "**********"
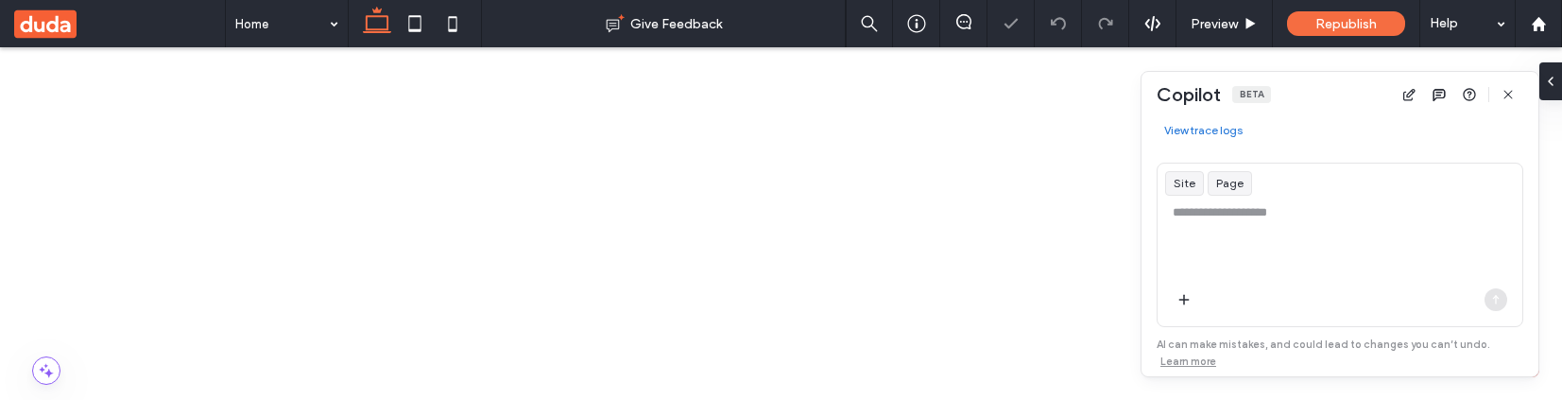
scroll to position [0, 0]
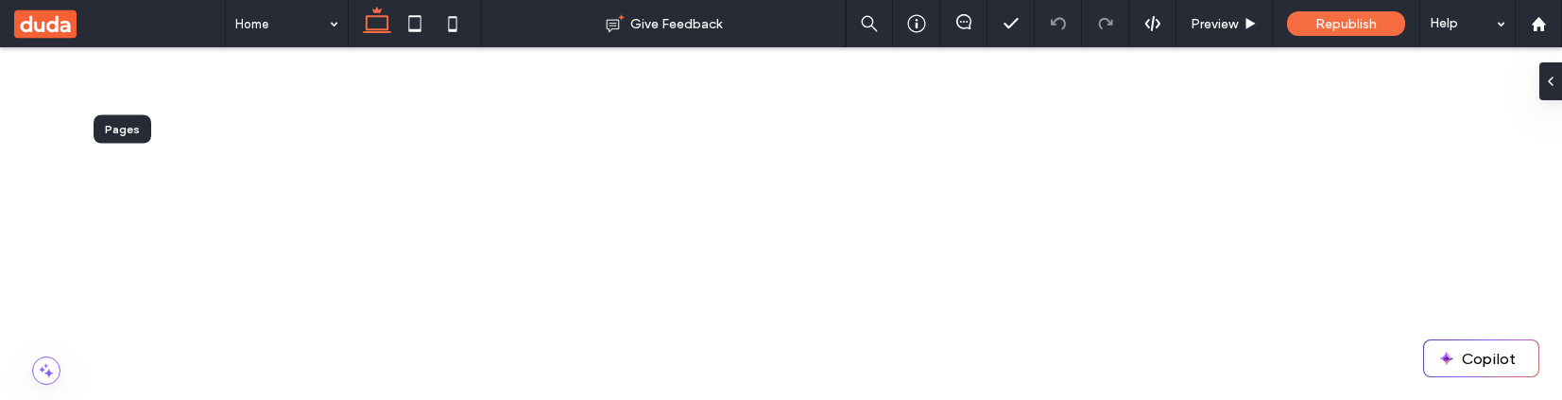
click at [1462, 374] on button "Copilot" at bounding box center [1481, 358] width 114 height 36
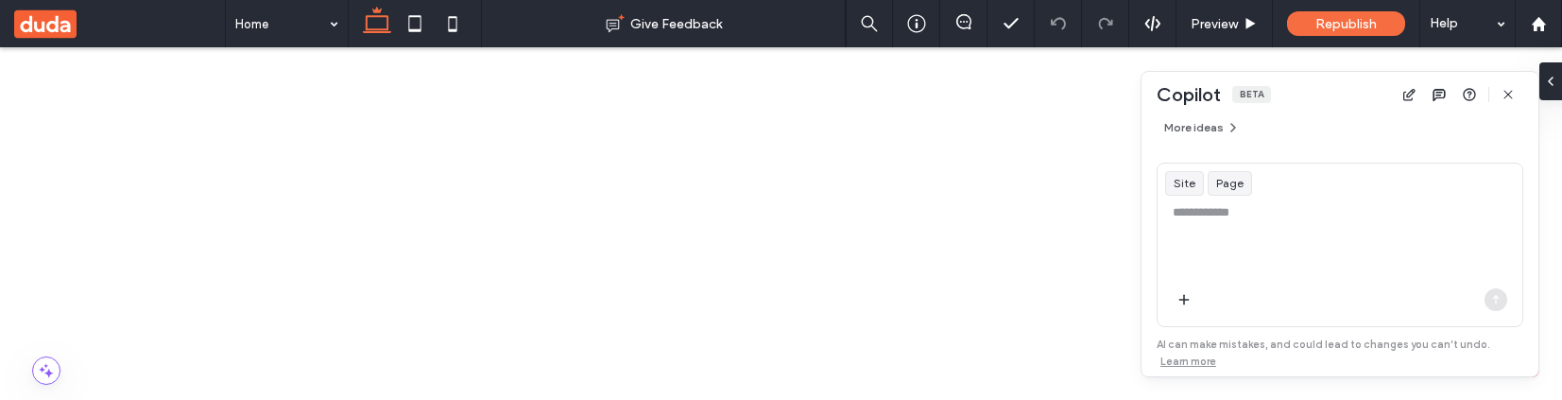
scroll to position [361, 0]
click at [1219, 207] on textarea at bounding box center [1339, 240] width 365 height 74
type textarea "**********"
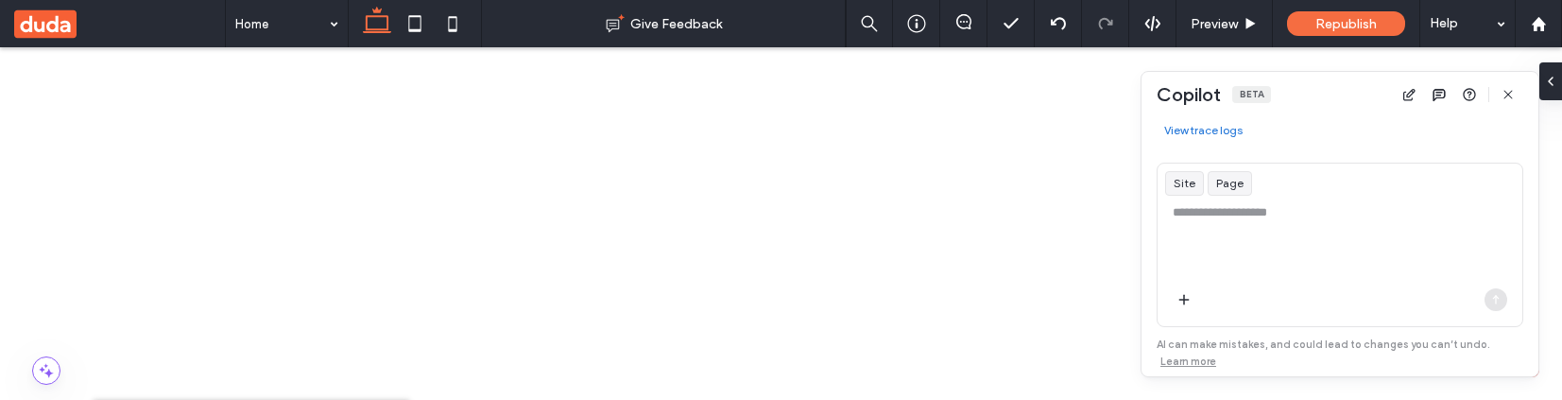
scroll to position [1031, 0]
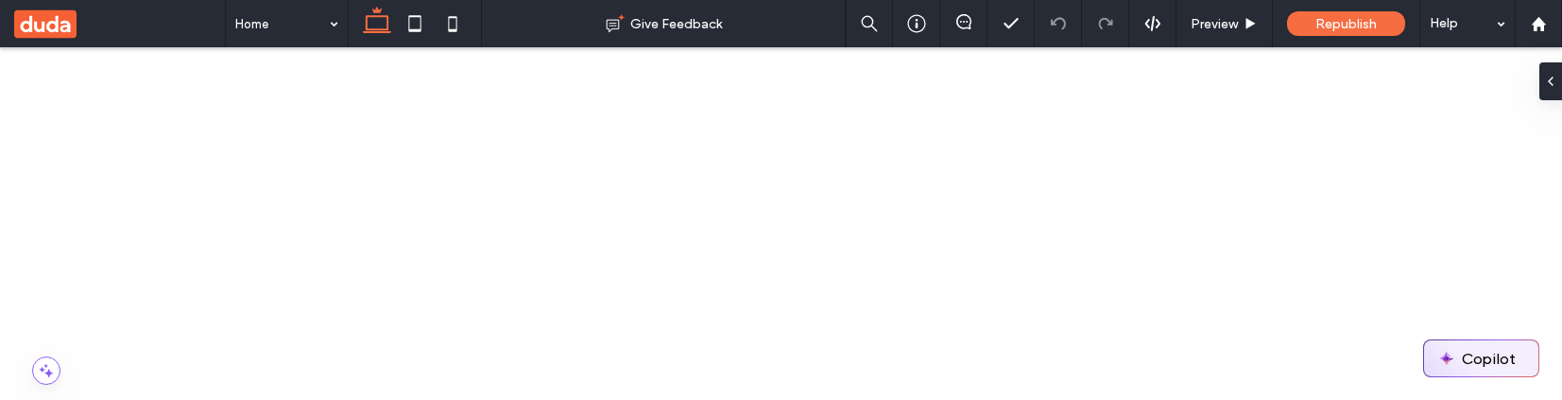
click at [1464, 368] on button "Copilot" at bounding box center [1481, 358] width 114 height 36
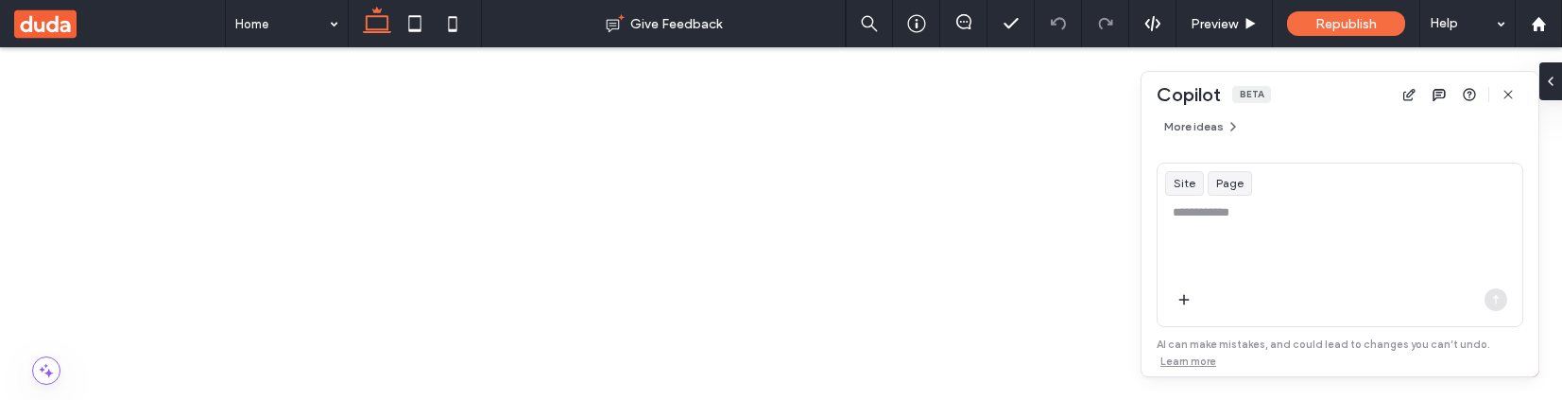
scroll to position [361, 0]
click at [1238, 215] on textarea at bounding box center [1339, 240] width 365 height 74
type textarea "**********"
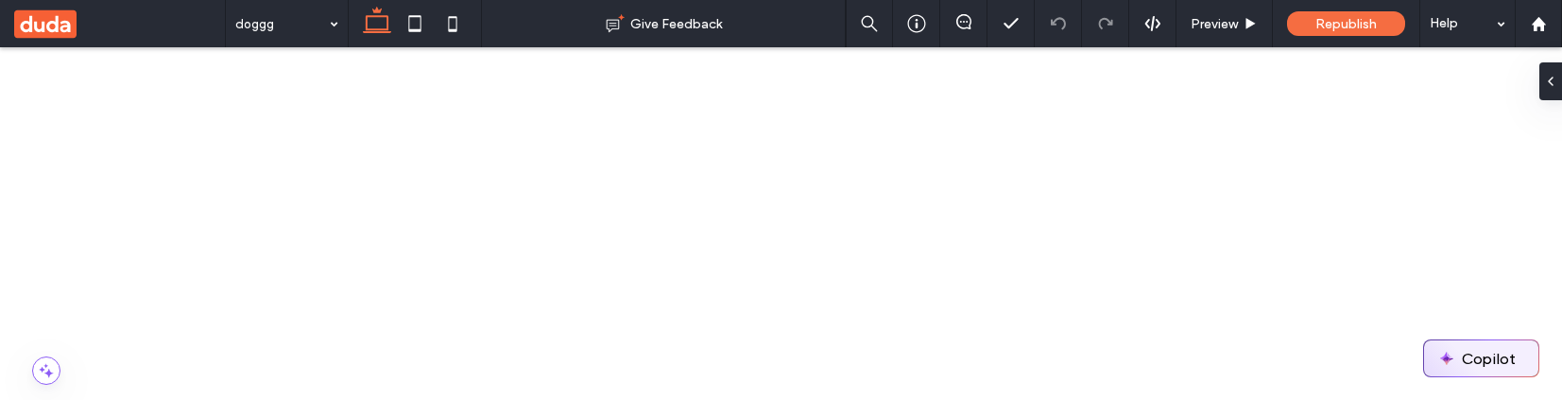
click at [1479, 350] on button "Copilot" at bounding box center [1481, 358] width 114 height 36
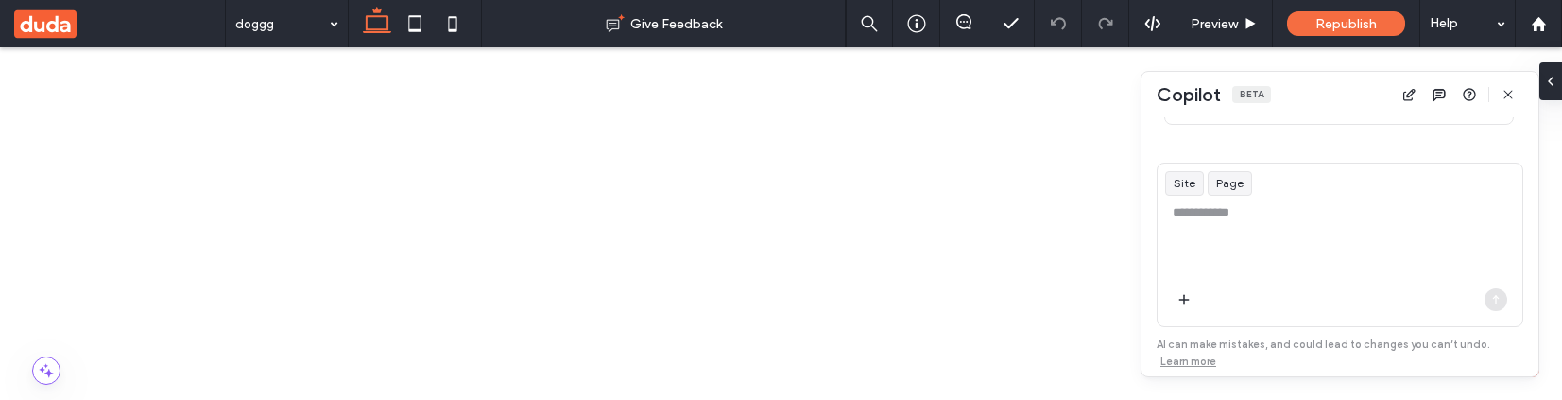
scroll to position [361, 0]
click at [1217, 231] on textarea at bounding box center [1339, 240] width 365 height 74
type textarea "**********"
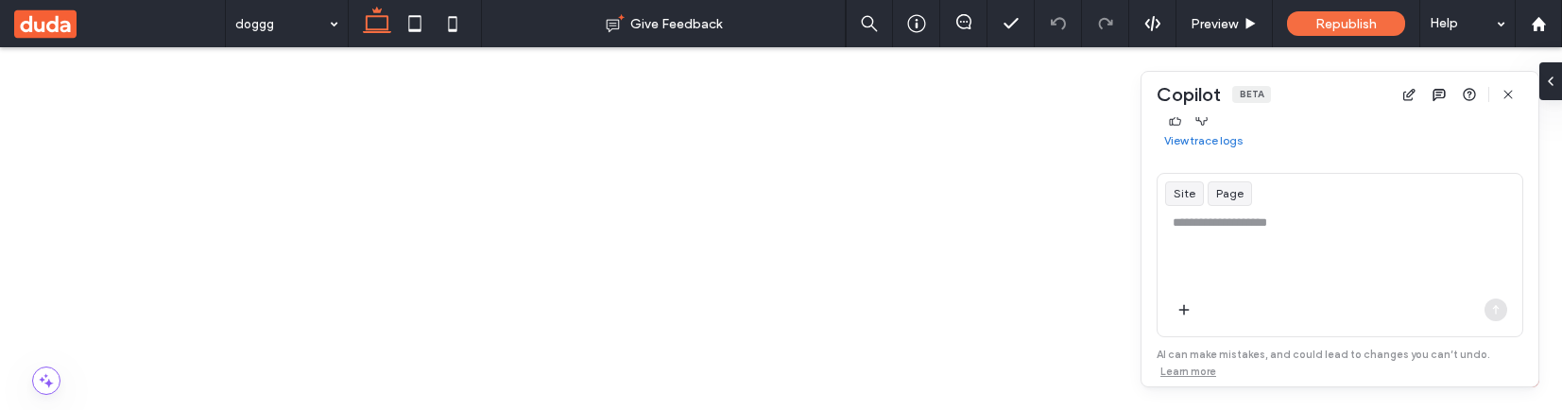
scroll to position [0, 0]
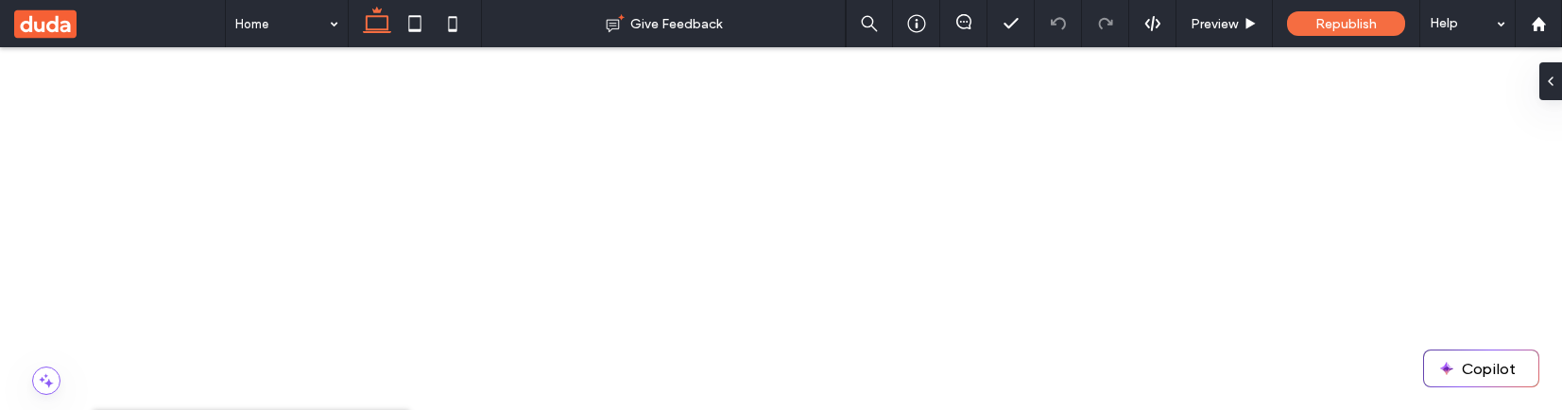
scroll to position [1002, 0]
click at [1486, 375] on button "Copilot" at bounding box center [1481, 368] width 114 height 36
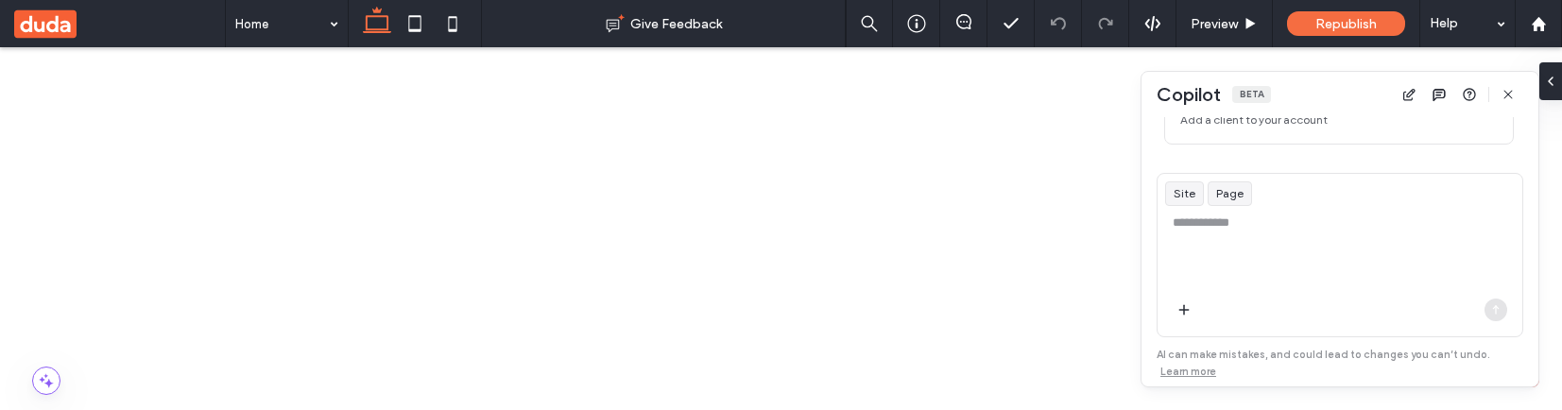
scroll to position [350, 0]
click at [1198, 221] on textarea at bounding box center [1339, 251] width 365 height 74
type textarea "**********"
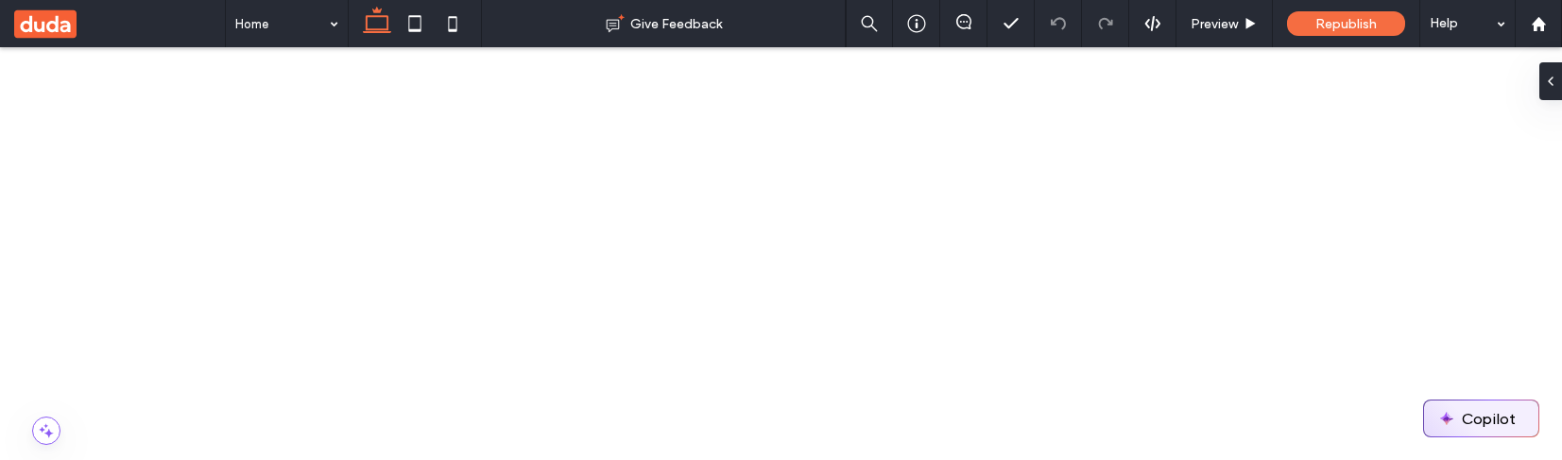
click at [1487, 430] on button "Copilot" at bounding box center [1481, 419] width 114 height 36
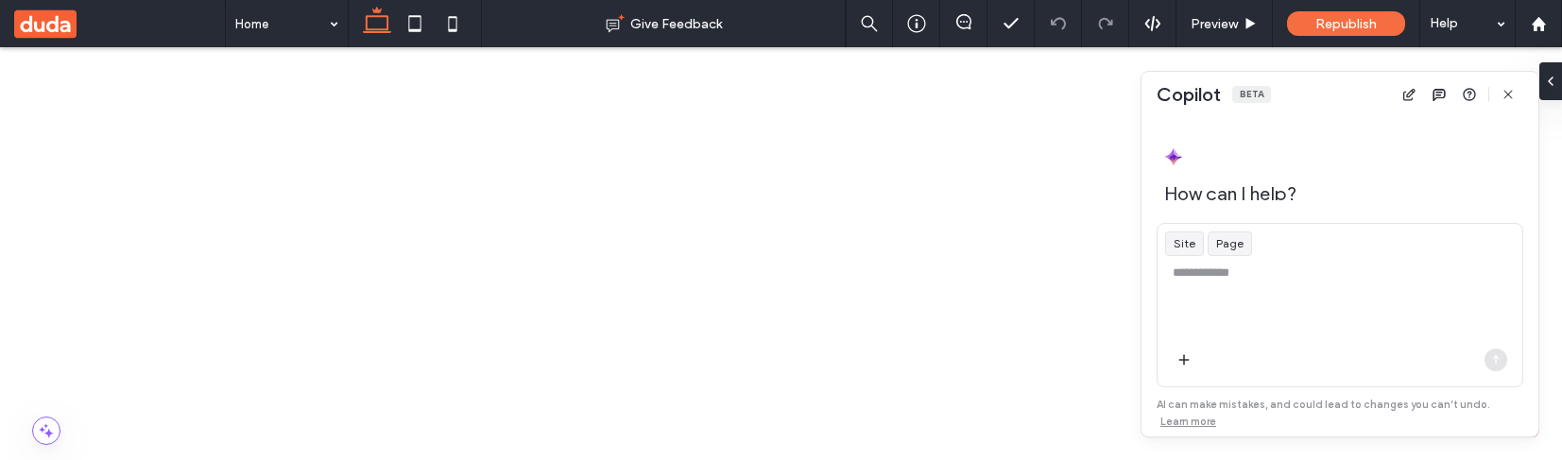
scroll to position [300, 0]
click at [1214, 286] on textarea at bounding box center [1339, 301] width 365 height 74
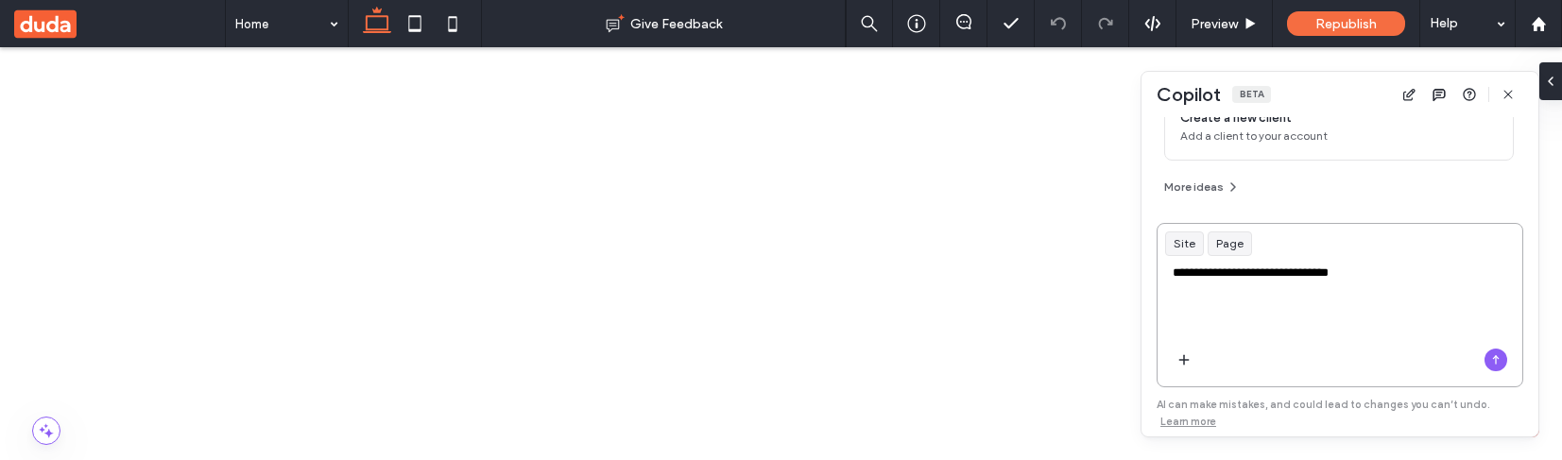
type textarea "**********"
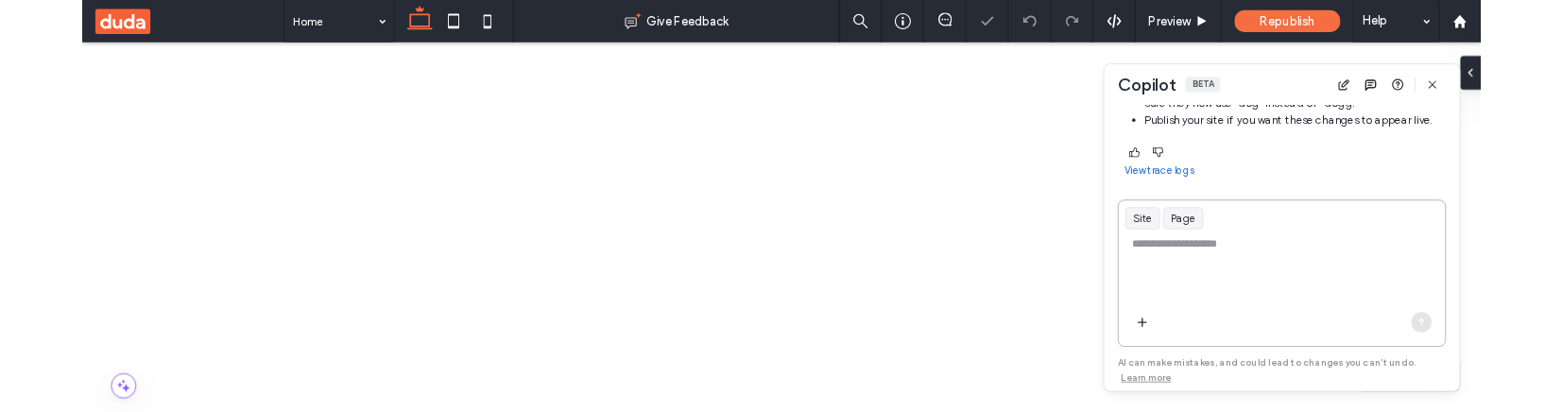
scroll to position [0, 0]
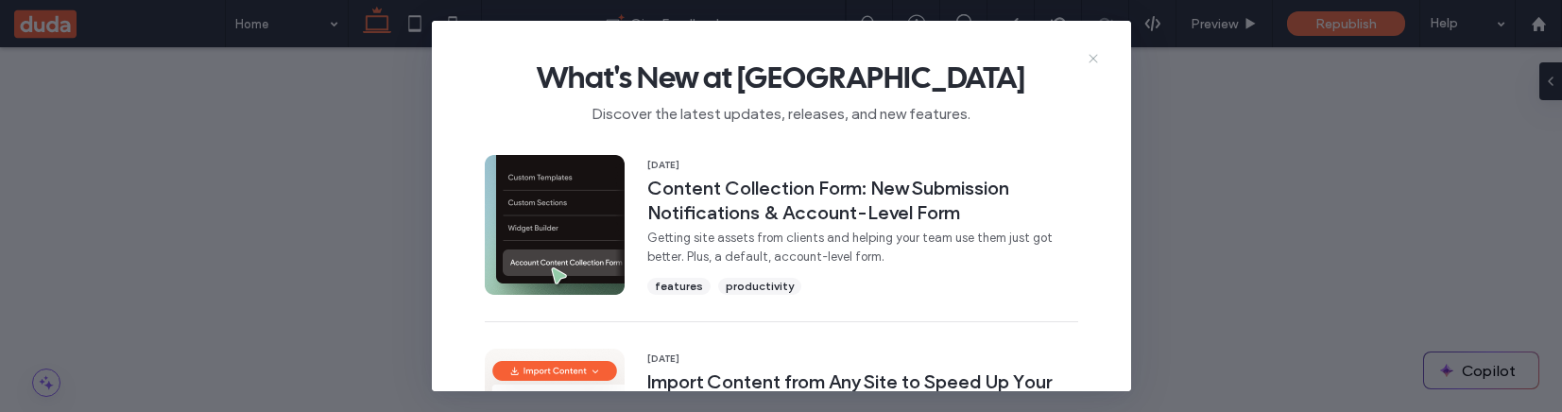
click at [1094, 56] on use at bounding box center [1092, 58] width 9 height 9
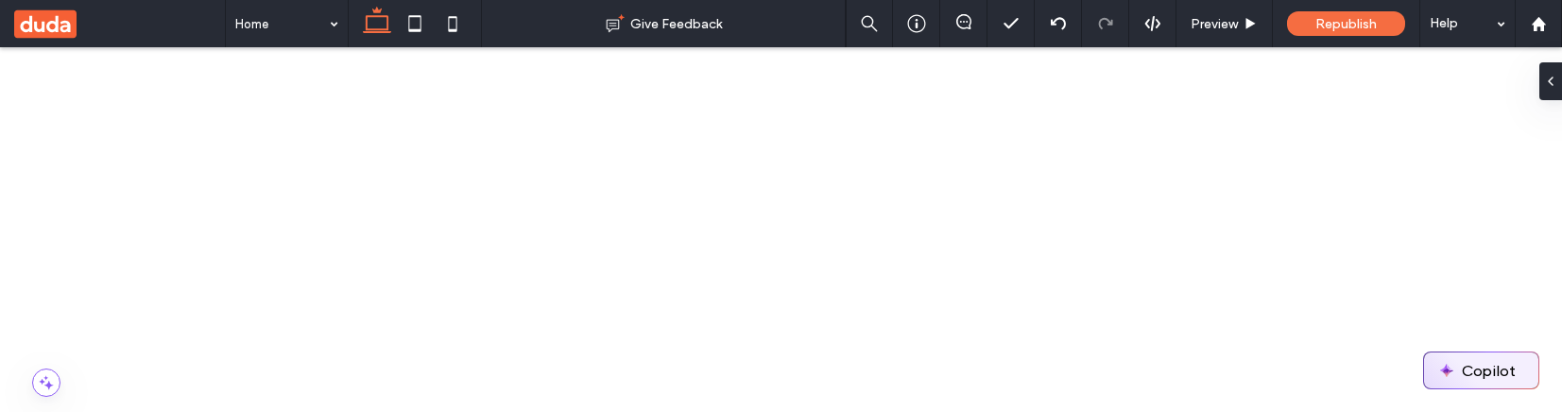
click at [1479, 375] on button "Copilot" at bounding box center [1481, 370] width 114 height 36
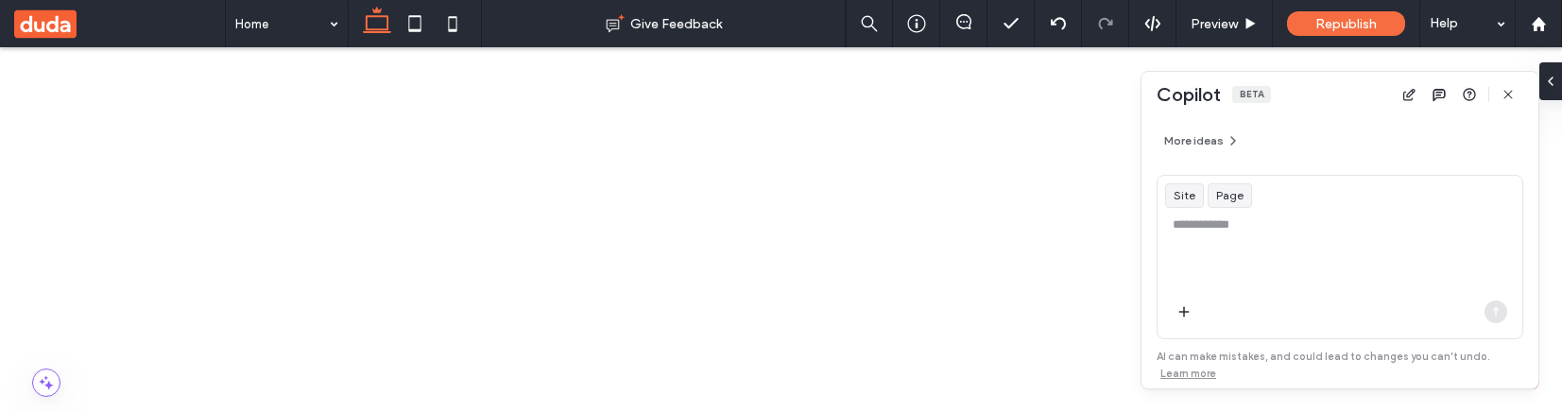
scroll to position [349, 0]
click at [1222, 231] on textarea at bounding box center [1339, 252] width 365 height 74
type textarea "**********"
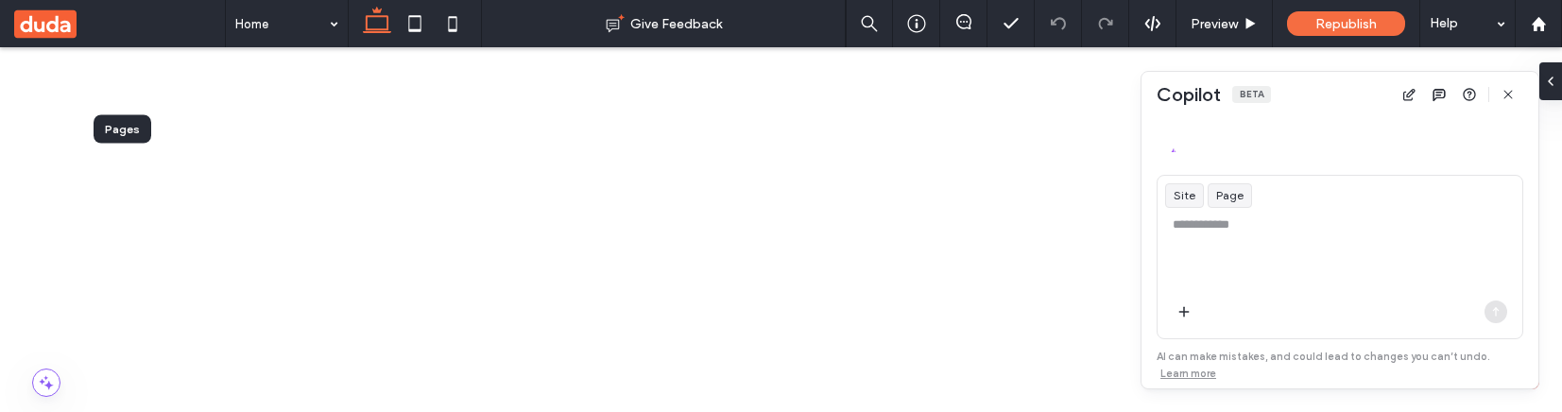
scroll to position [349, 0]
click at [1258, 229] on textarea at bounding box center [1339, 252] width 365 height 74
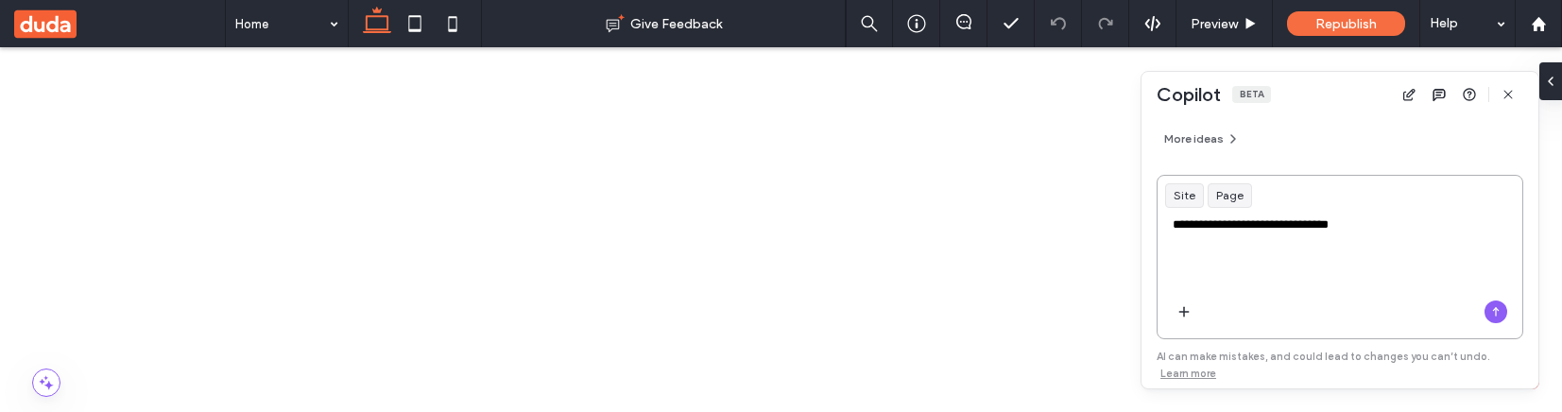
type textarea "**********"
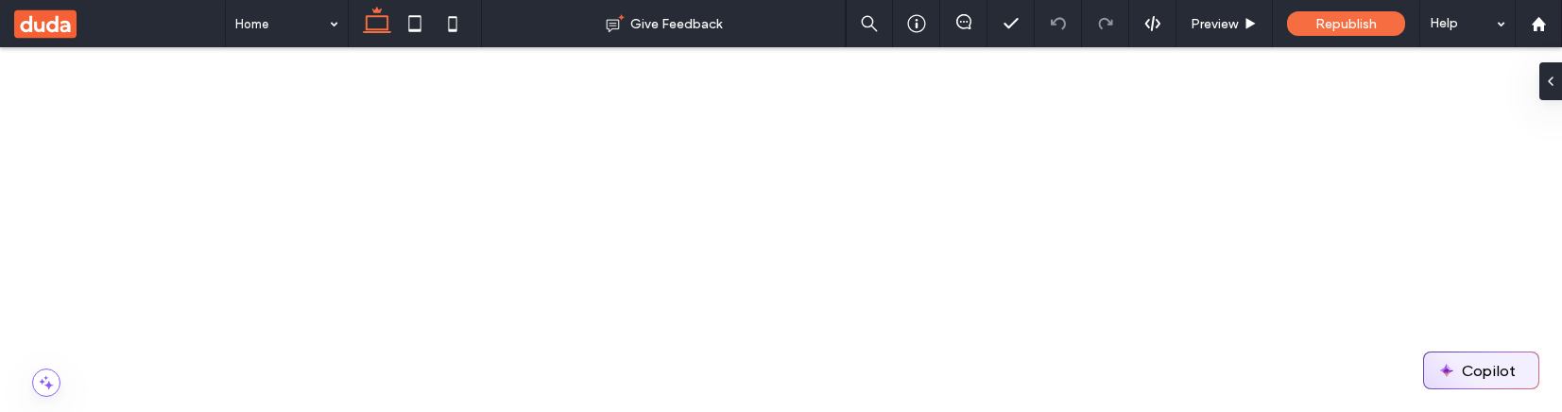
click at [1483, 361] on button "Copilot" at bounding box center [1481, 370] width 114 height 36
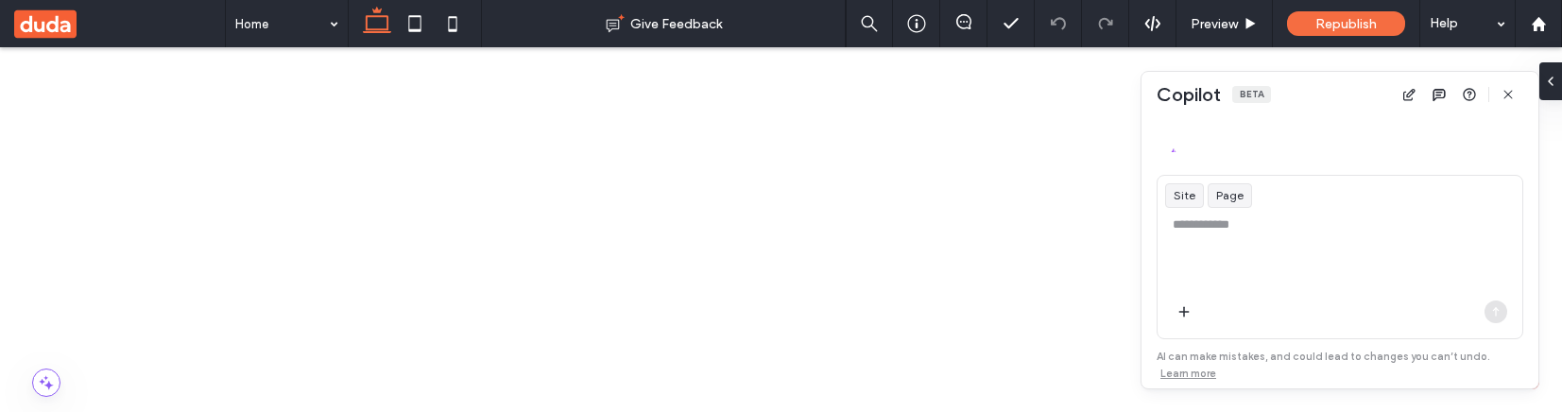
scroll to position [349, 0]
click at [1220, 243] on textarea at bounding box center [1339, 252] width 365 height 74
type textarea "**********"
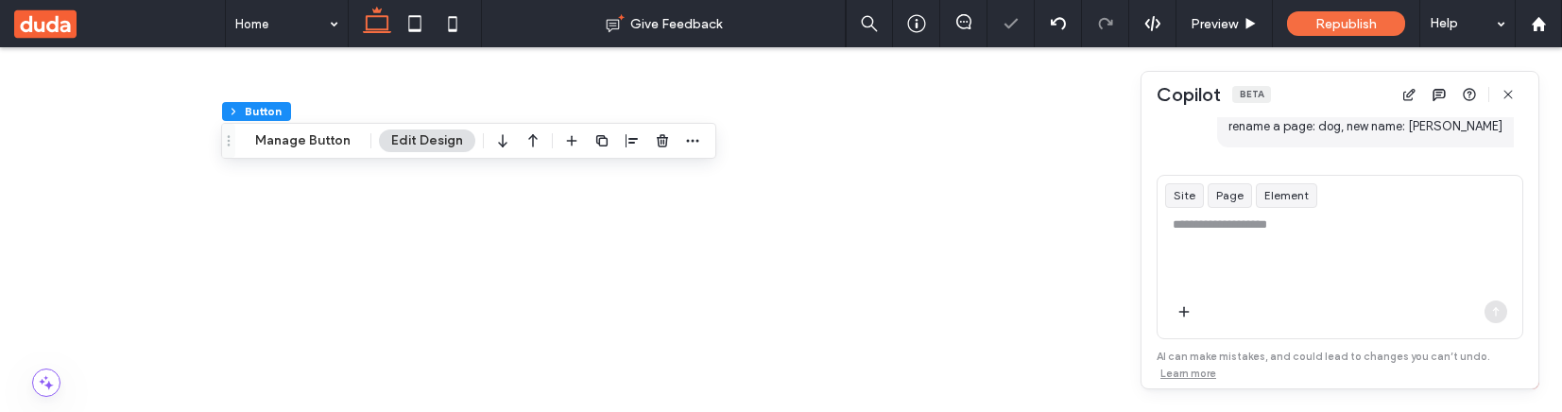
scroll to position [96, 0]
click at [307, 150] on button "Manage Button" at bounding box center [303, 140] width 120 height 23
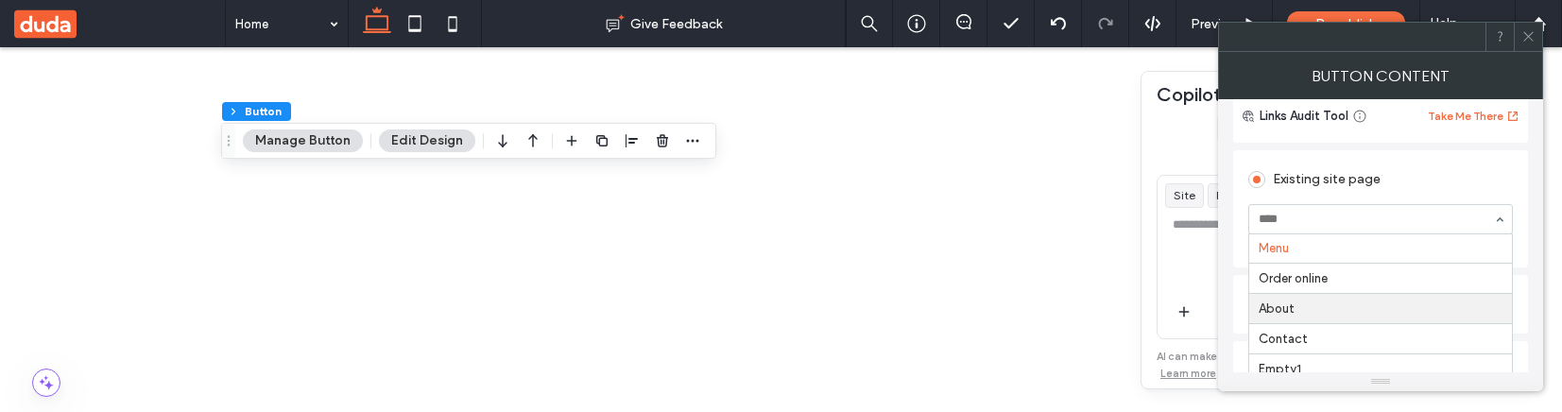
scroll to position [507, 0]
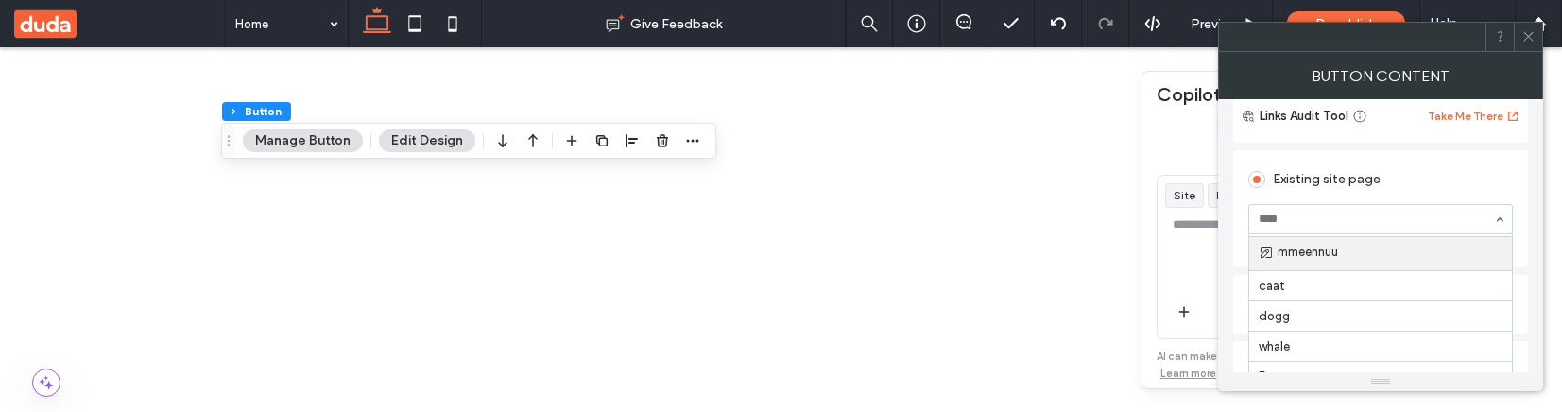
click at [1530, 40] on icon at bounding box center [1528, 36] width 14 height 14
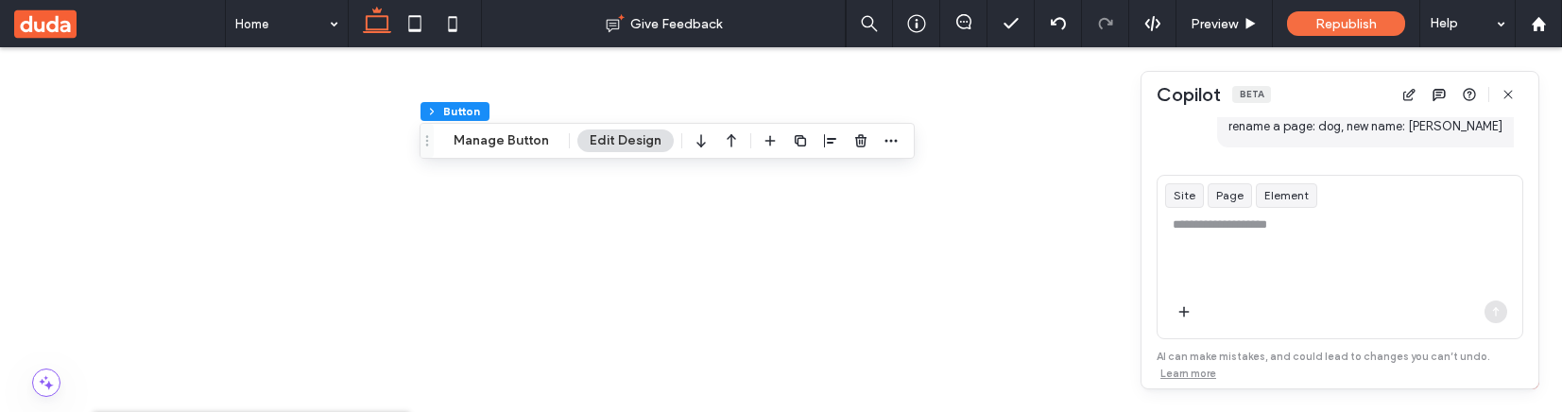
scroll to position [197, 0]
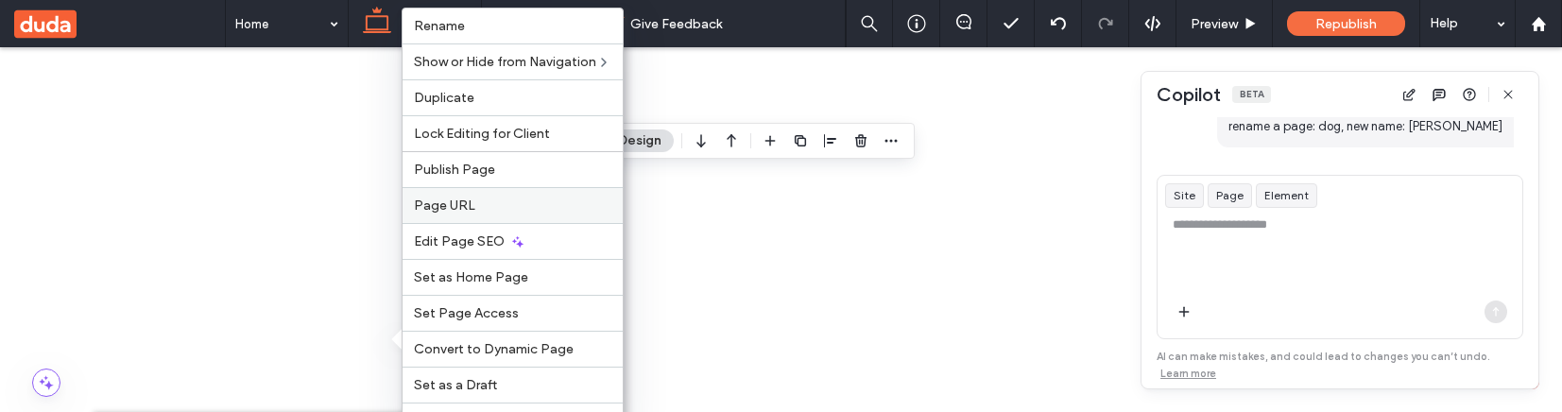
click at [466, 208] on span "Page URL" at bounding box center [444, 205] width 61 height 16
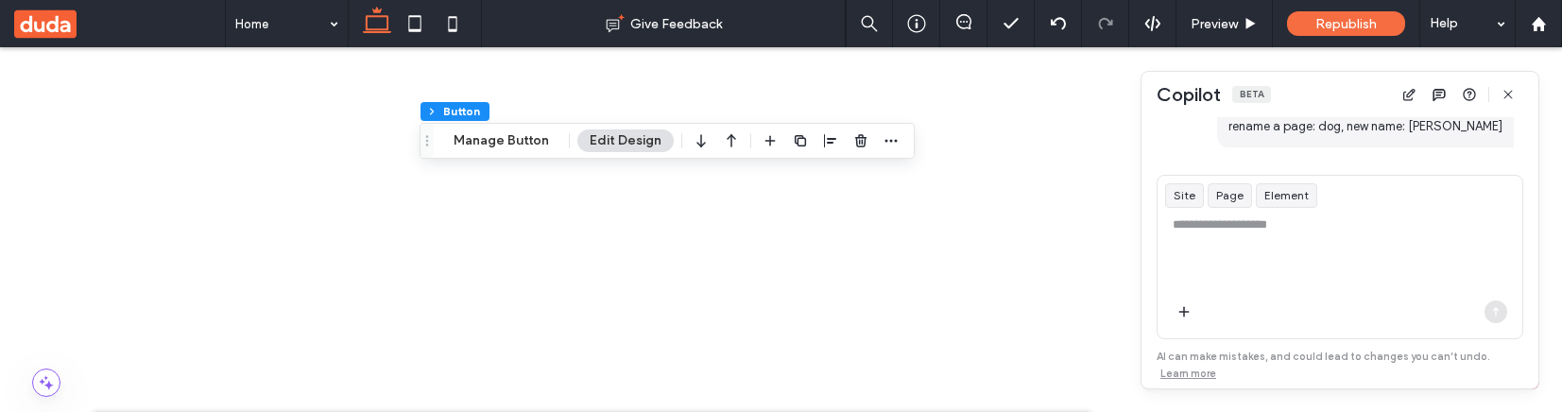
scroll to position [995, 0]
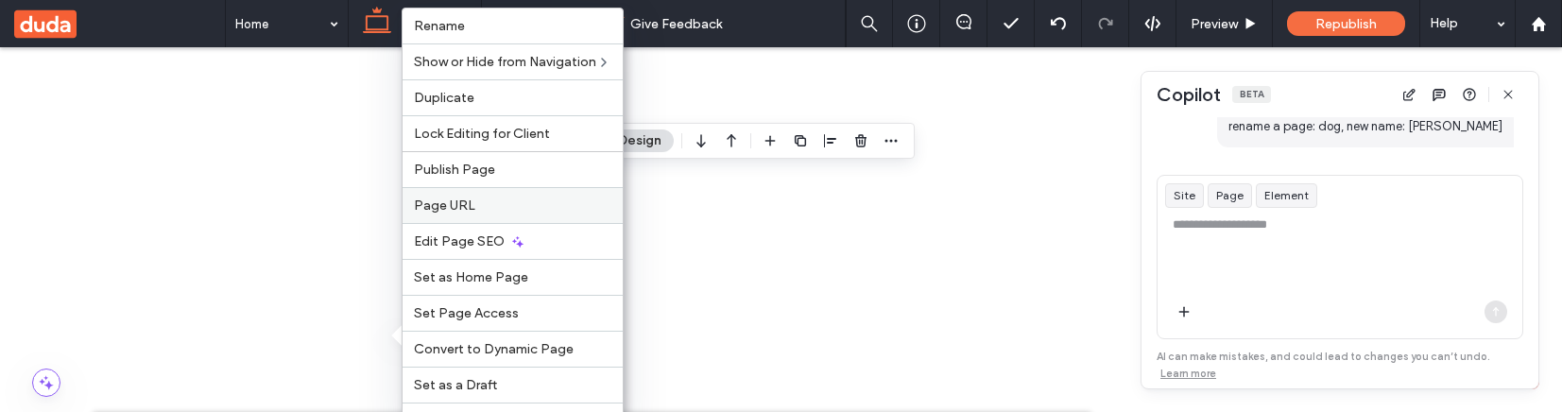
click at [505, 202] on label "Page URL" at bounding box center [512, 205] width 197 height 16
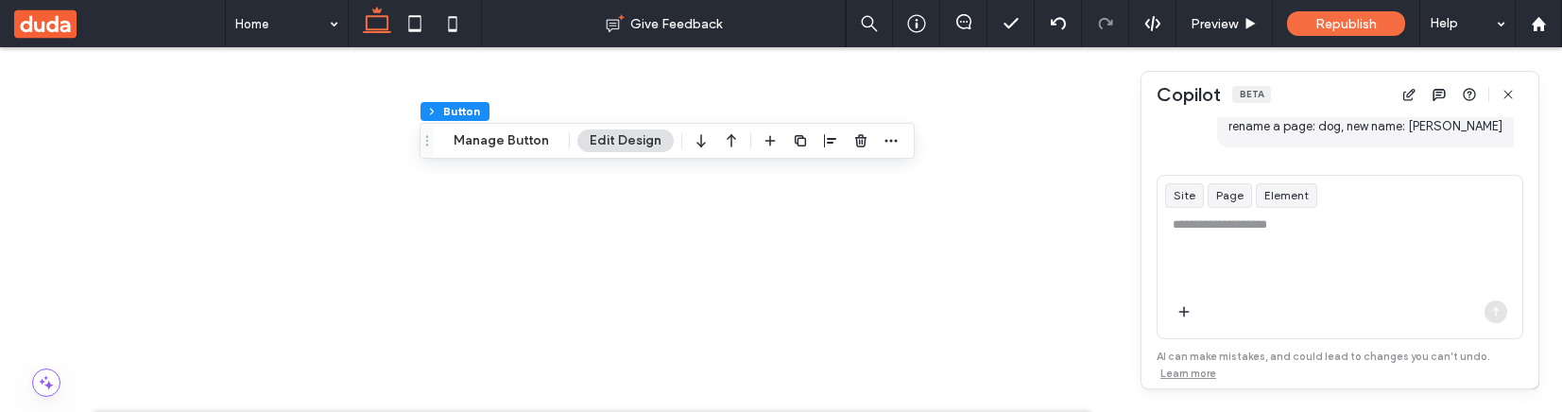
scroll to position [70, 0]
click at [1224, 236] on textarea at bounding box center [1339, 252] width 365 height 74
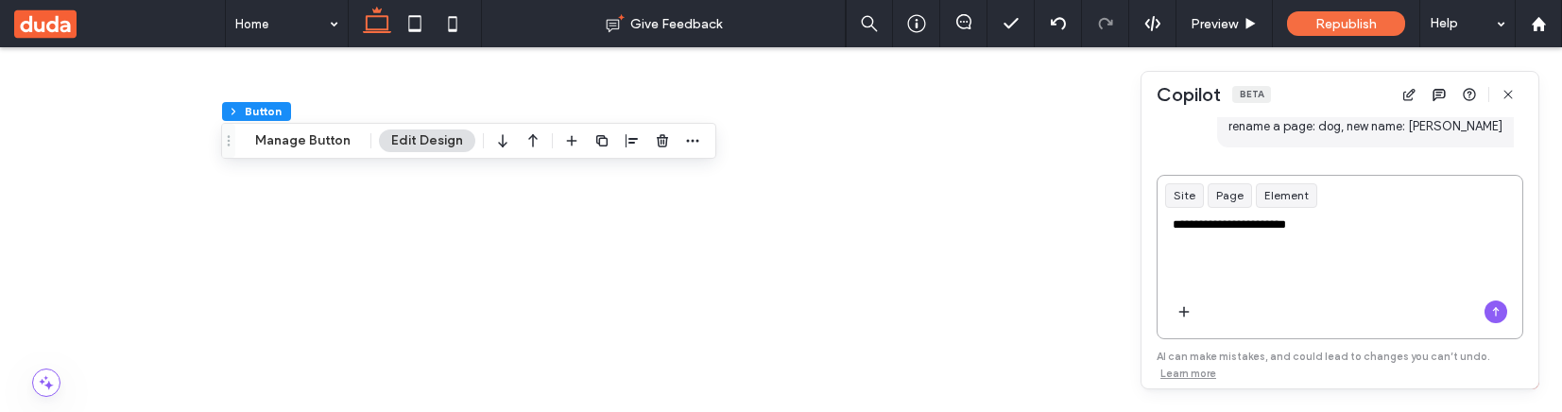
type textarea "**********"
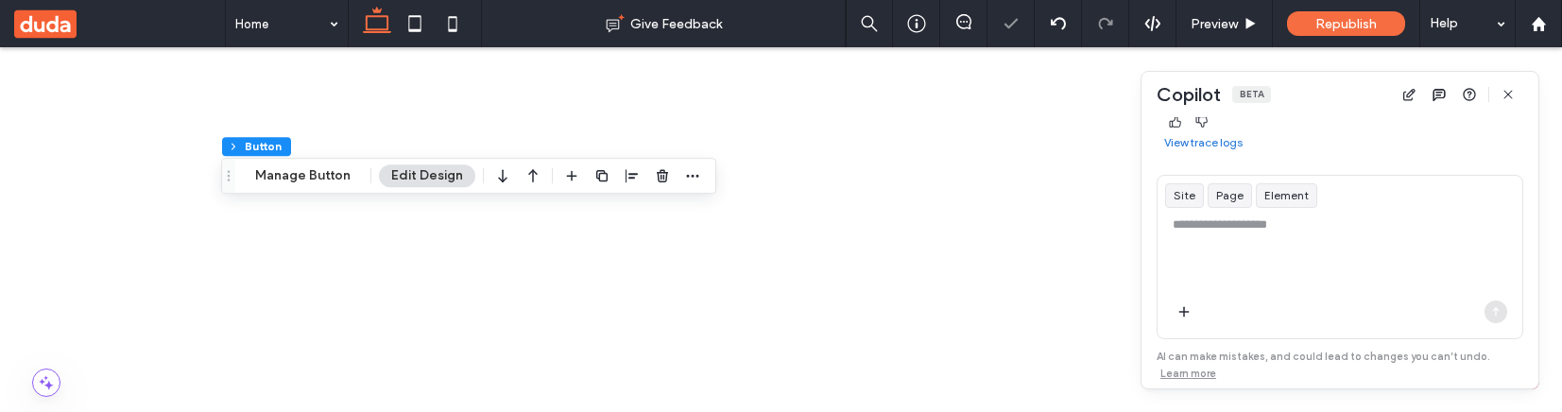
scroll to position [661, 0]
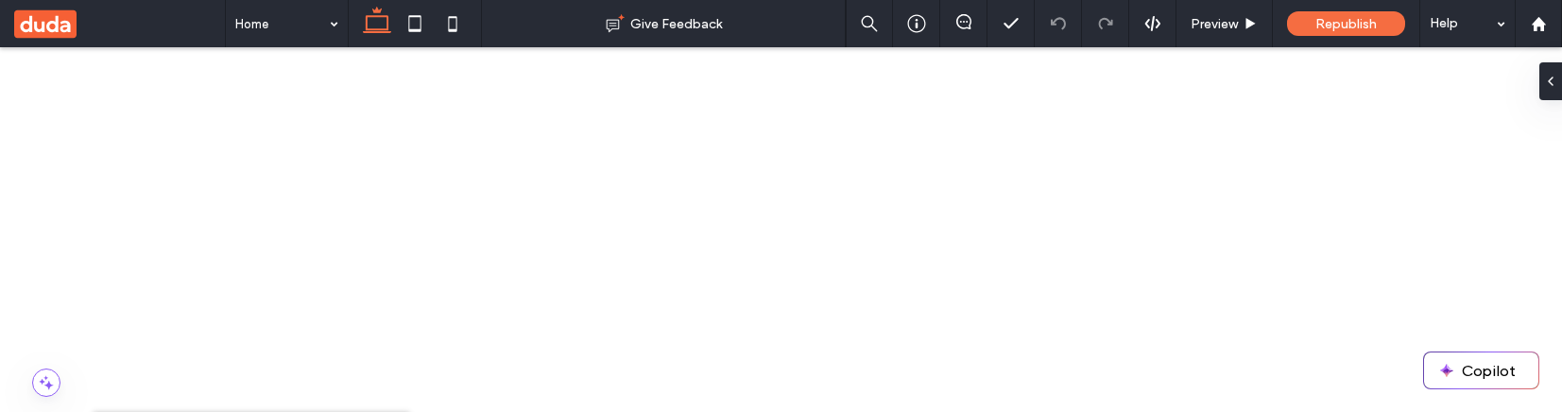
scroll to position [983, 0]
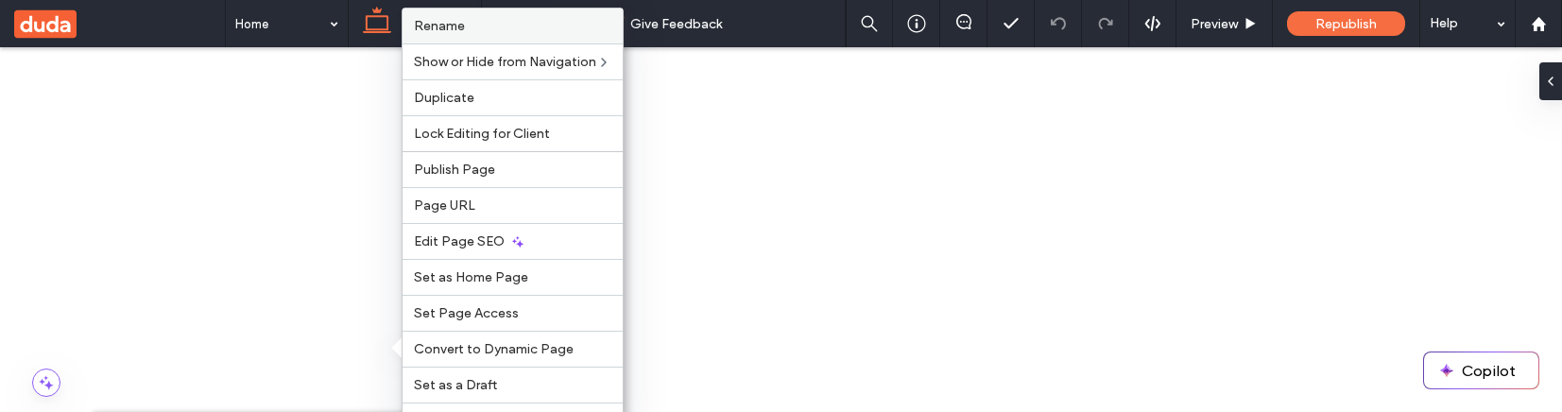
click at [489, 33] on label "Rename" at bounding box center [512, 26] width 197 height 16
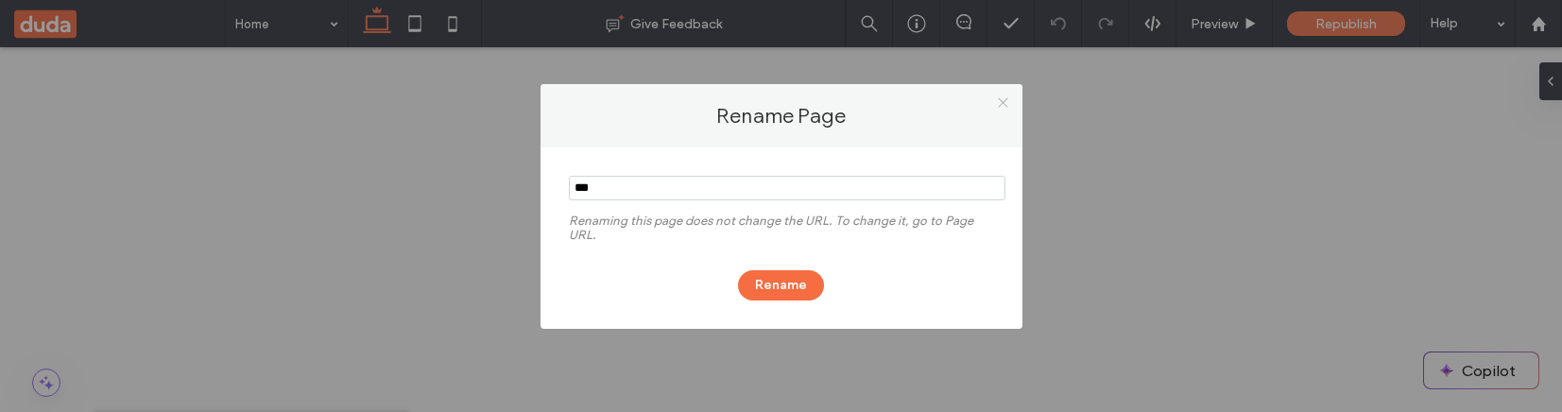
type input "***"
click at [1004, 102] on icon at bounding box center [1003, 102] width 14 height 14
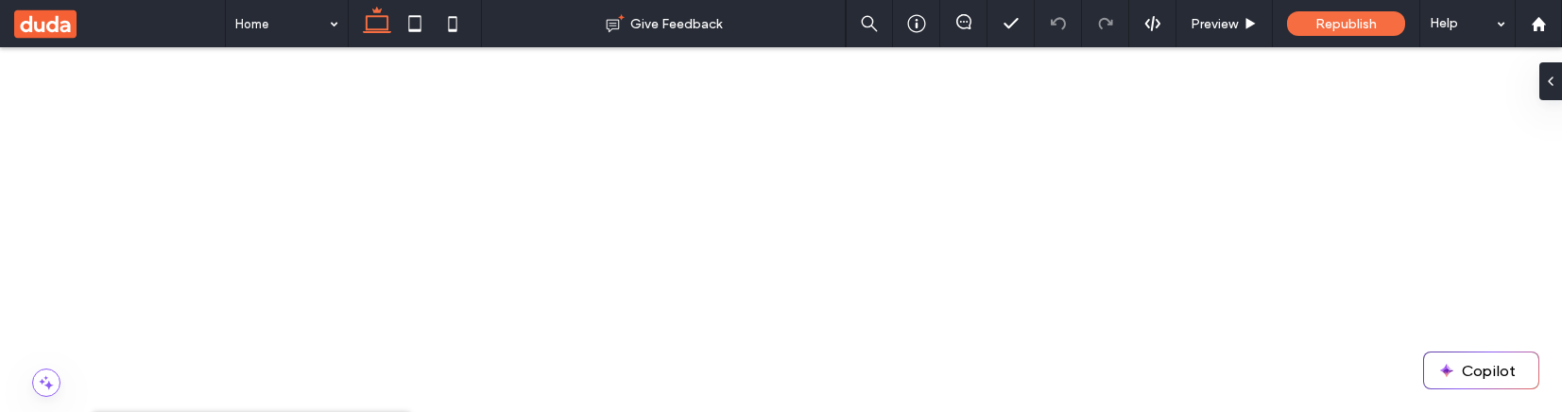
scroll to position [1014, 0]
click at [1497, 370] on button "Copilot" at bounding box center [1481, 370] width 114 height 36
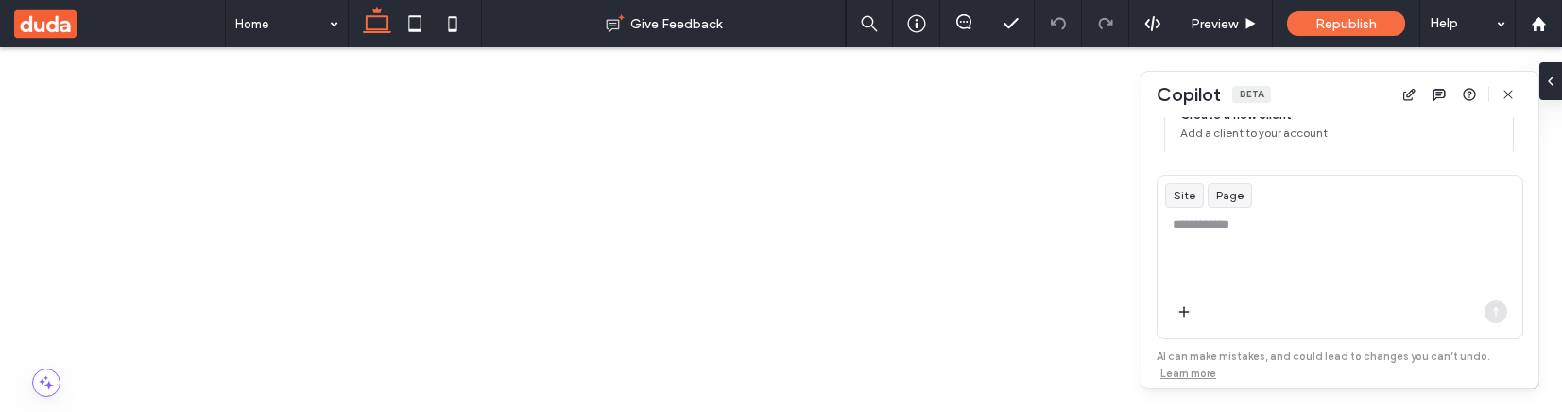
scroll to position [349, 0]
click at [1228, 226] on textarea at bounding box center [1339, 252] width 365 height 74
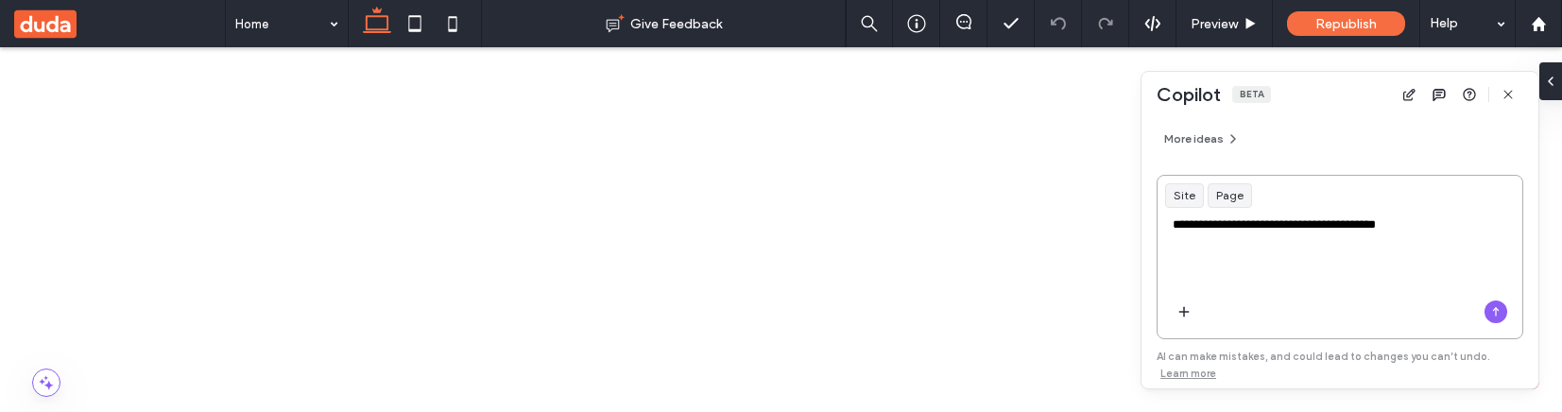
type textarea "**********"
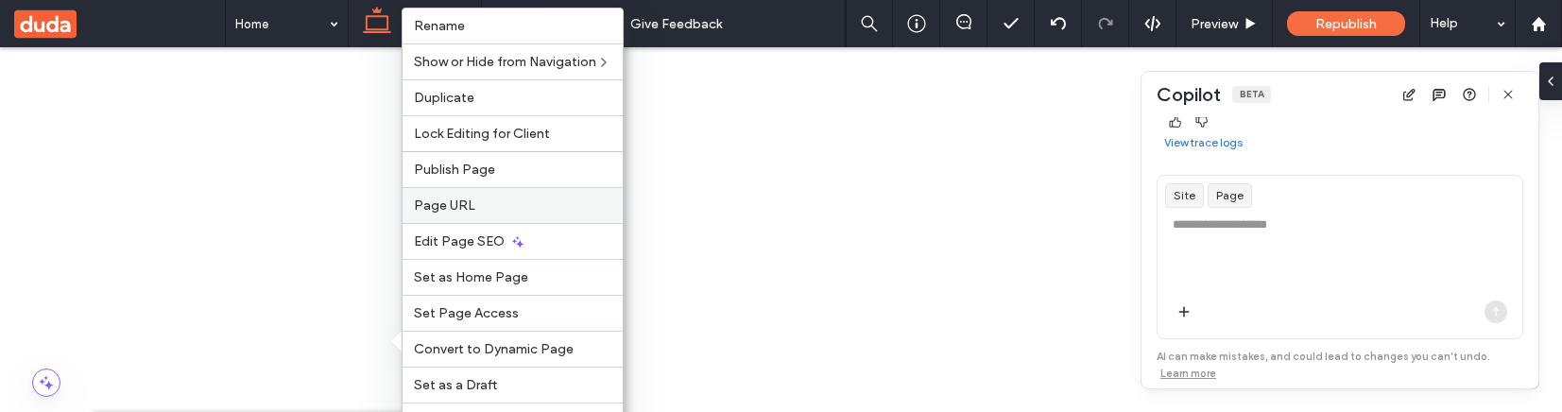
click at [490, 202] on label "Page URL" at bounding box center [512, 205] width 197 height 16
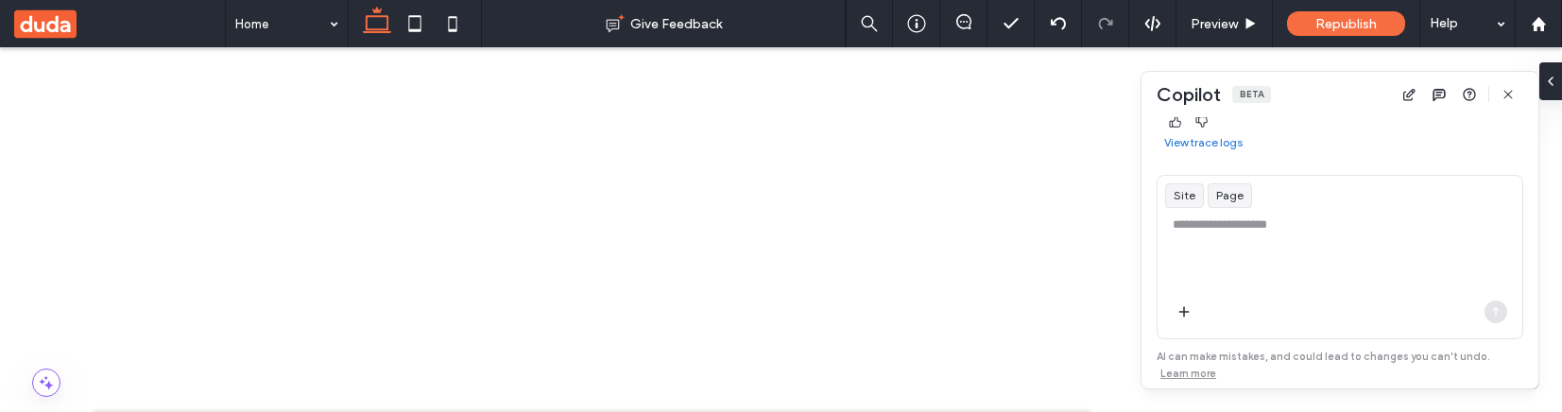
scroll to position [405, 0]
click at [1215, 227] on textarea at bounding box center [1339, 252] width 365 height 74
type textarea "**********"
click at [1497, 307] on use "button" at bounding box center [1496, 311] width 7 height 9
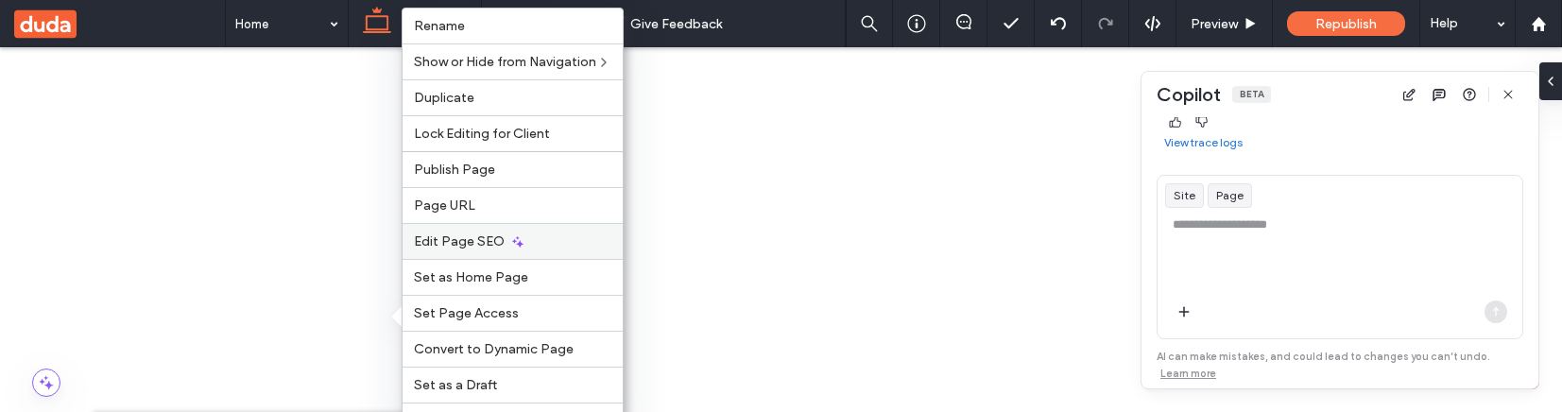
click at [478, 244] on span "Edit Page SEO" at bounding box center [459, 241] width 91 height 16
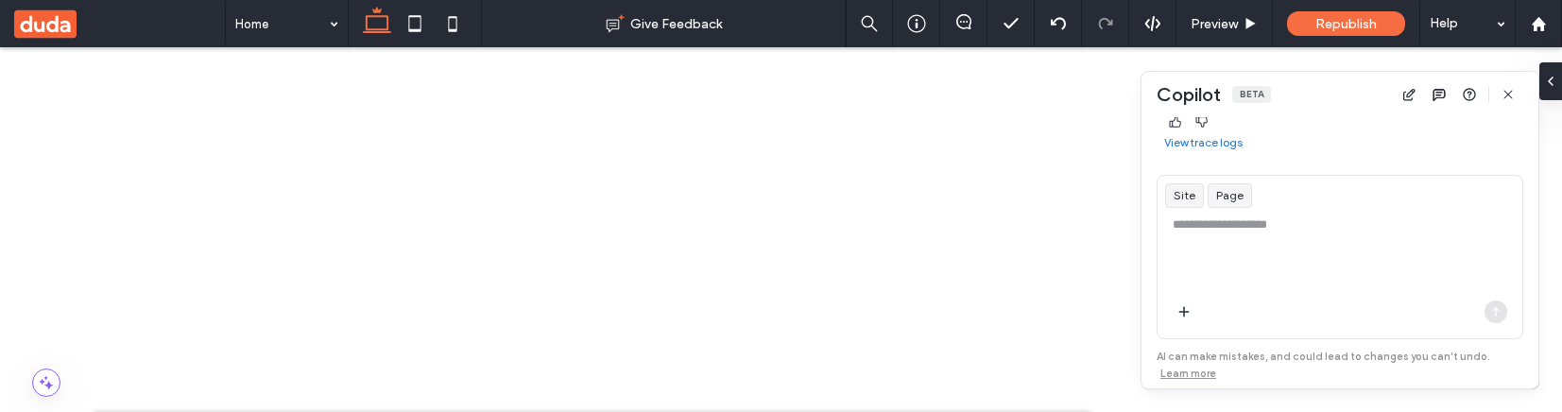
scroll to position [437, 0]
